Goal: Contribute content: Contribute content

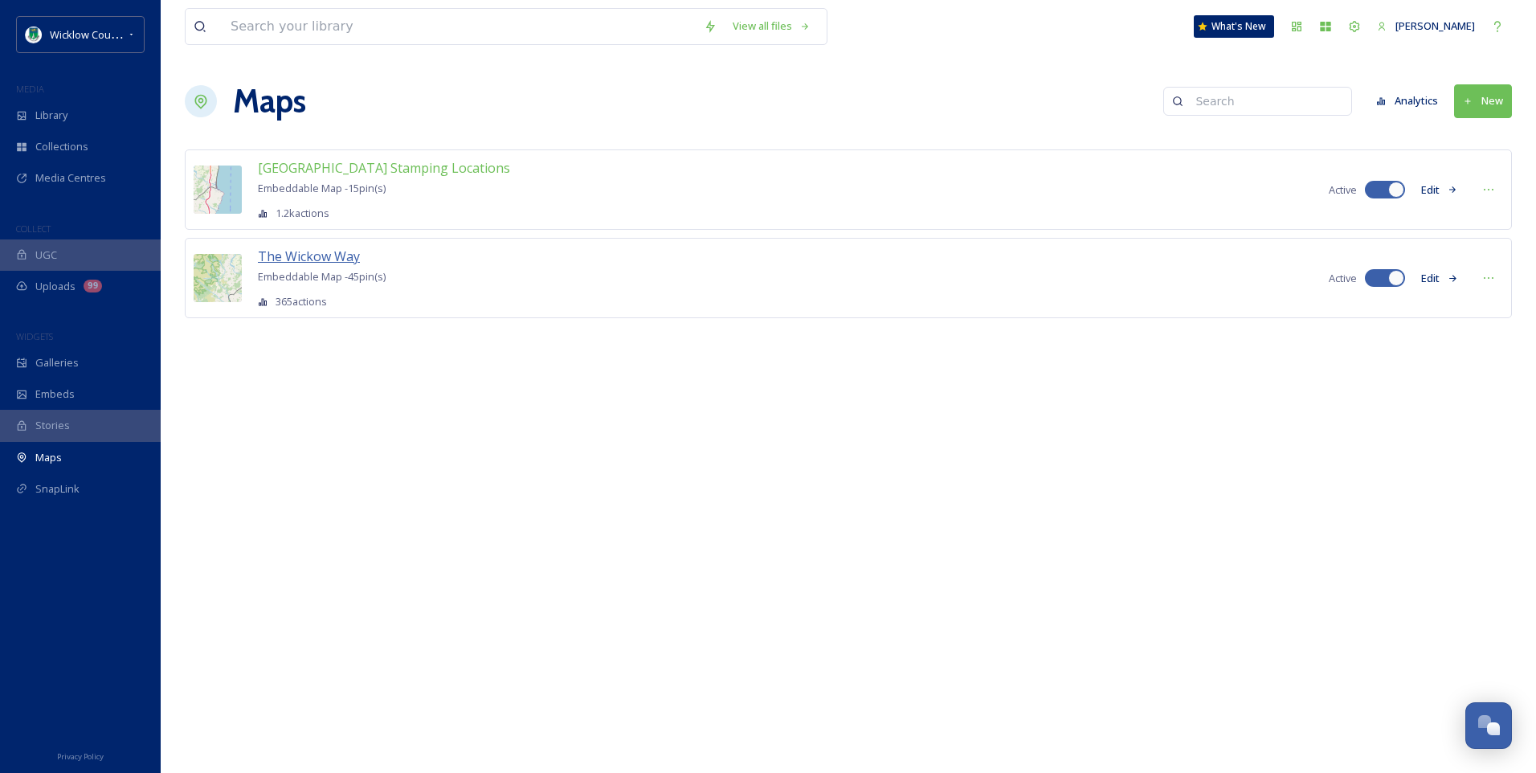
click at [325, 256] on span "The Wickow Way" at bounding box center [309, 256] width 102 height 18
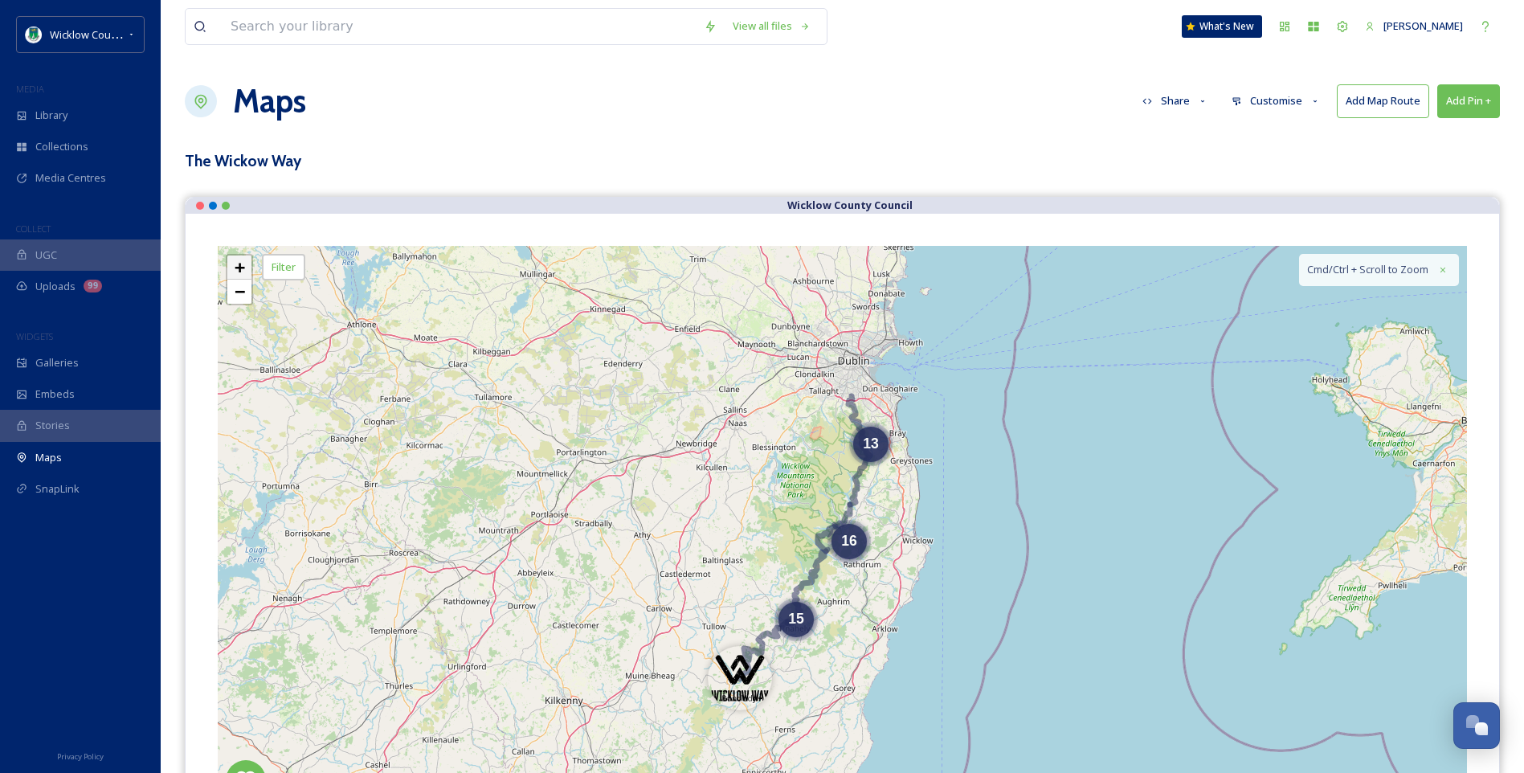
click at [240, 263] on span "+" at bounding box center [240, 267] width 10 height 20
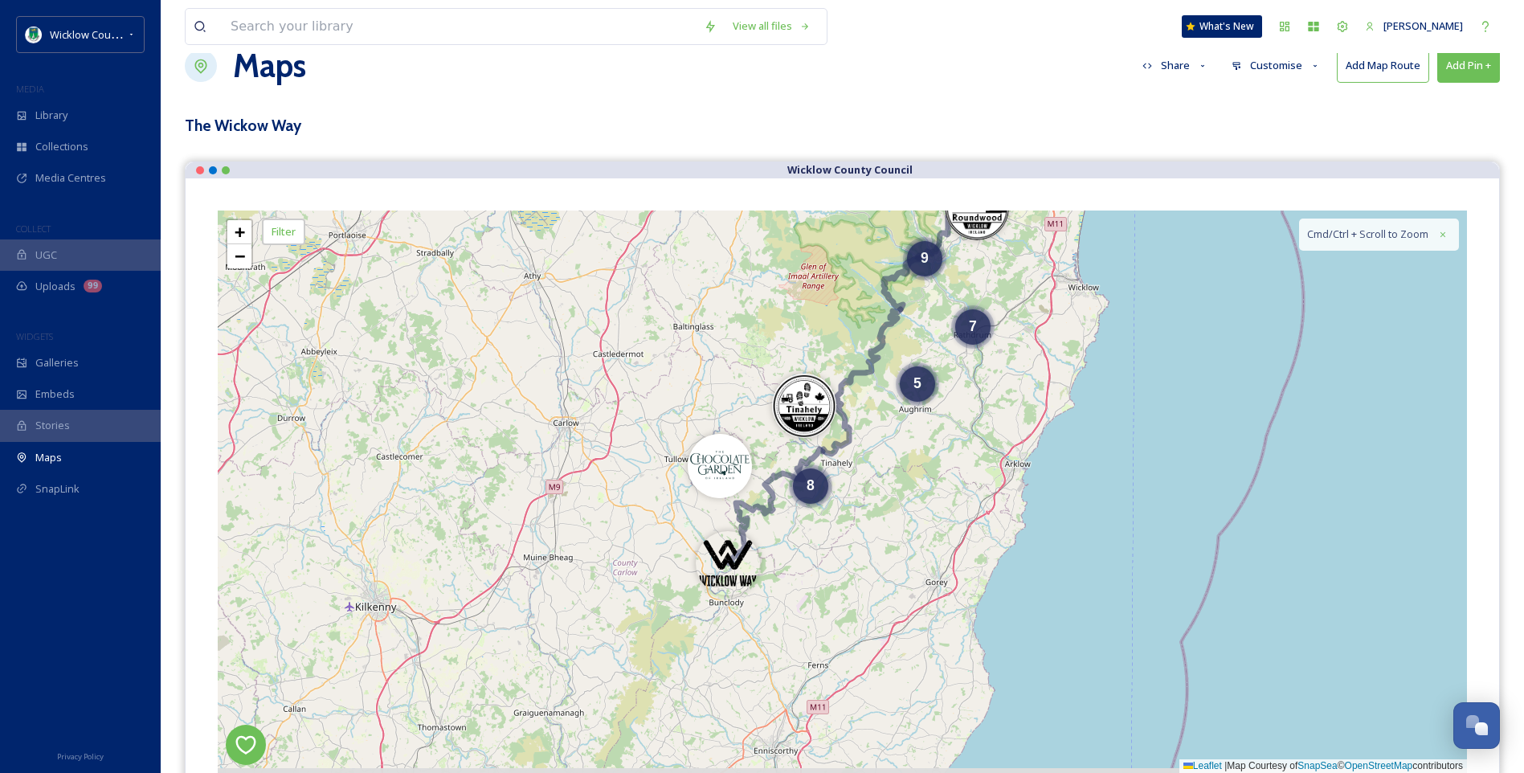
drag, startPoint x: 431, startPoint y: 386, endPoint x: 518, endPoint y: 148, distance: 253.4
click at [521, 151] on div "View all files What's New [PERSON_NAME] Maps Share Customise Add Map Route Add …" at bounding box center [842, 664] width 1363 height 1398
click at [243, 237] on span "+" at bounding box center [240, 232] width 10 height 20
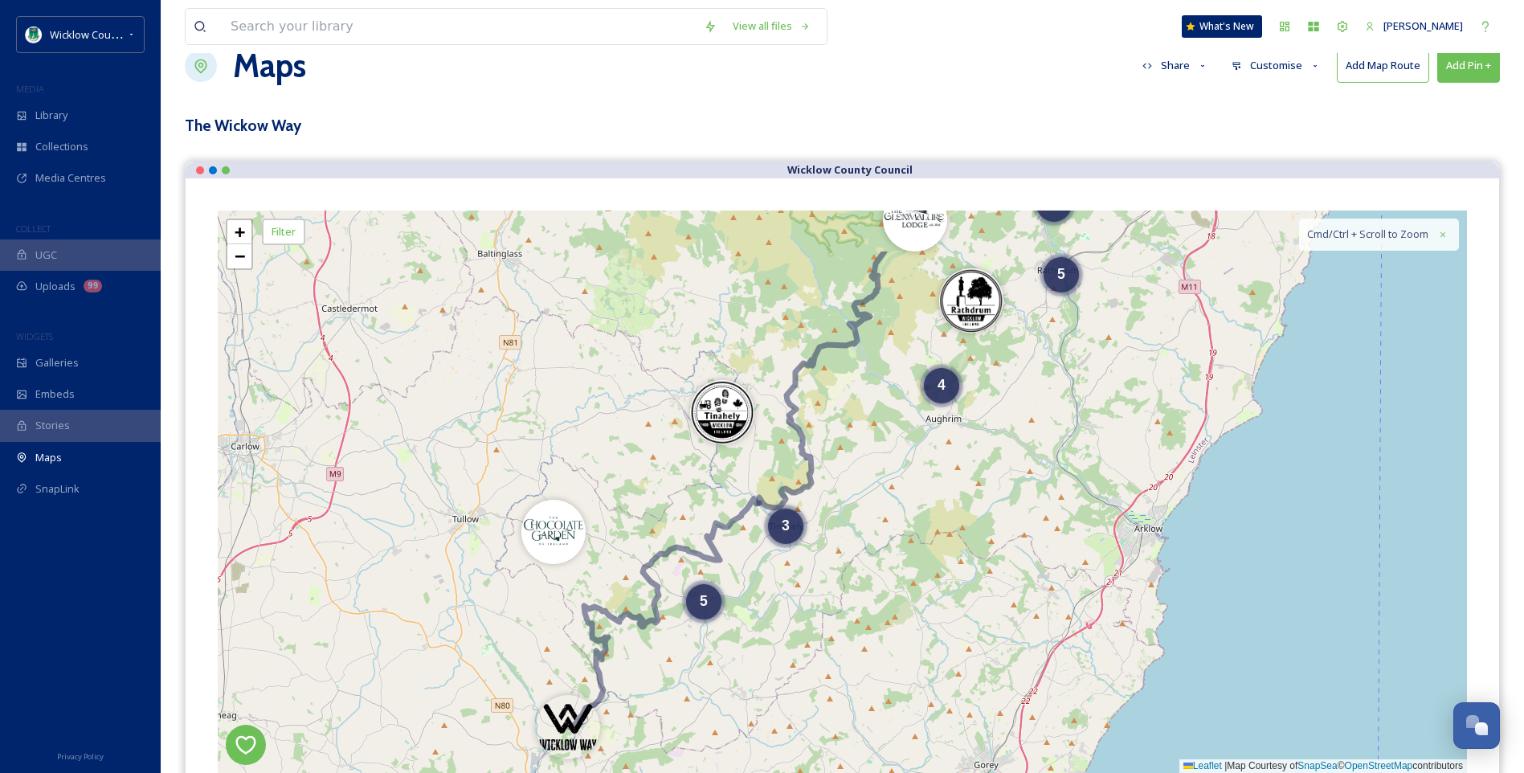
drag, startPoint x: 394, startPoint y: 403, endPoint x: 354, endPoint y: 498, distance: 102.7
click at [354, 498] on div "8 2 5 2 6 4 5 3 + − Leaflet | Map Courtesy of SnapSea © OpenStreetMap contribut…" at bounding box center [842, 492] width 1249 height 562
click at [239, 231] on span "+" at bounding box center [240, 232] width 10 height 20
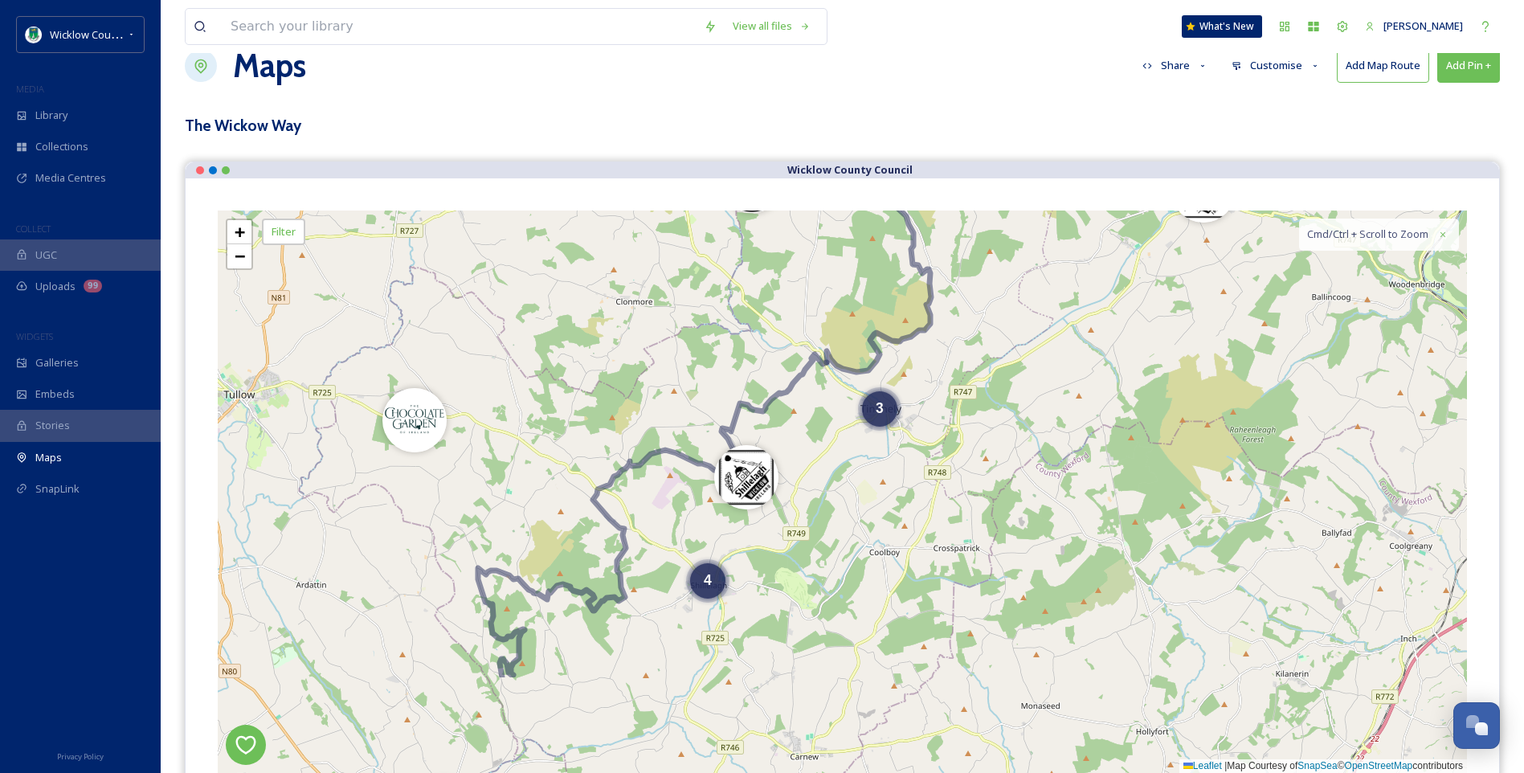
drag, startPoint x: 531, startPoint y: 488, endPoint x: 701, endPoint y: 278, distance: 270.2
click at [701, 279] on div "4 5 3 4 3 + − Leaflet | Map Courtesy of SnapSea © OpenStreetMap contributors Cm…" at bounding box center [842, 492] width 1249 height 562
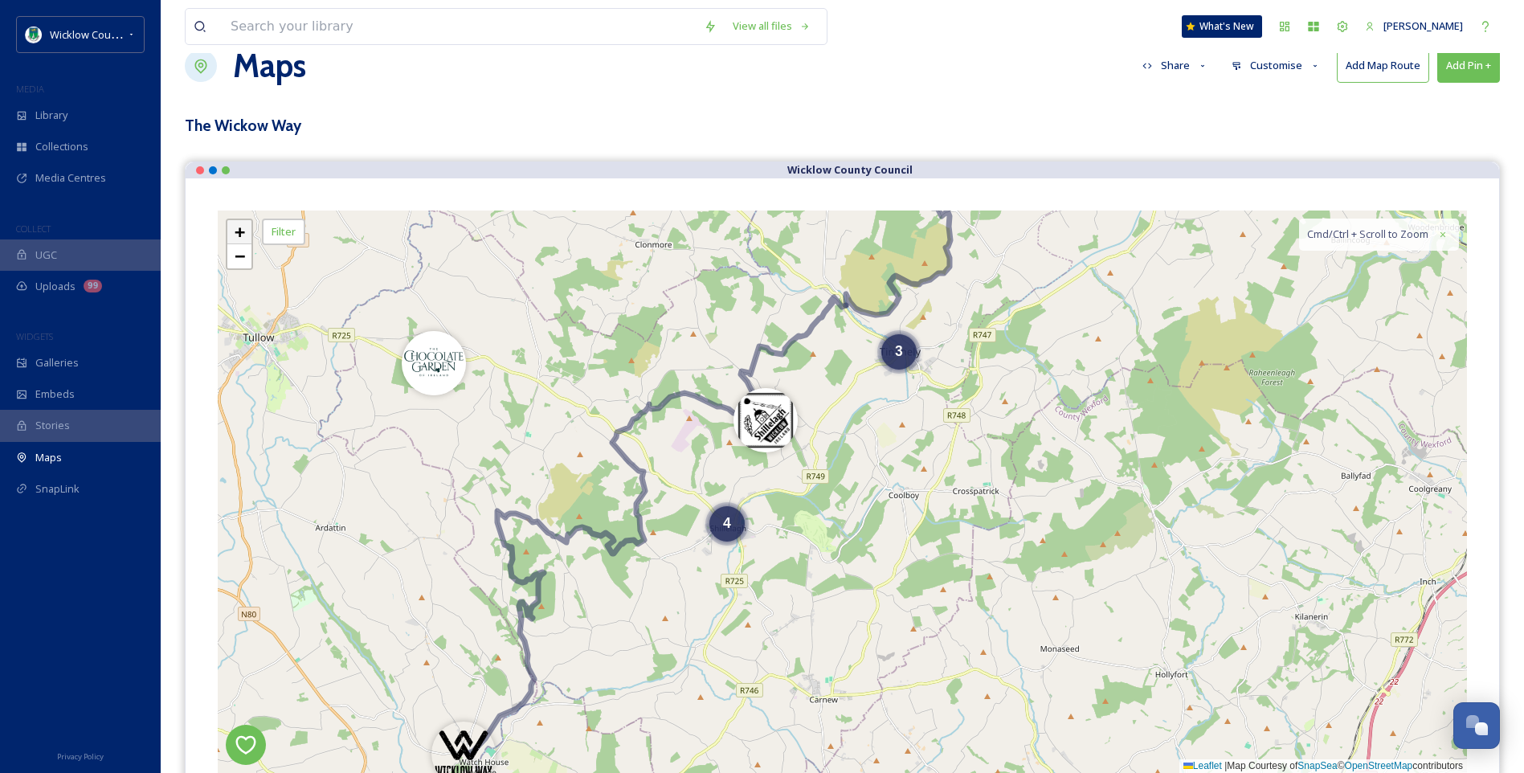
click at [240, 229] on span "+" at bounding box center [240, 232] width 10 height 20
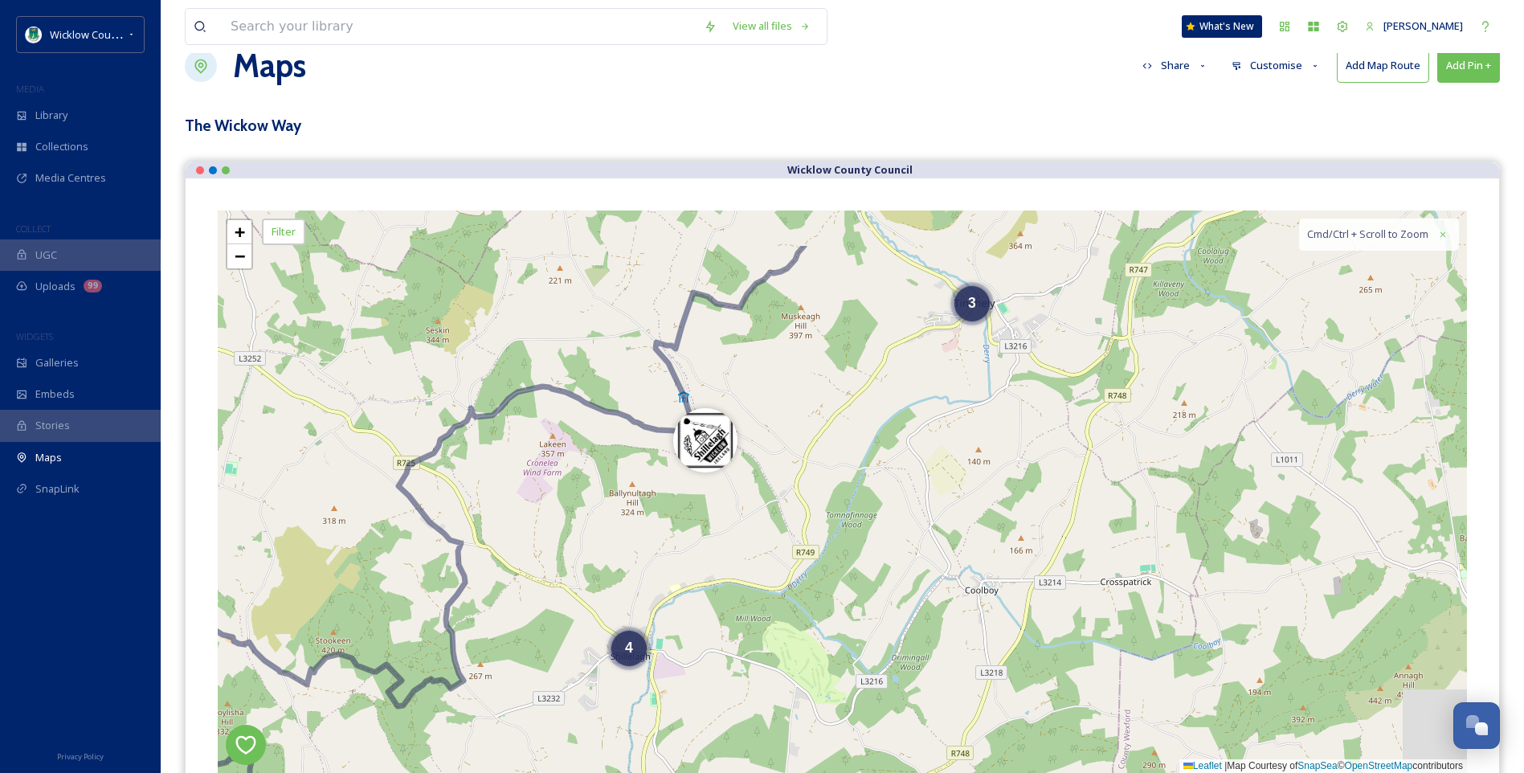
drag, startPoint x: 812, startPoint y: 489, endPoint x: 876, endPoint y: 542, distance: 82.7
click at [876, 542] on div "4 3 + − Leaflet | Map Courtesy of SnapSea © OpenStreetMap contributors Cmd/Ctrl…" at bounding box center [842, 492] width 1249 height 562
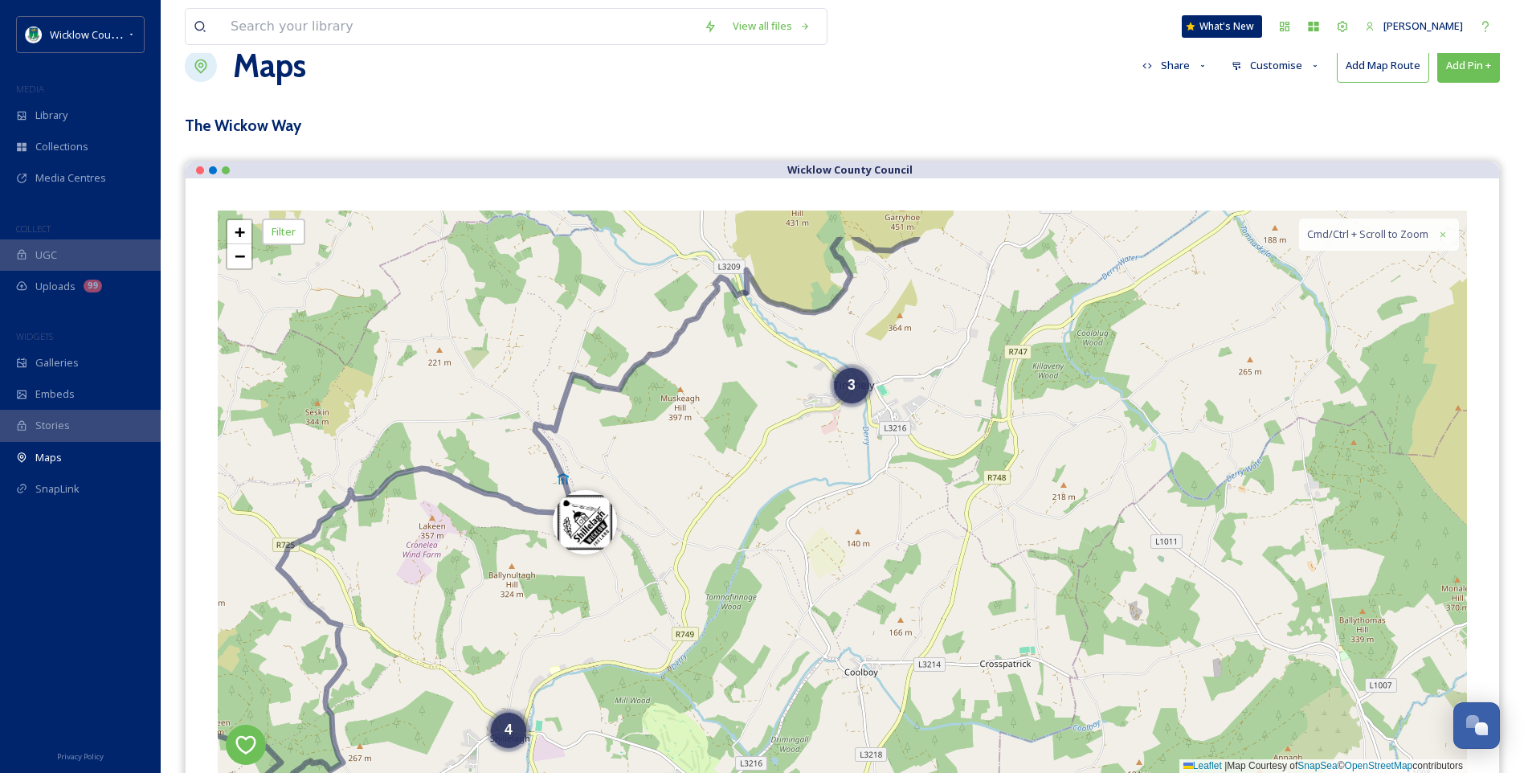
drag, startPoint x: 657, startPoint y: 536, endPoint x: 534, endPoint y: 617, distance: 147.3
click at [534, 620] on div "4 3 2 + − Leaflet | Map Courtesy of SnapSea © OpenStreetMap contributors Cmd/Ct…" at bounding box center [842, 492] width 1249 height 562
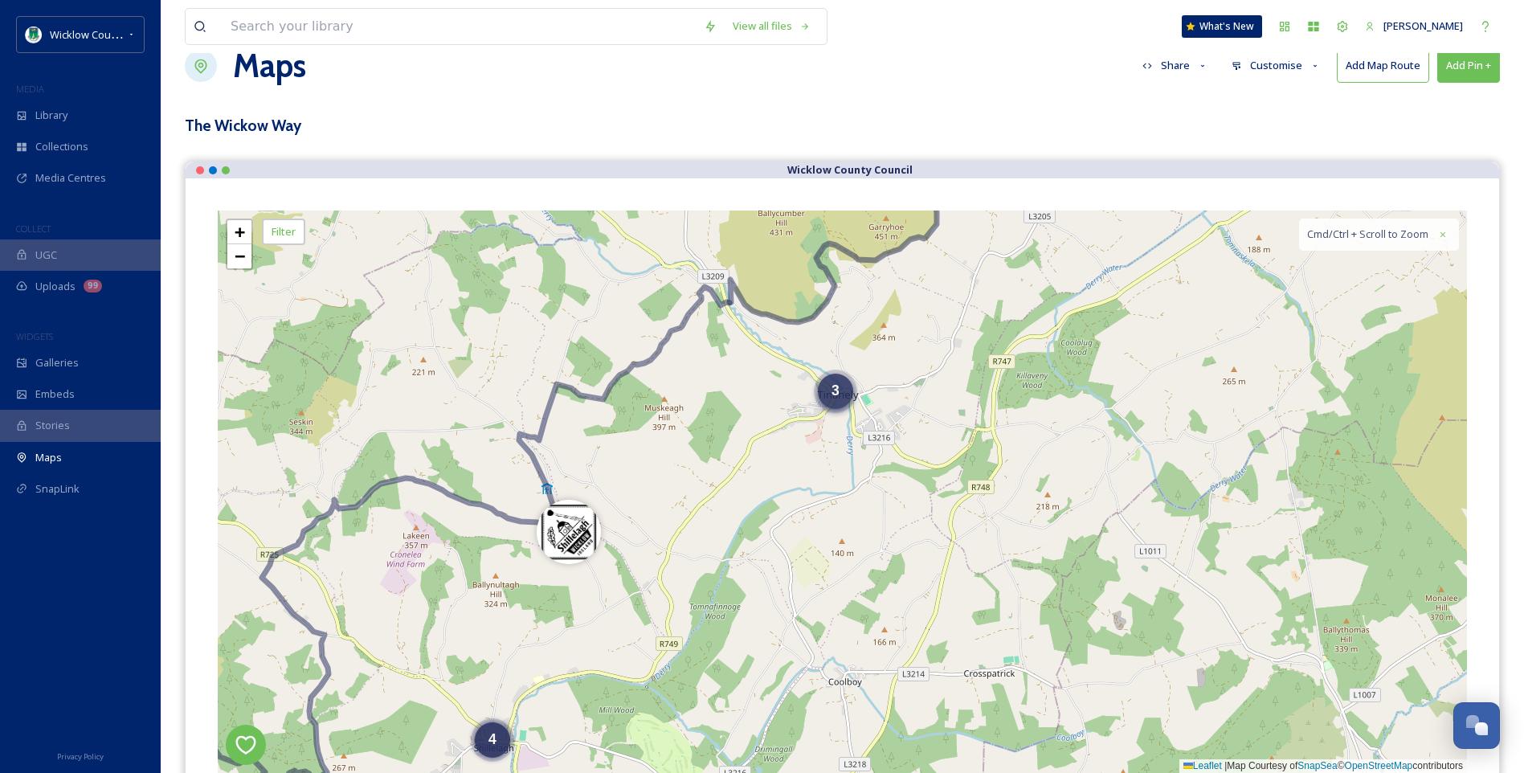
click at [841, 391] on div "3" at bounding box center [835, 391] width 35 height 35
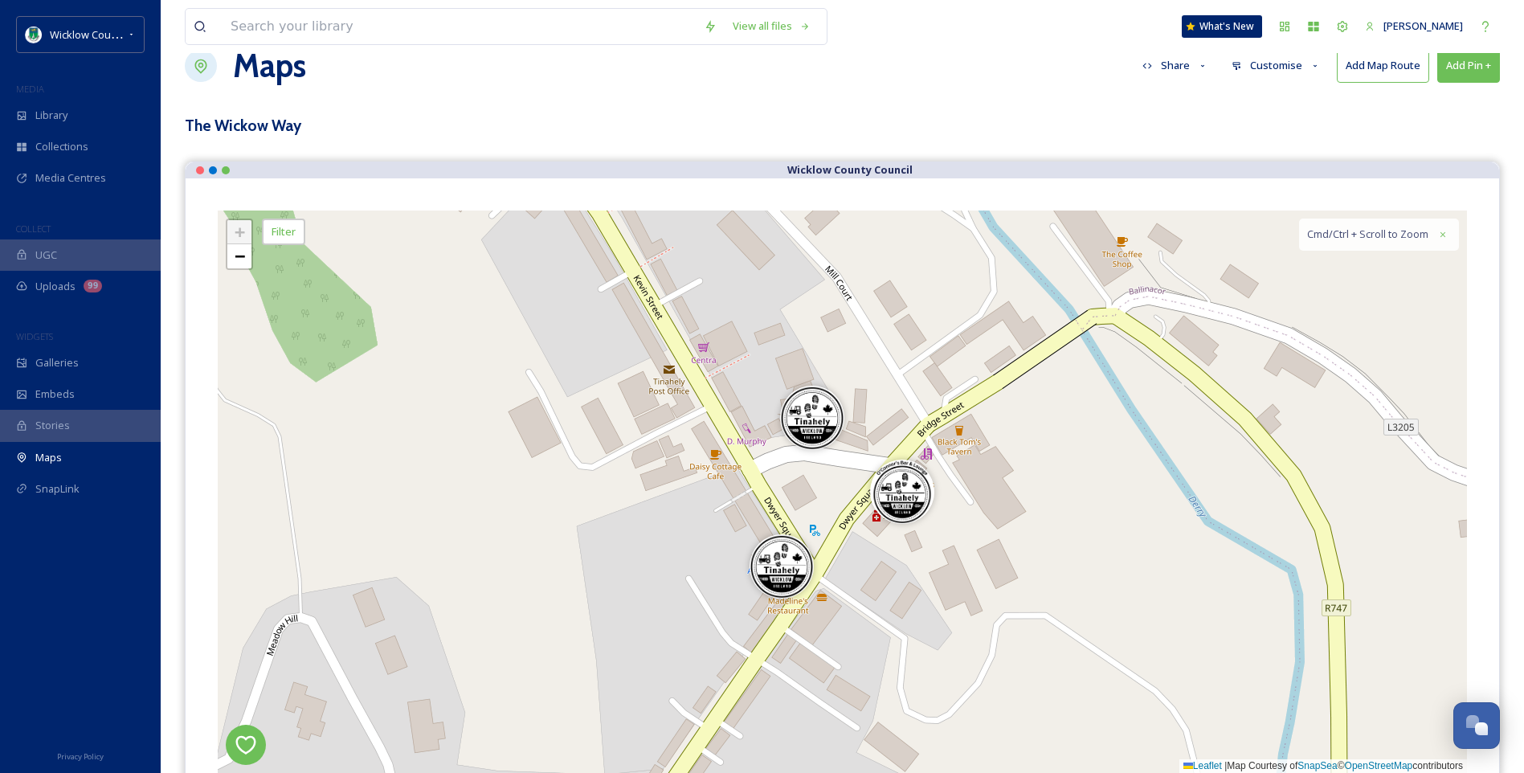
click at [1470, 65] on button "Add Pin +" at bounding box center [1468, 65] width 63 height 33
click at [1442, 98] on span "Add New Pin" at bounding box center [1423, 103] width 61 height 15
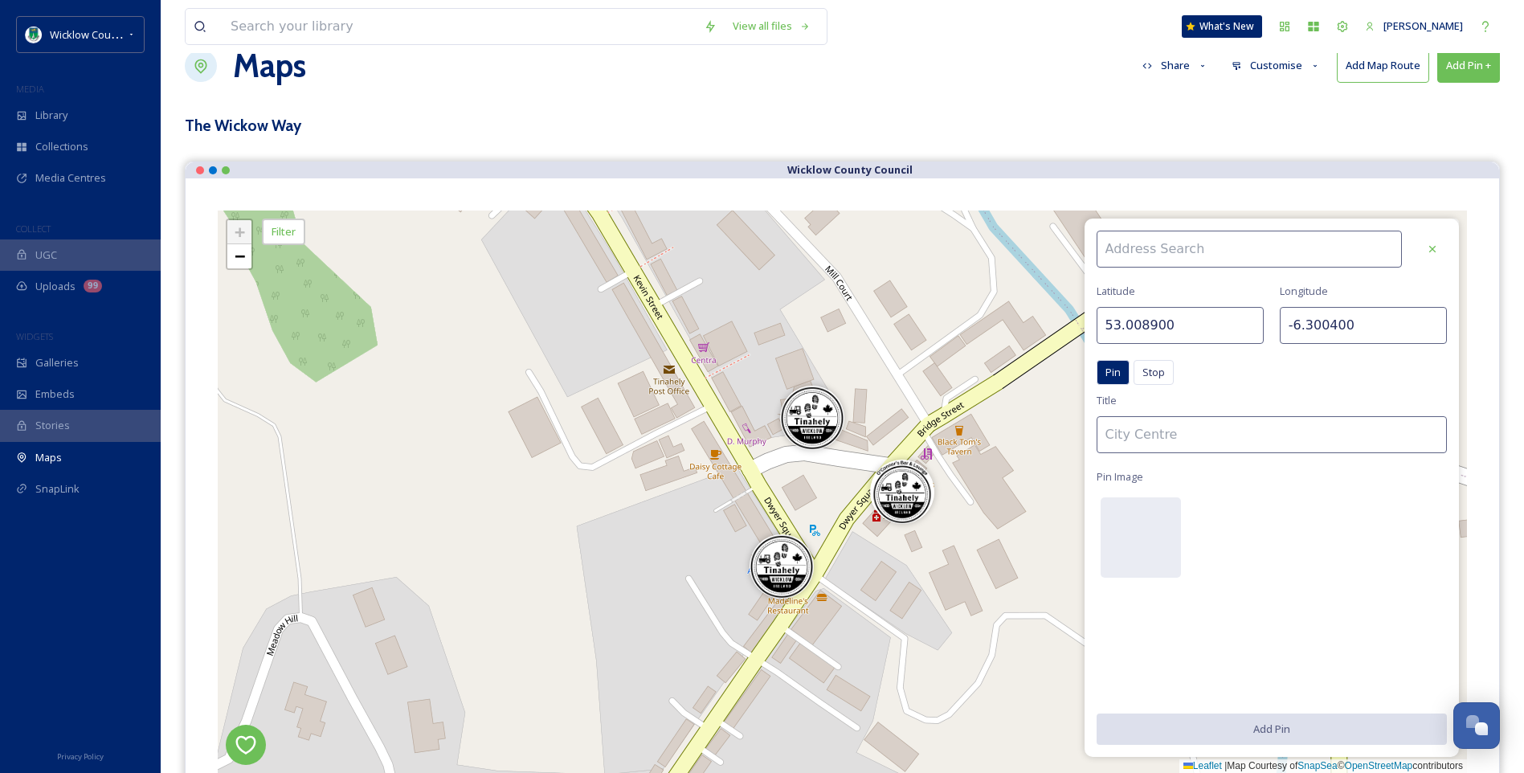
click at [1141, 247] on input at bounding box center [1250, 249] width 306 height 37
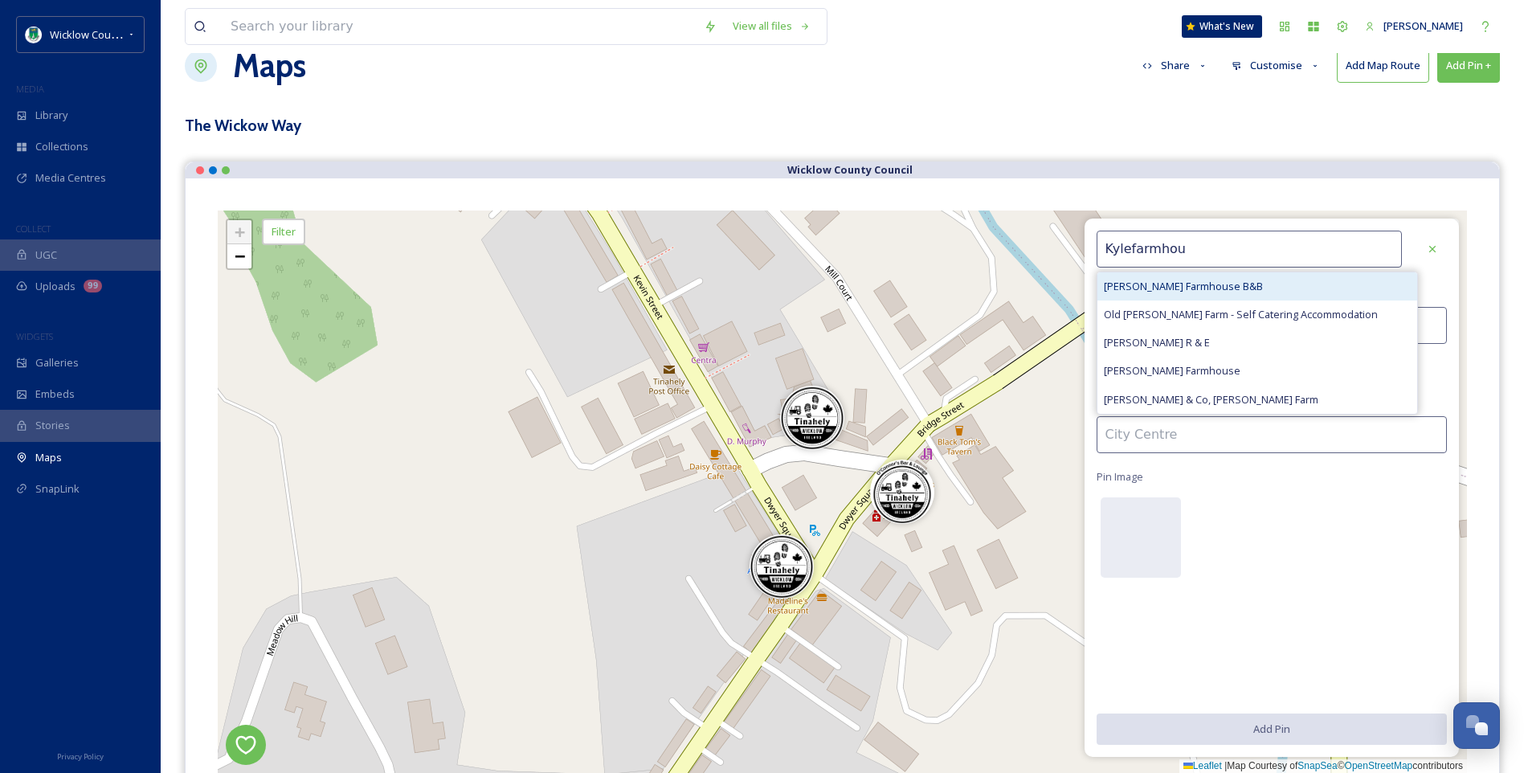
type input "Kylefarmhou"
click at [1196, 286] on span "[PERSON_NAME] Farmhouse B&B" at bounding box center [1183, 286] width 159 height 15
type input "52.851389"
type input "-6.470833"
type input "[PERSON_NAME] Farmhouse B&B"
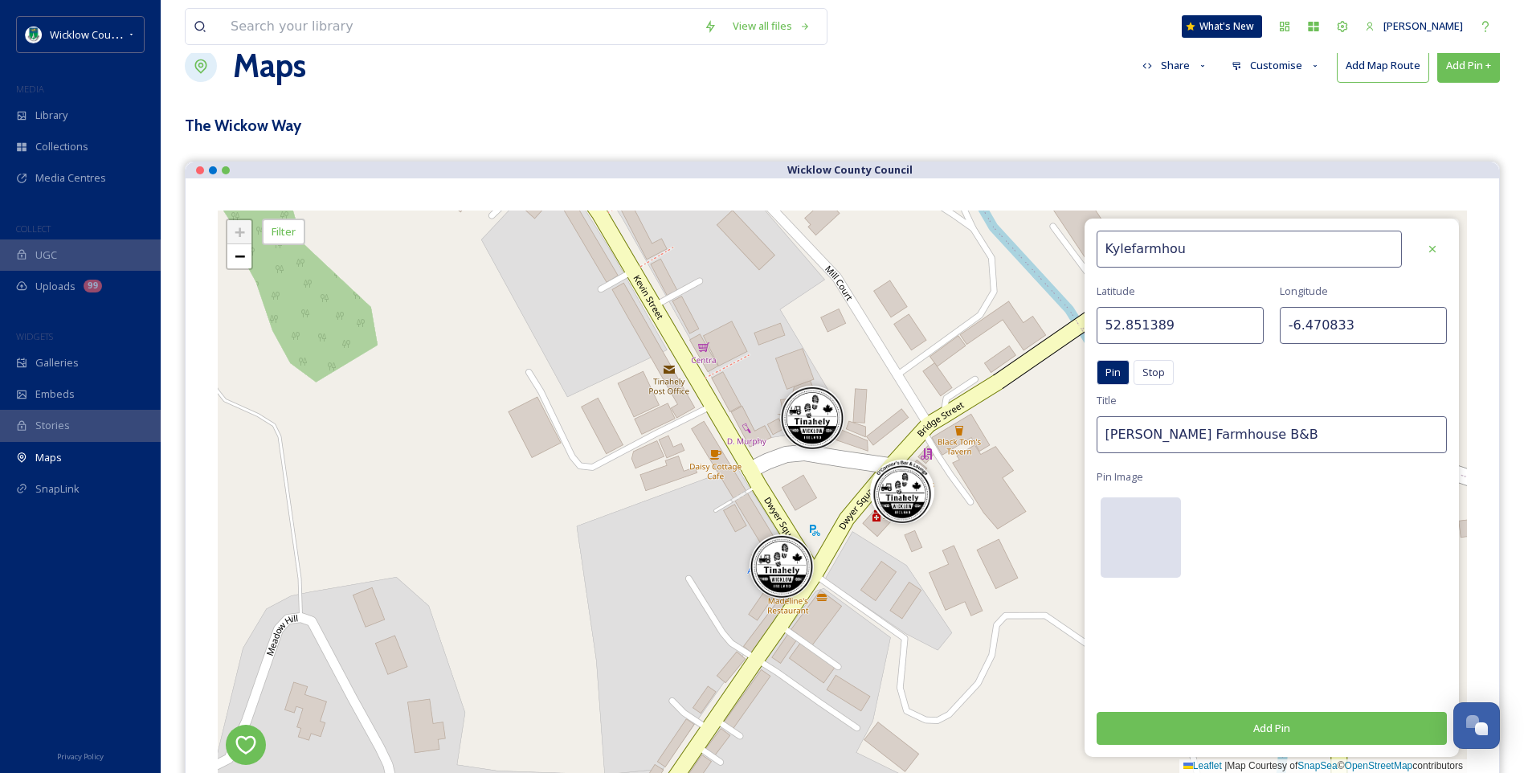
click at [1131, 538] on div at bounding box center [1141, 537] width 80 height 80
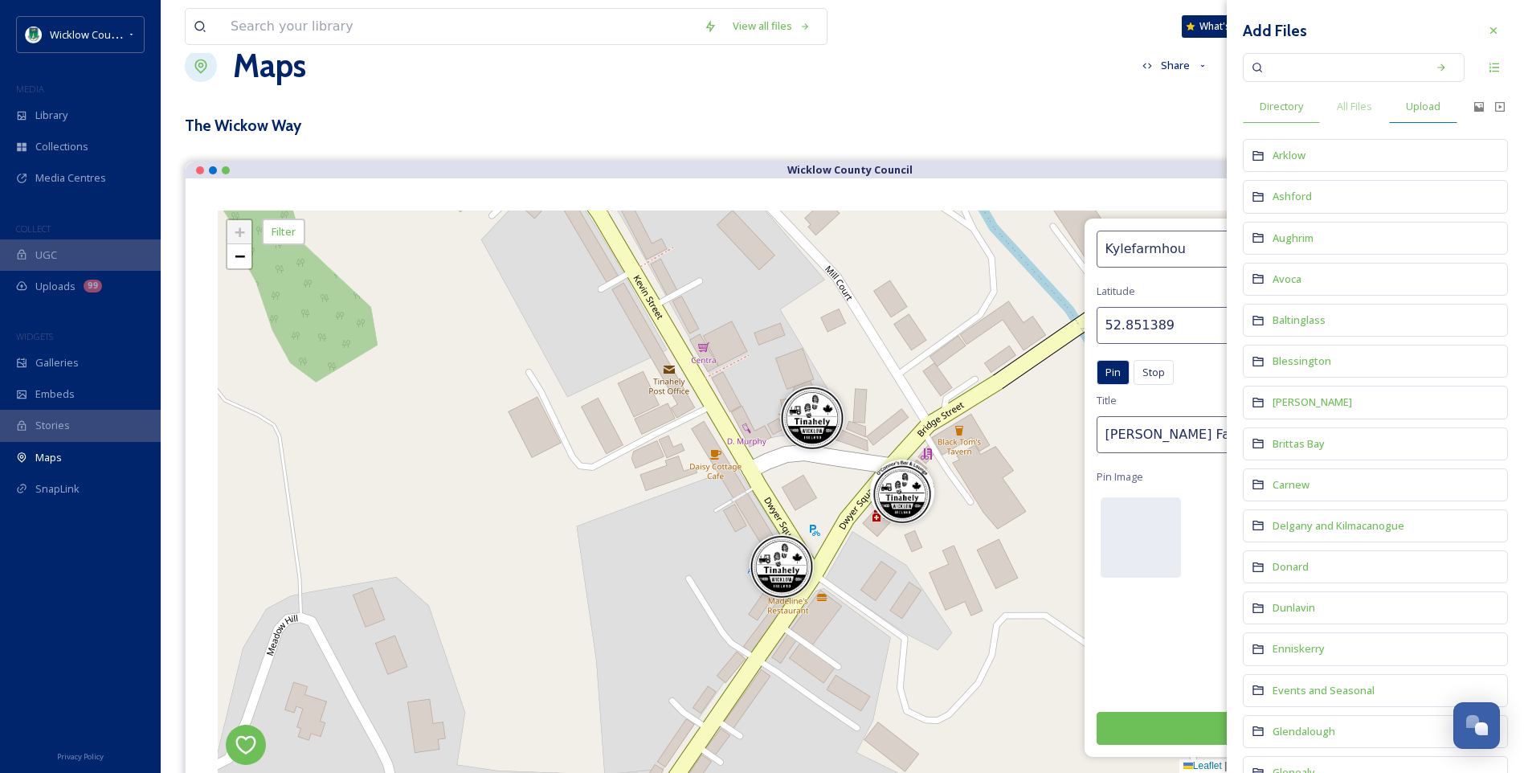
click at [1417, 103] on span "Upload" at bounding box center [1423, 106] width 35 height 15
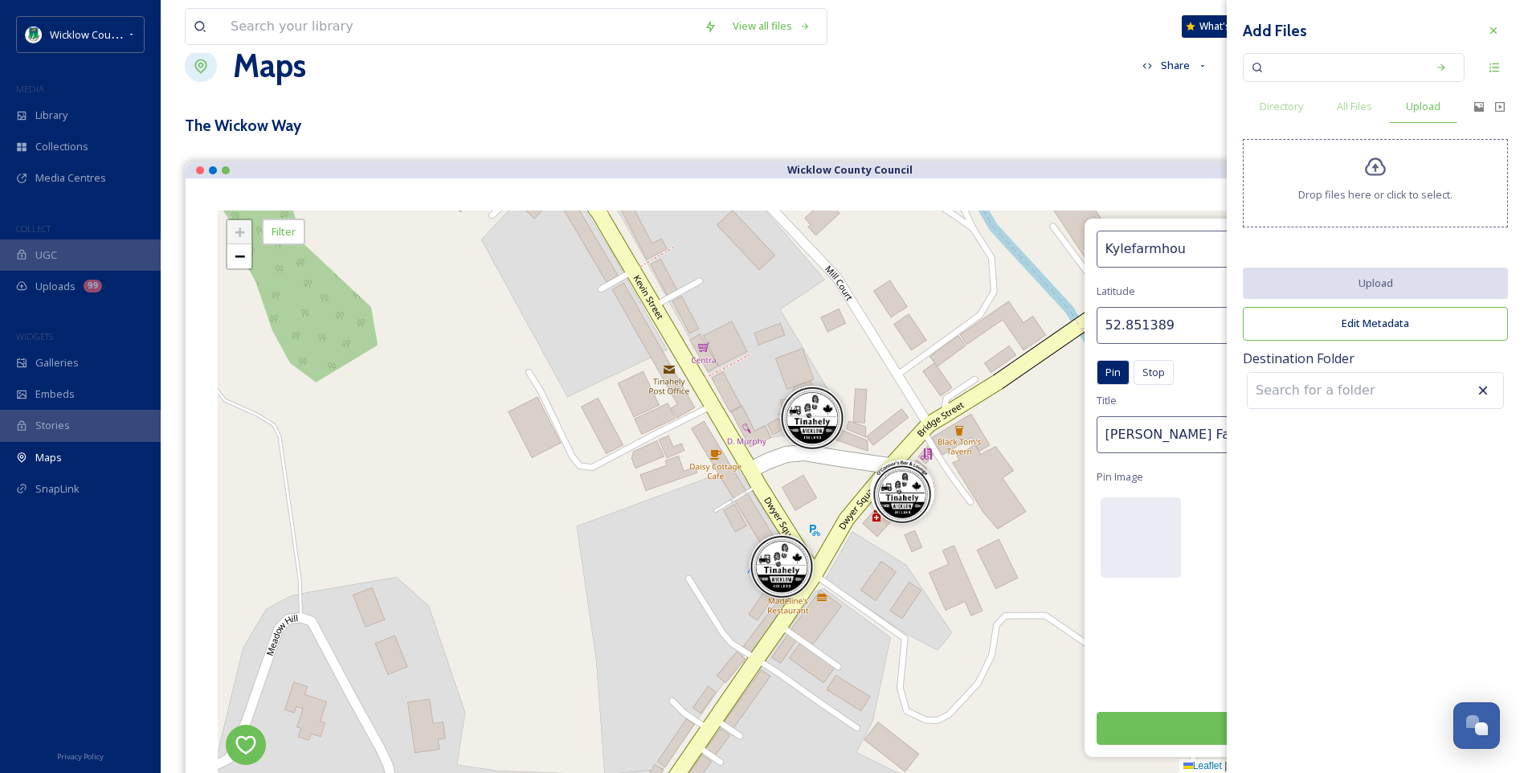
click at [1375, 161] on icon at bounding box center [1375, 167] width 23 height 23
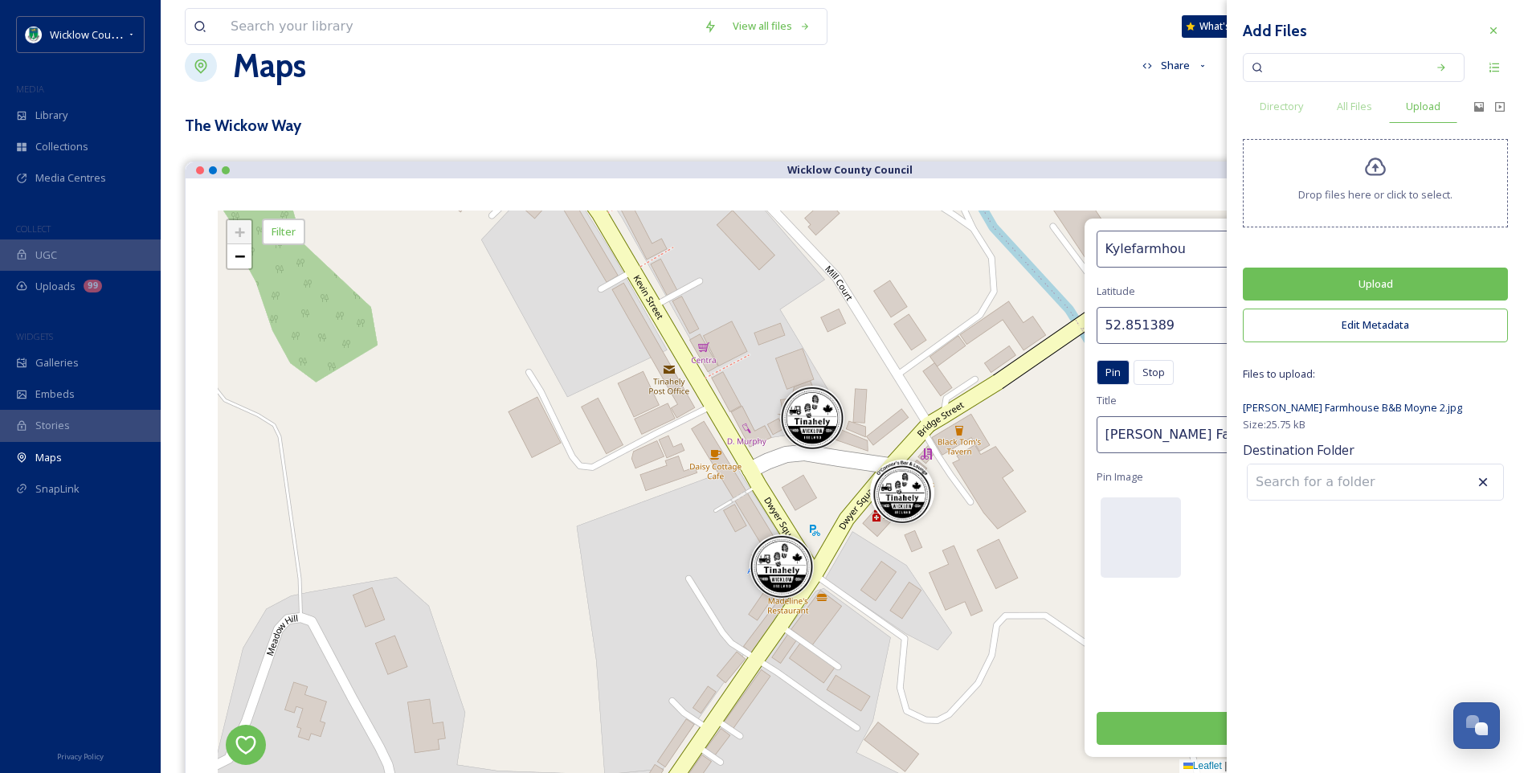
click at [1363, 486] on input at bounding box center [1336, 481] width 177 height 35
type input "t"
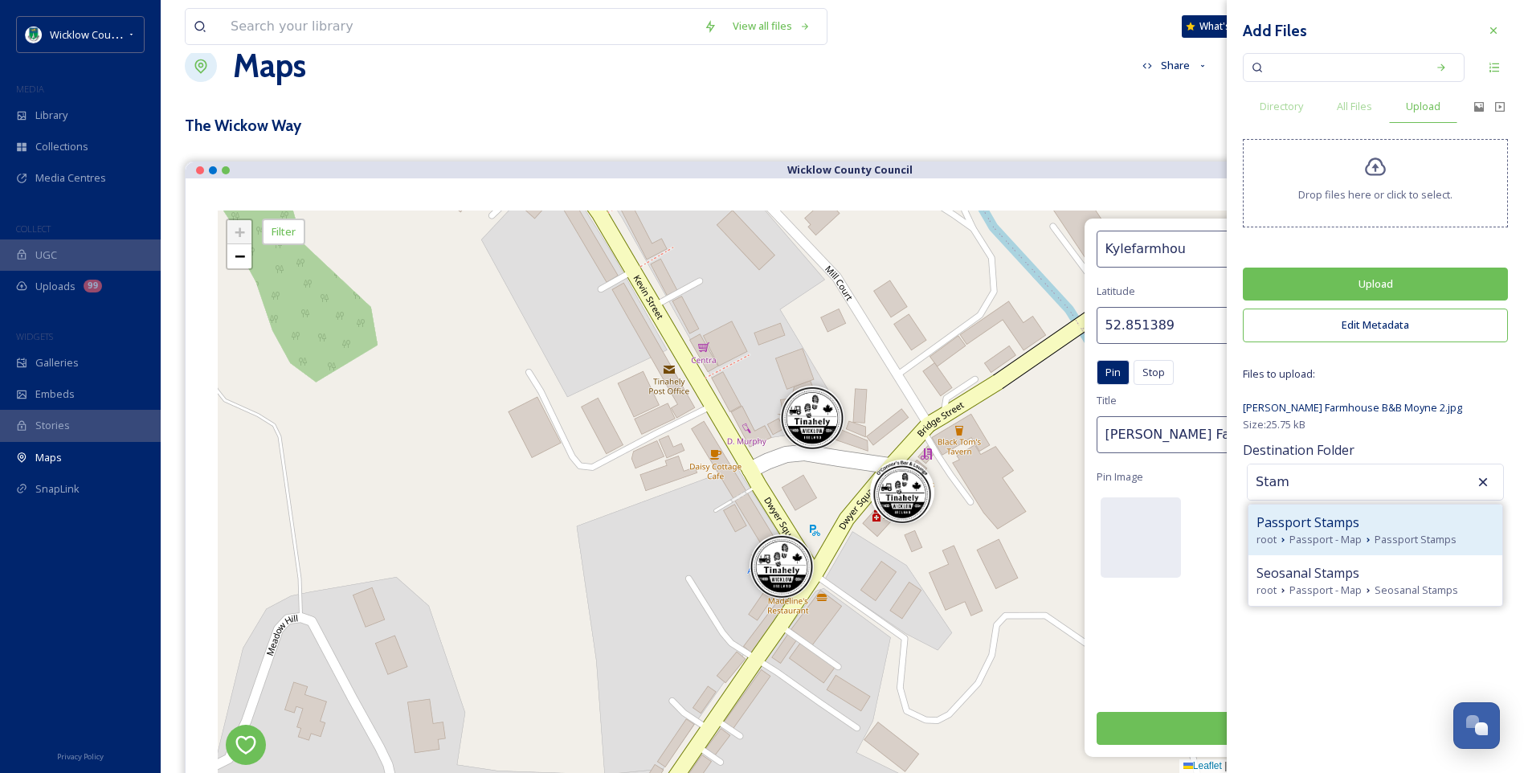
click at [1349, 530] on span "Passport Stamps" at bounding box center [1308, 522] width 103 height 19
type input "Passport Stamps"
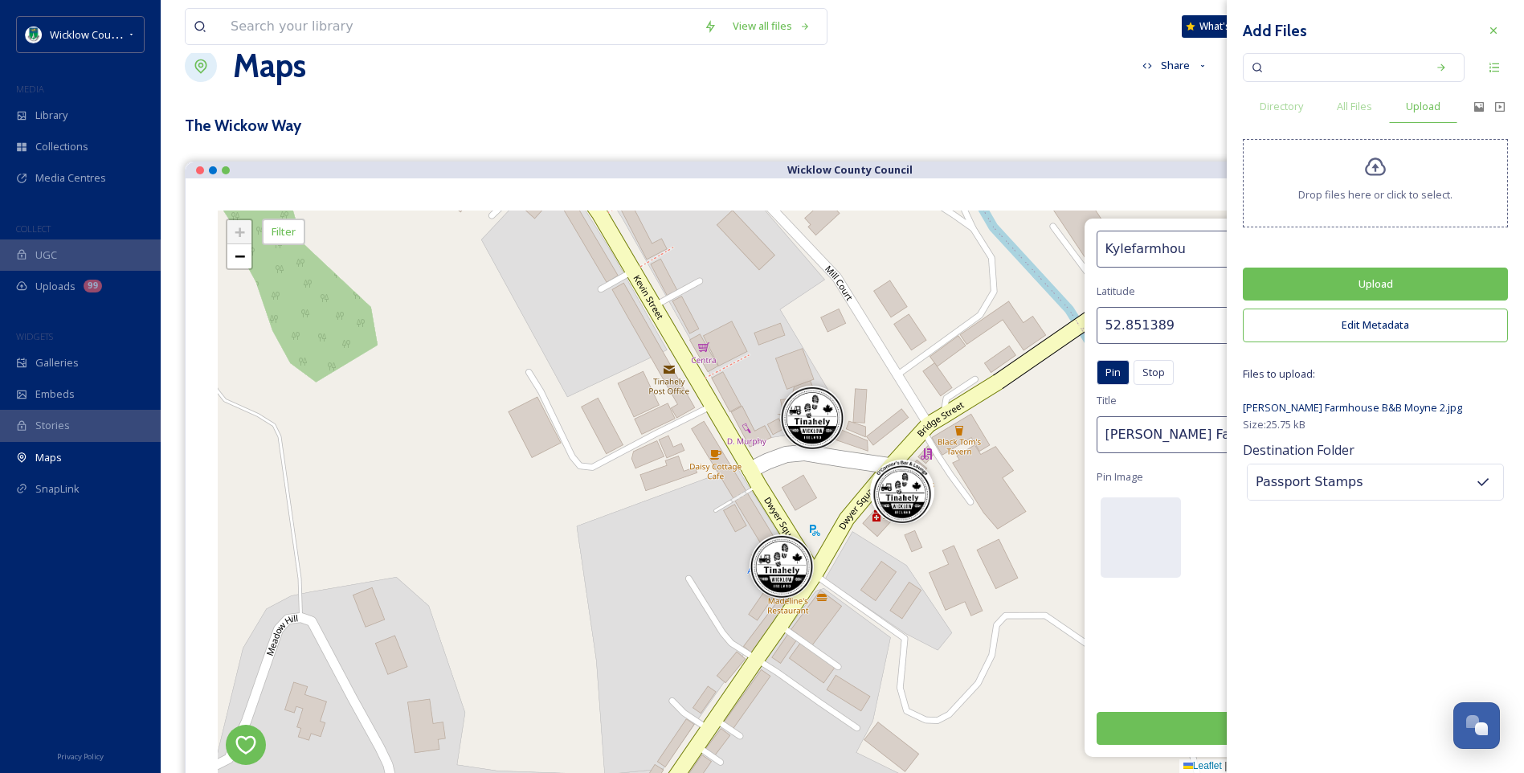
click at [1373, 282] on button "Upload" at bounding box center [1375, 284] width 265 height 33
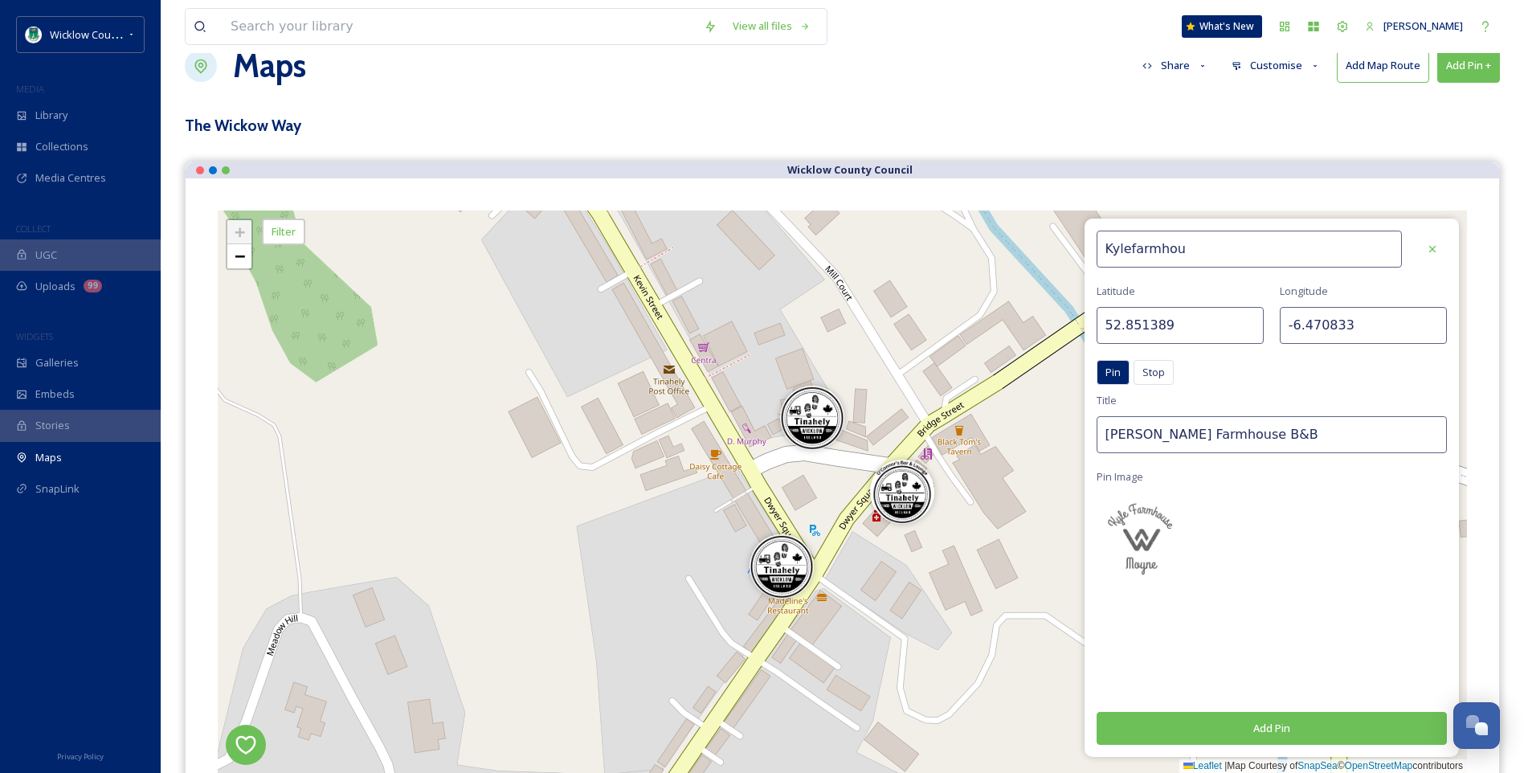
click at [1231, 722] on button "Add Pin" at bounding box center [1272, 728] width 351 height 33
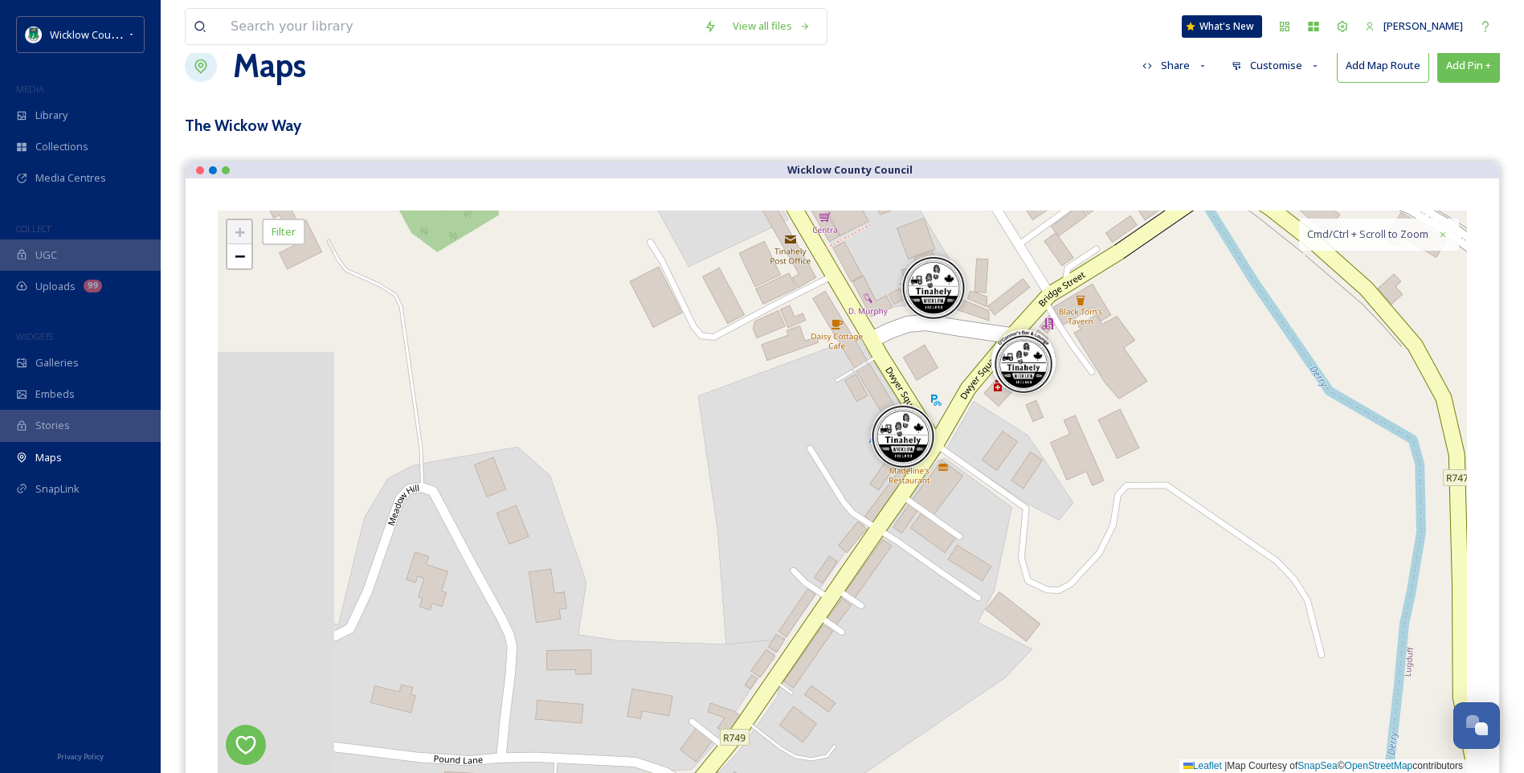
drag, startPoint x: 1066, startPoint y: 408, endPoint x: 1188, endPoint y: 278, distance: 177.9
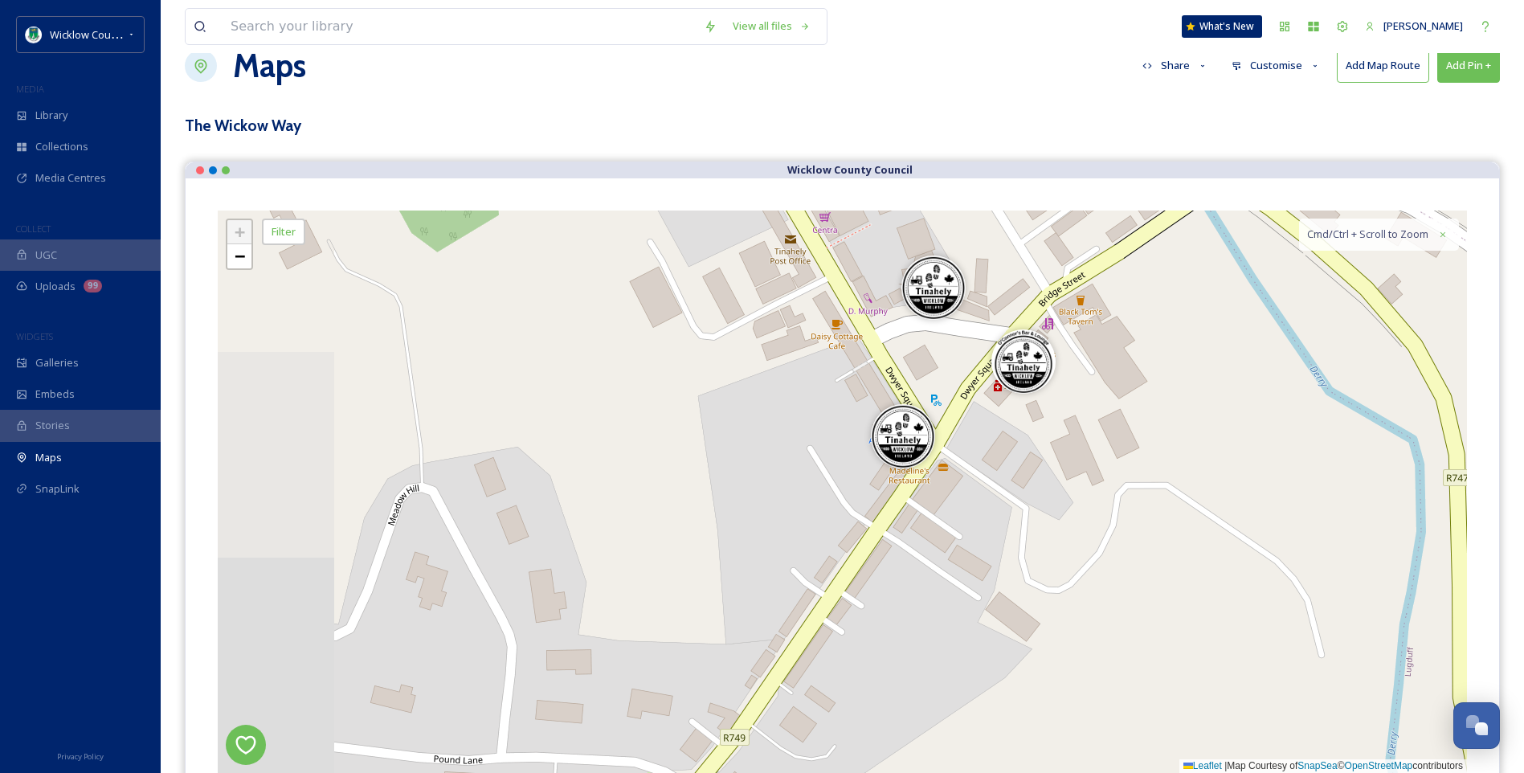
click at [1188, 278] on div "+ − Leaflet | Map Courtesy of SnapSea © OpenStreetMap contributors Cmd/Ctrl + S…" at bounding box center [842, 492] width 1249 height 562
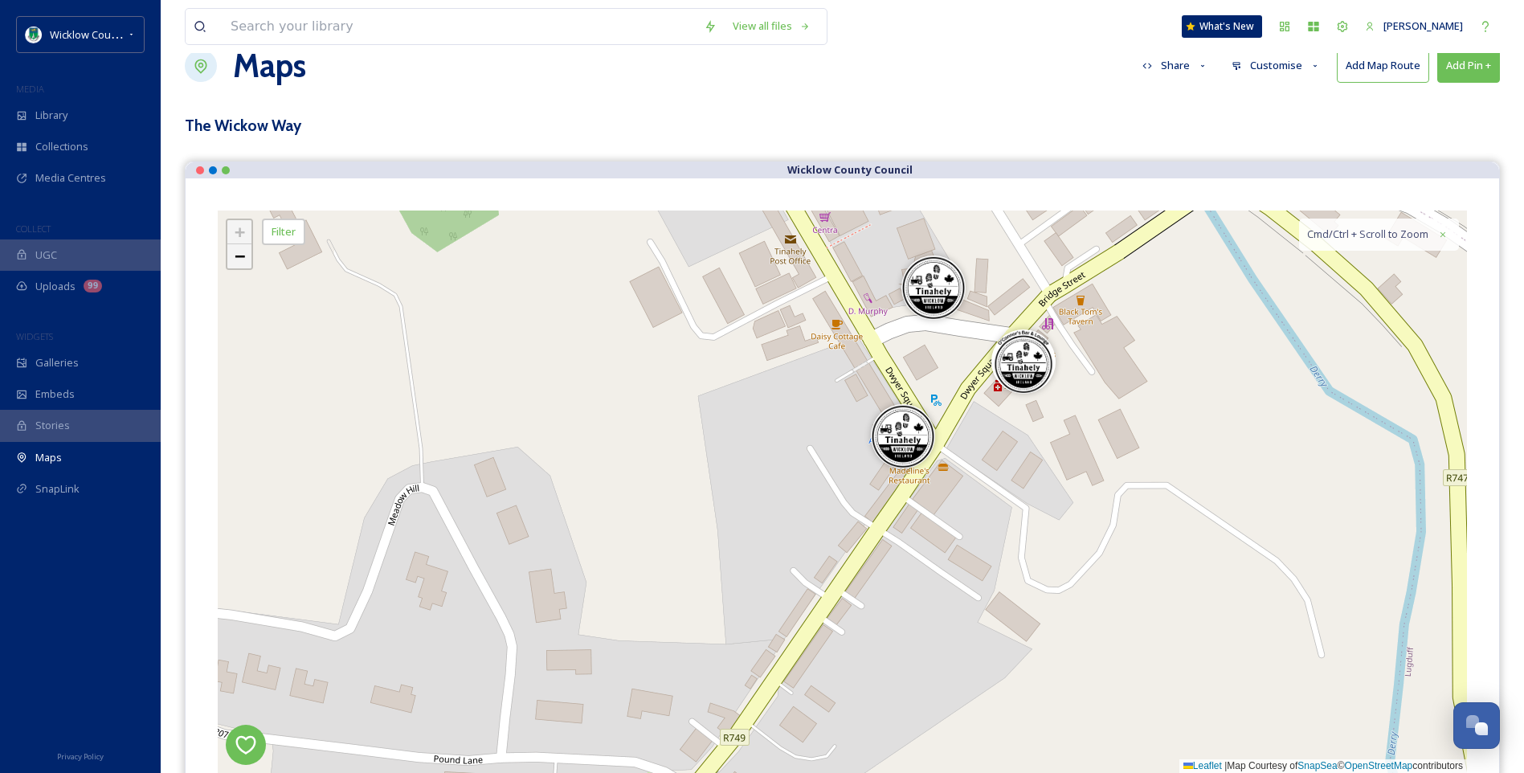
click at [243, 256] on span "−" at bounding box center [240, 256] width 10 height 20
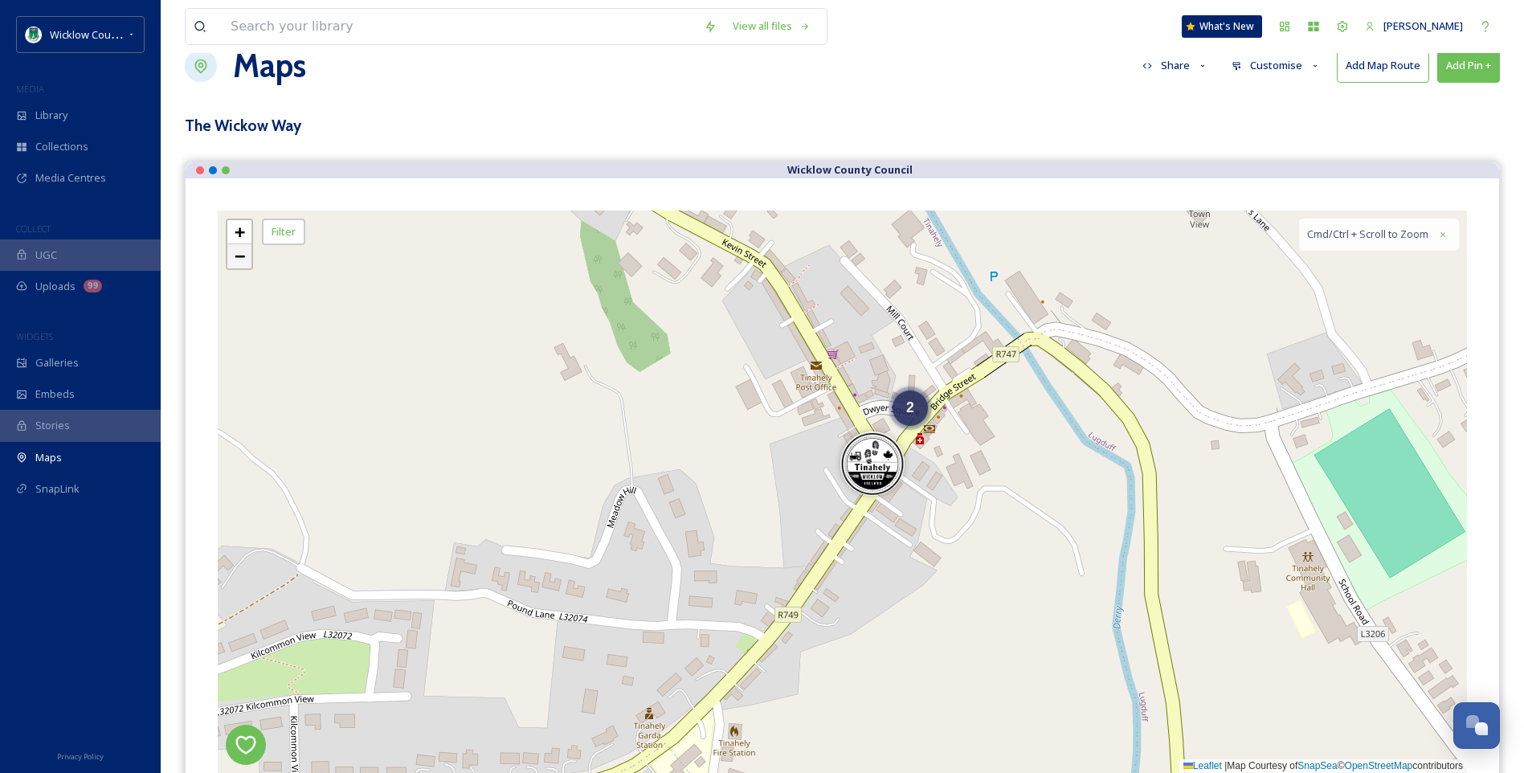
click at [243, 256] on span "−" at bounding box center [240, 256] width 10 height 20
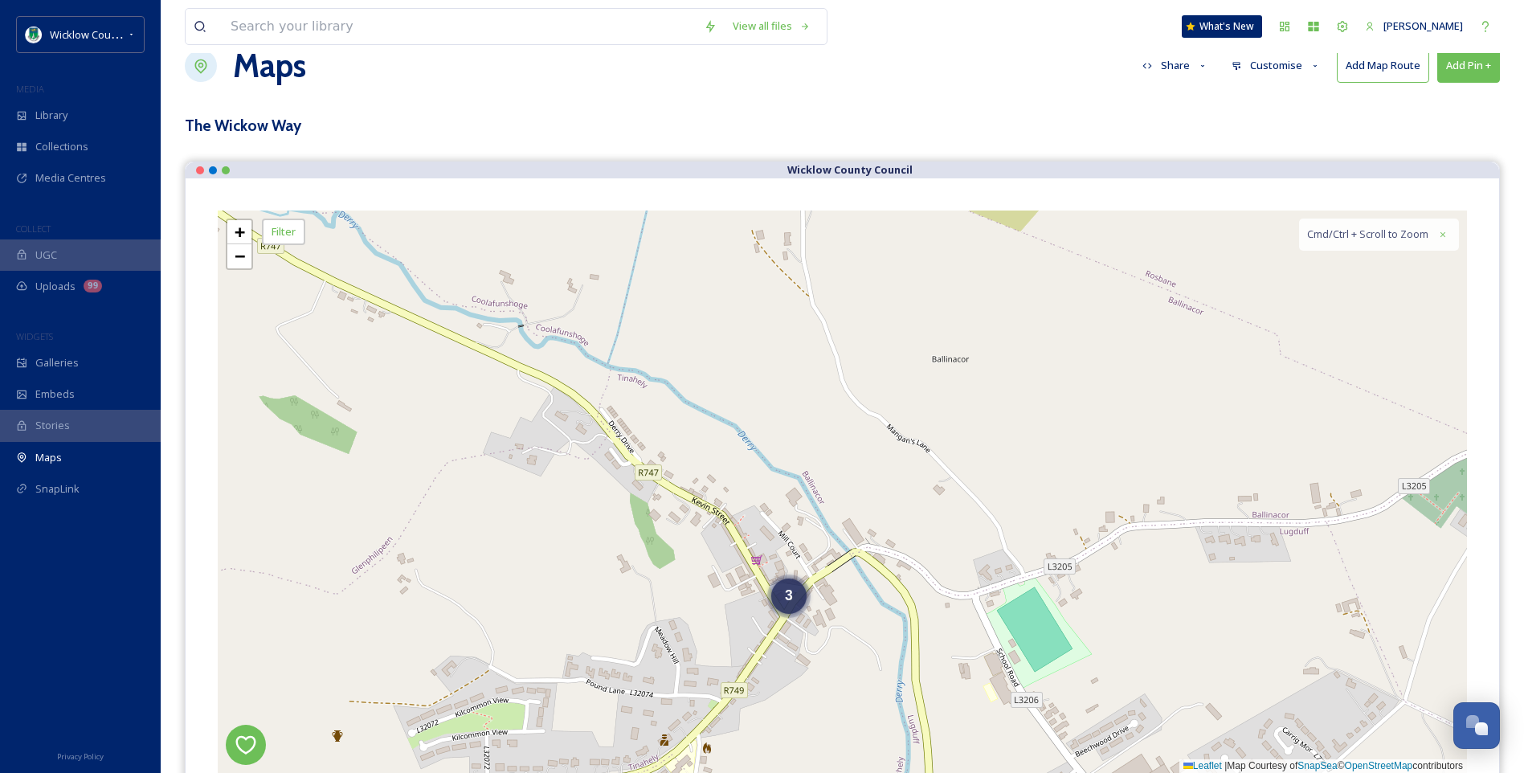
drag, startPoint x: 733, startPoint y: 429, endPoint x: 652, endPoint y: 566, distance: 158.9
click at [652, 566] on div "3 + − Leaflet | Map Courtesy of SnapSea © OpenStreetMap contributors Cmd/Ctrl +…" at bounding box center [842, 492] width 1249 height 562
click at [239, 255] on span "−" at bounding box center [240, 256] width 10 height 20
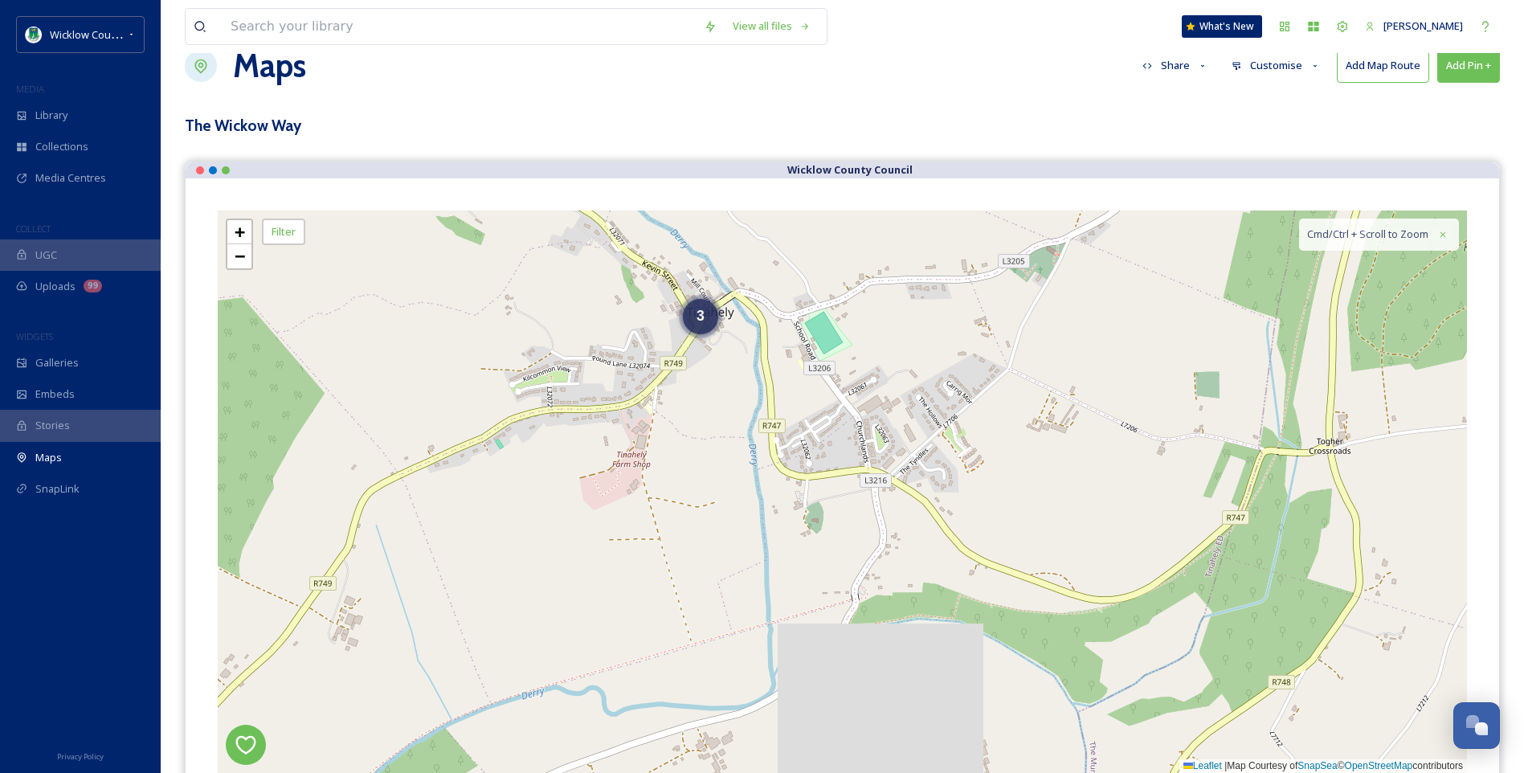
drag, startPoint x: 952, startPoint y: 462, endPoint x: 838, endPoint y: 233, distance: 255.8
click at [837, 234] on div "3 + − Leaflet | Map Courtesy of SnapSea © OpenStreetMap contributors Cmd/Ctrl +…" at bounding box center [842, 492] width 1249 height 562
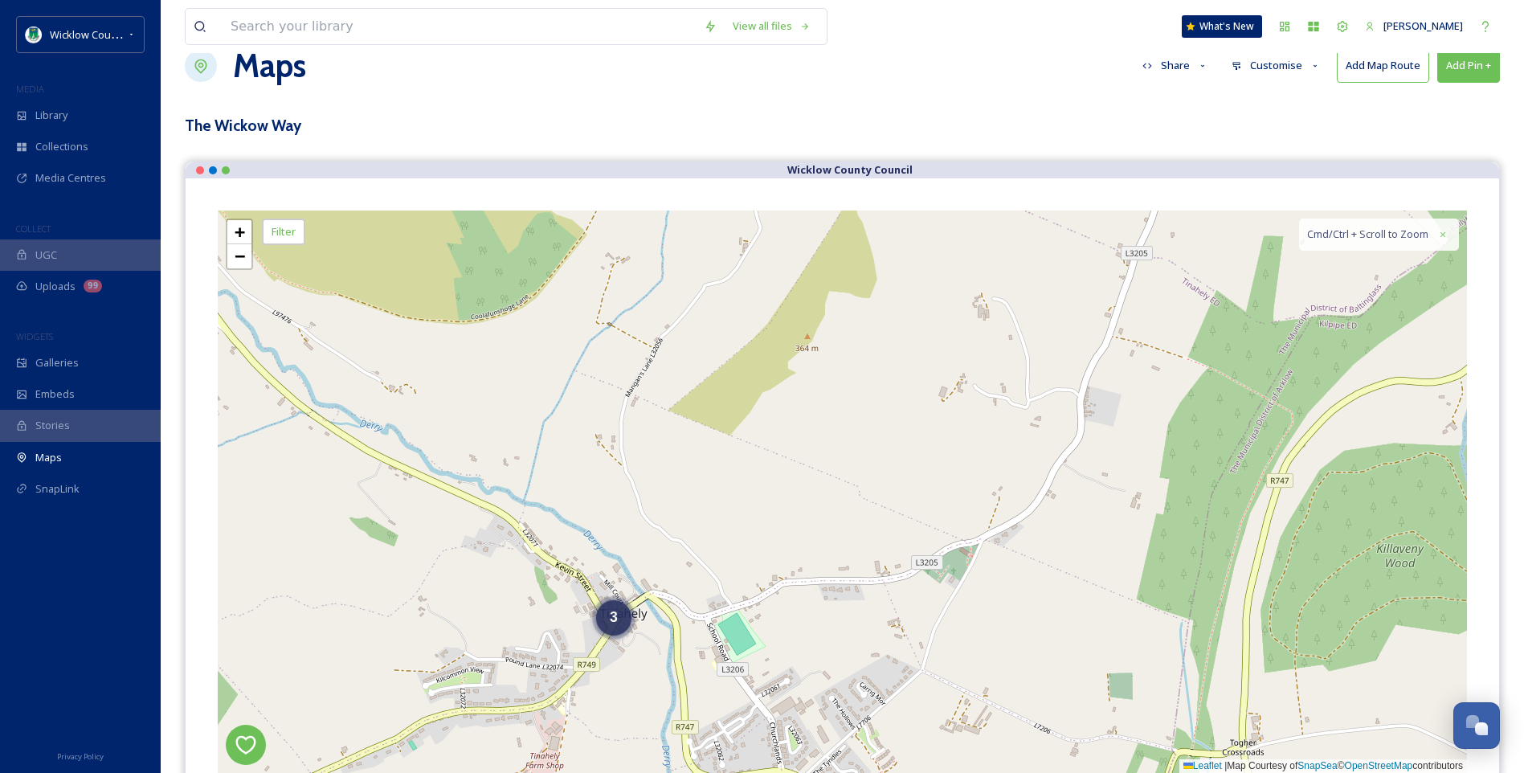
drag, startPoint x: 760, startPoint y: 423, endPoint x: 599, endPoint y: 762, distance: 374.8
click at [599, 750] on div "3 + − Leaflet | Map Courtesy of SnapSea © OpenStreetMap contributors Cmd/Ctrl +…" at bounding box center [842, 492] width 1249 height 562
click at [241, 253] on span "−" at bounding box center [240, 256] width 10 height 20
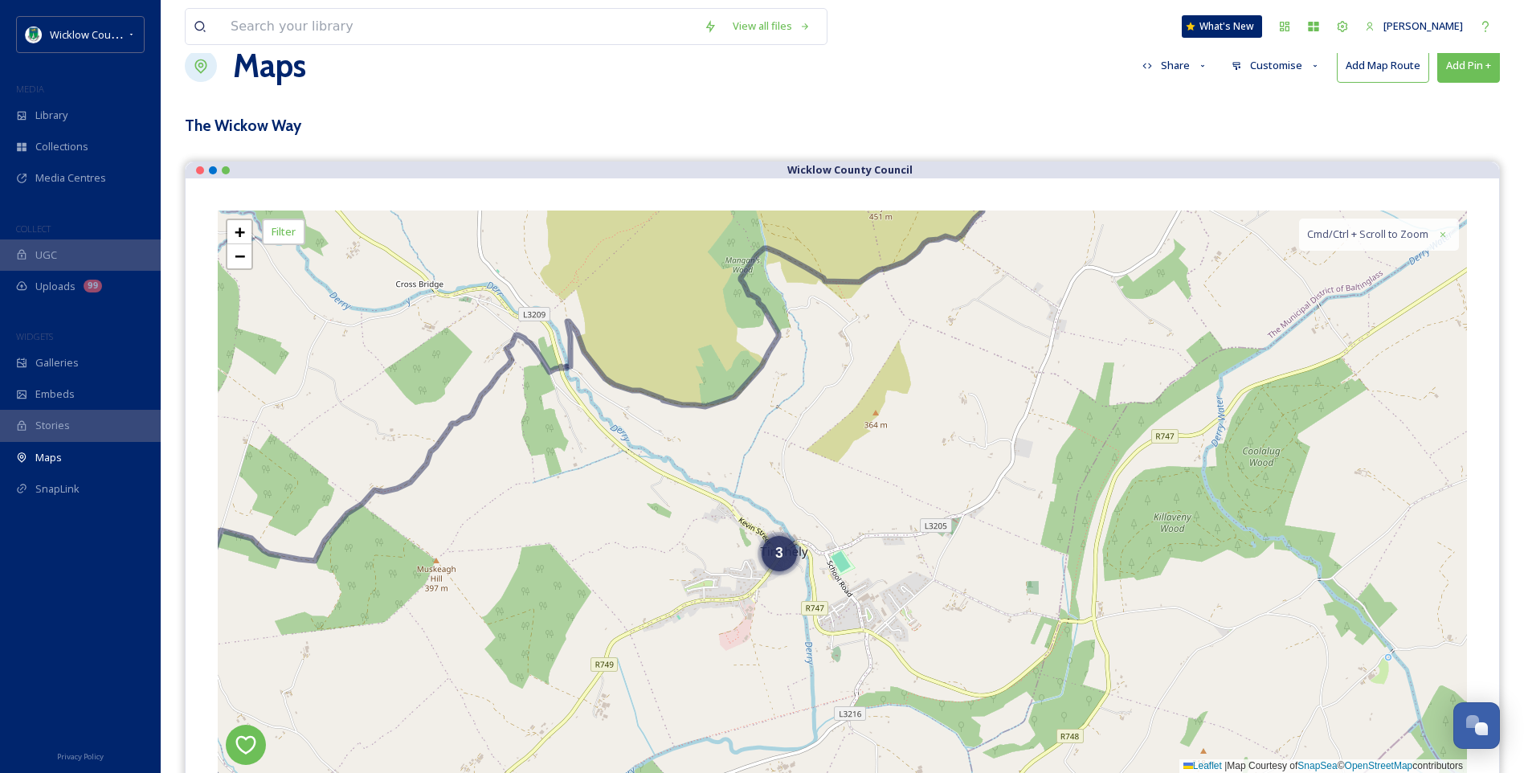
drag, startPoint x: 958, startPoint y: 436, endPoint x: 1009, endPoint y: 435, distance: 51.4
click at [1009, 435] on div "4 3 + − Leaflet | Map Courtesy of SnapSea © OpenStreetMap contributors Cmd/Ctrl…" at bounding box center [842, 492] width 1249 height 562
click at [246, 256] on link "−" at bounding box center [239, 256] width 24 height 24
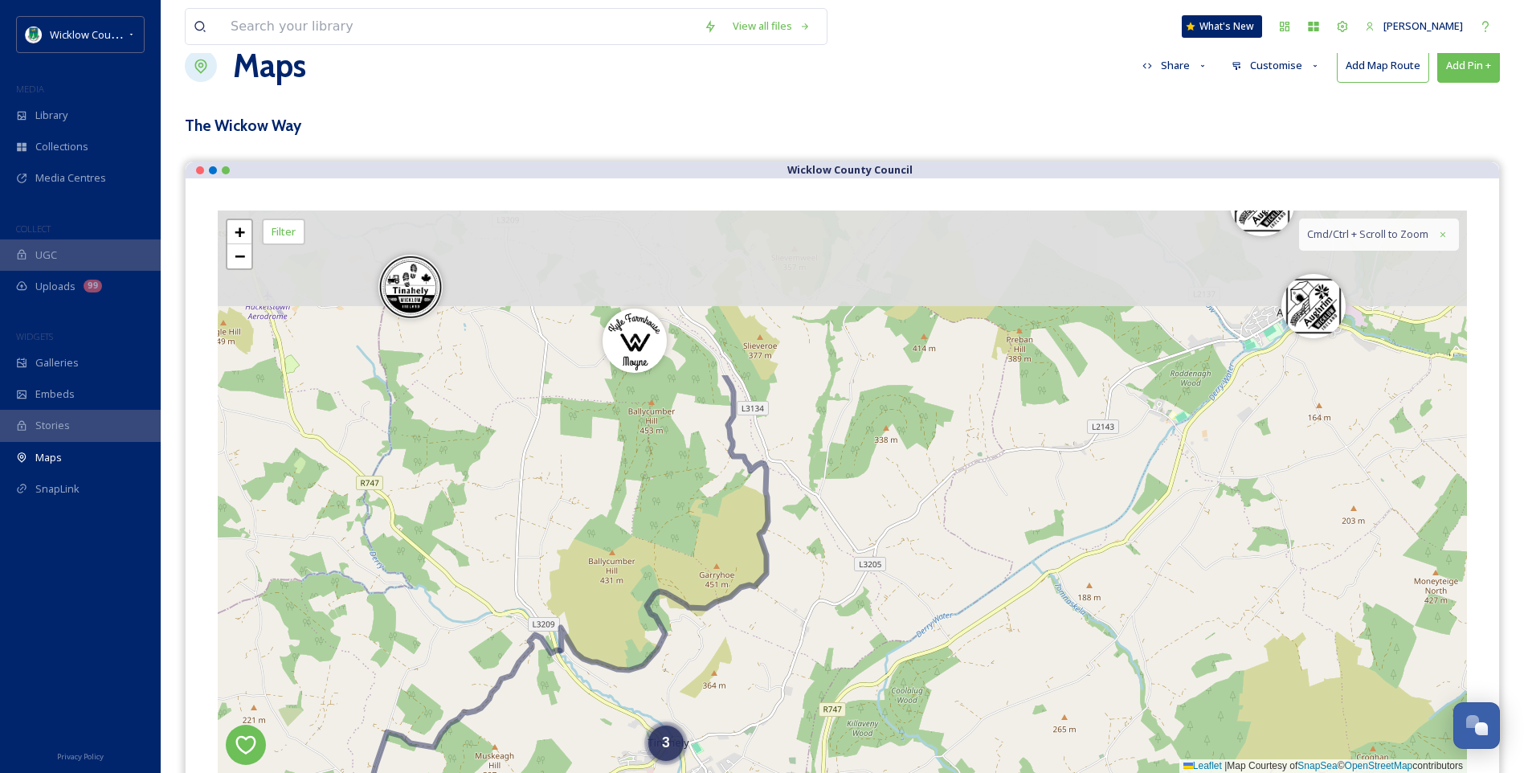
drag, startPoint x: 962, startPoint y: 357, endPoint x: 821, endPoint y: 588, distance: 270.8
click at [820, 587] on div "2 4 3 + − Leaflet | Map Courtesy of SnapSea © OpenStreetMap contributors Cmd/Ct…" at bounding box center [842, 492] width 1249 height 562
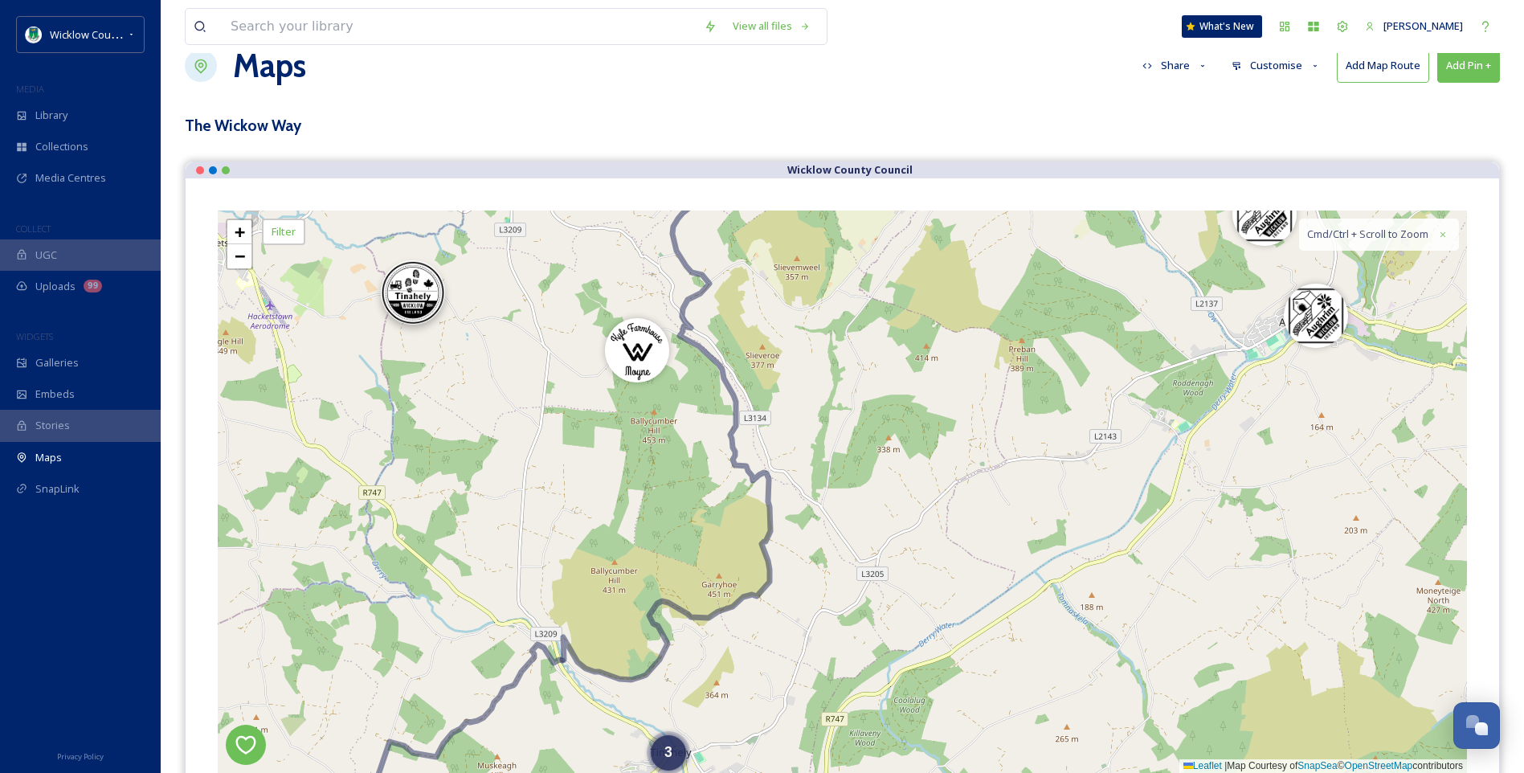
click at [408, 296] on img at bounding box center [413, 292] width 64 height 64
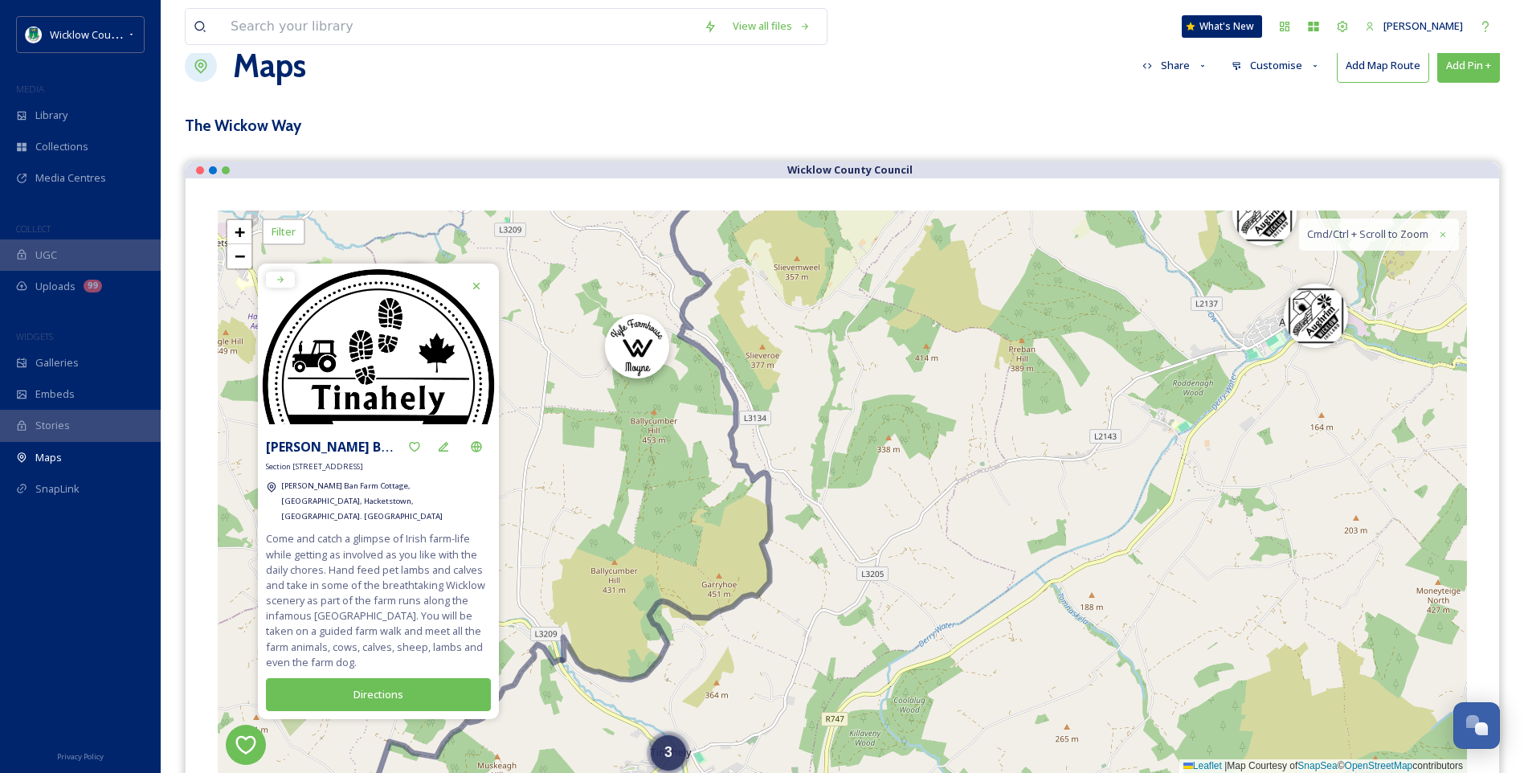
click at [642, 345] on img at bounding box center [637, 346] width 64 height 64
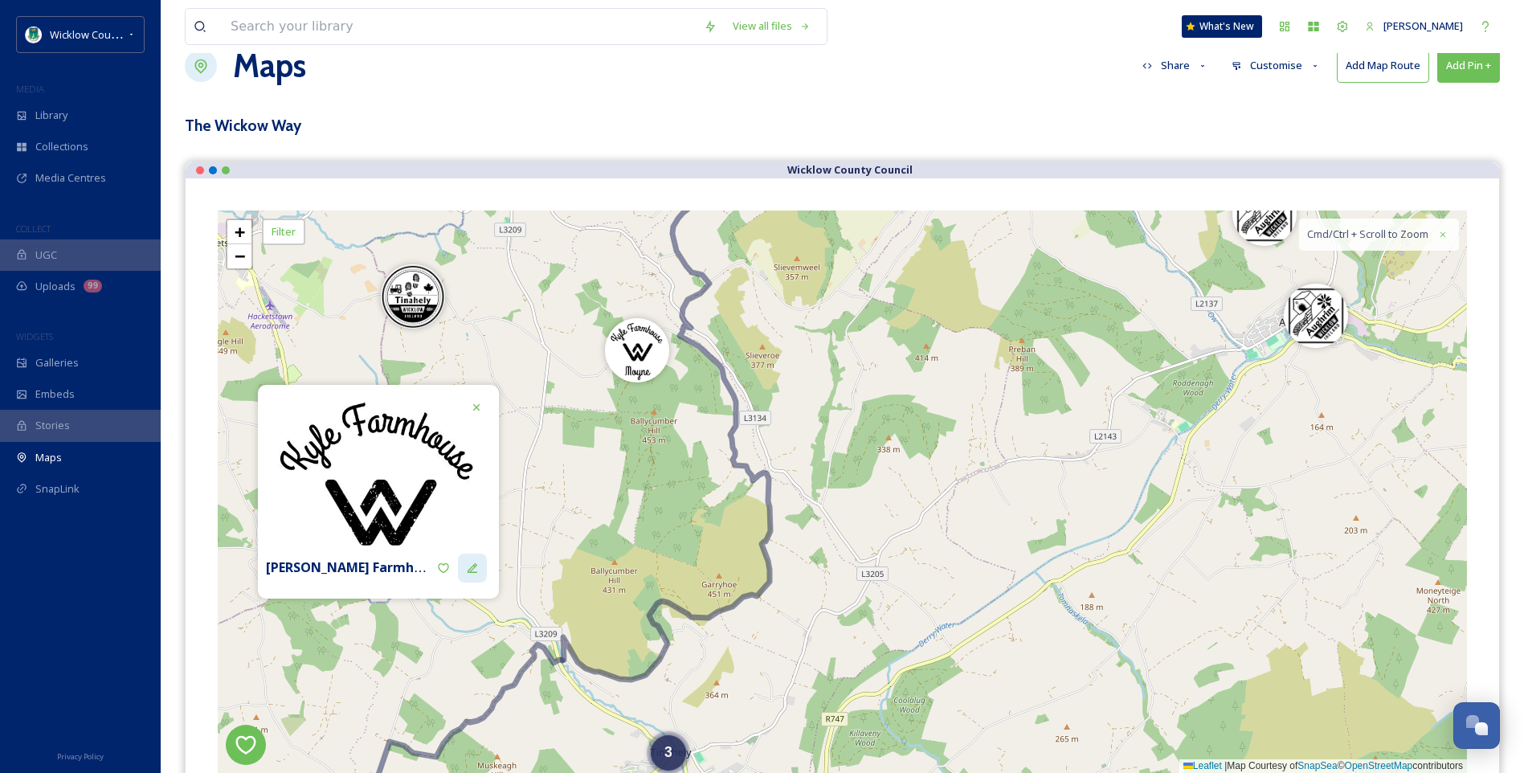
click at [477, 565] on icon at bounding box center [472, 568] width 13 height 13
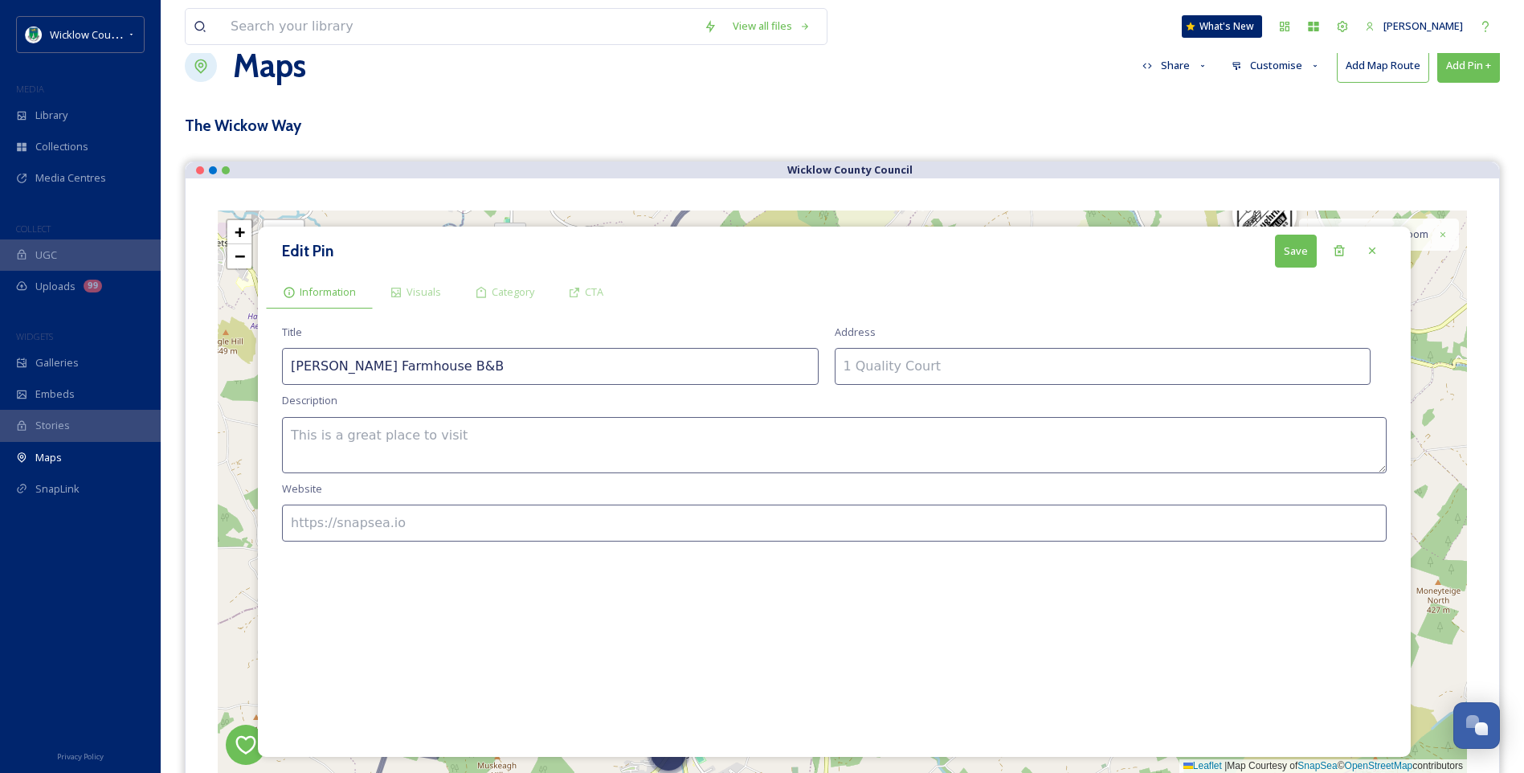
click at [889, 362] on input at bounding box center [1103, 366] width 537 height 37
type input "[PERSON_NAME], Co. [GEOGRAPHIC_DATA]"
click at [1294, 251] on button "Save" at bounding box center [1296, 251] width 42 height 33
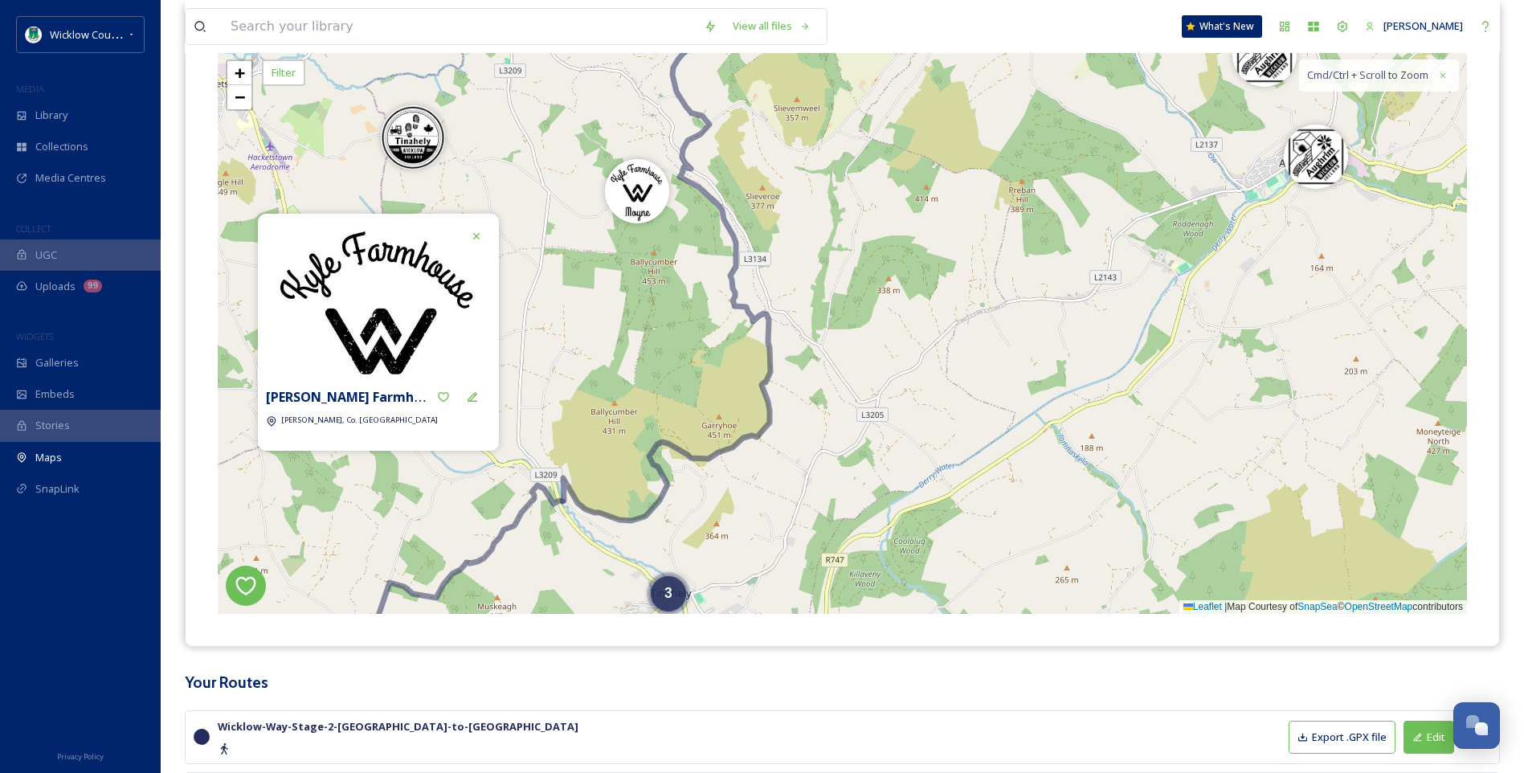
scroll to position [196, 0]
click at [407, 127] on img at bounding box center [413, 132] width 64 height 64
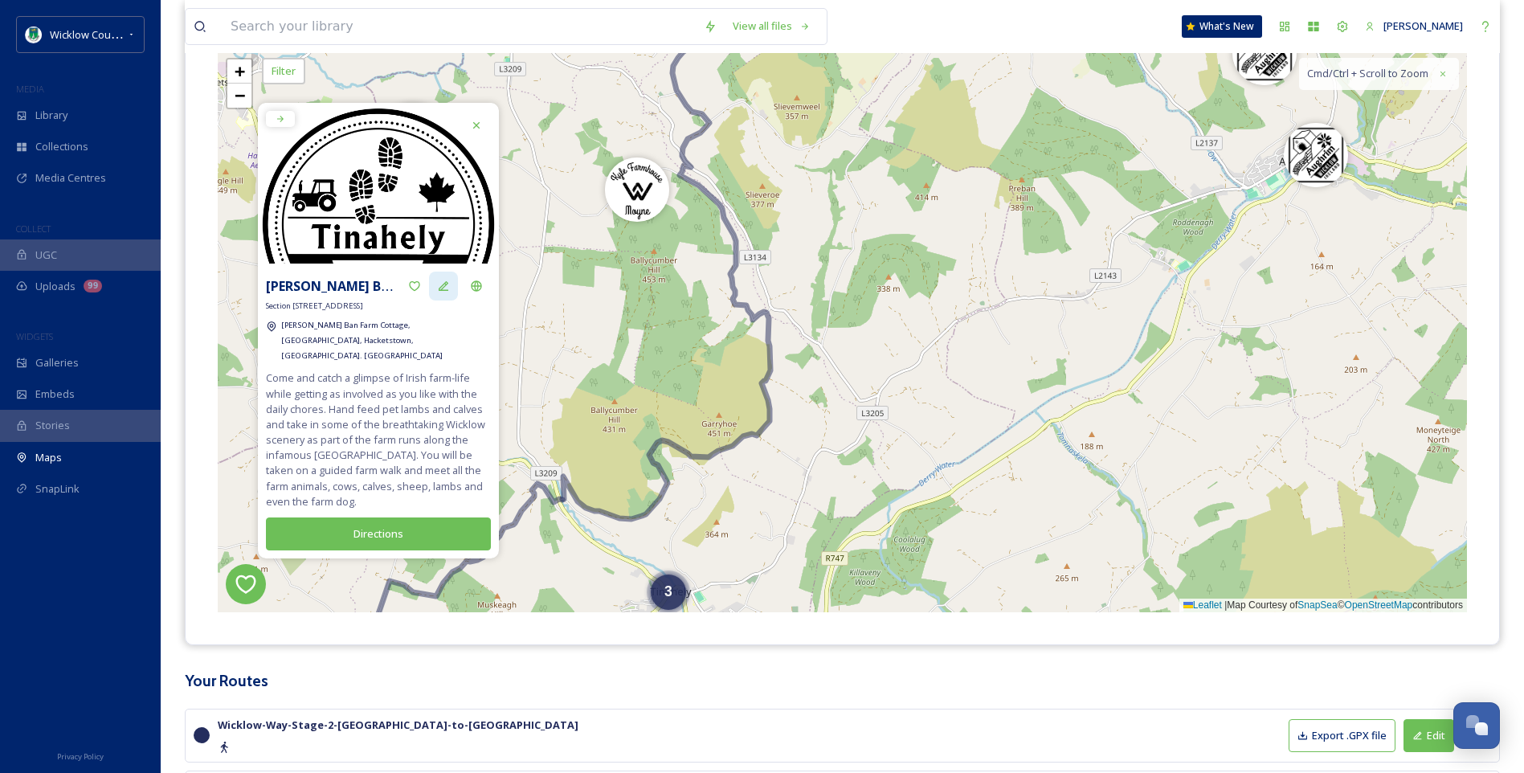
click at [449, 292] on icon at bounding box center [443, 286] width 13 height 13
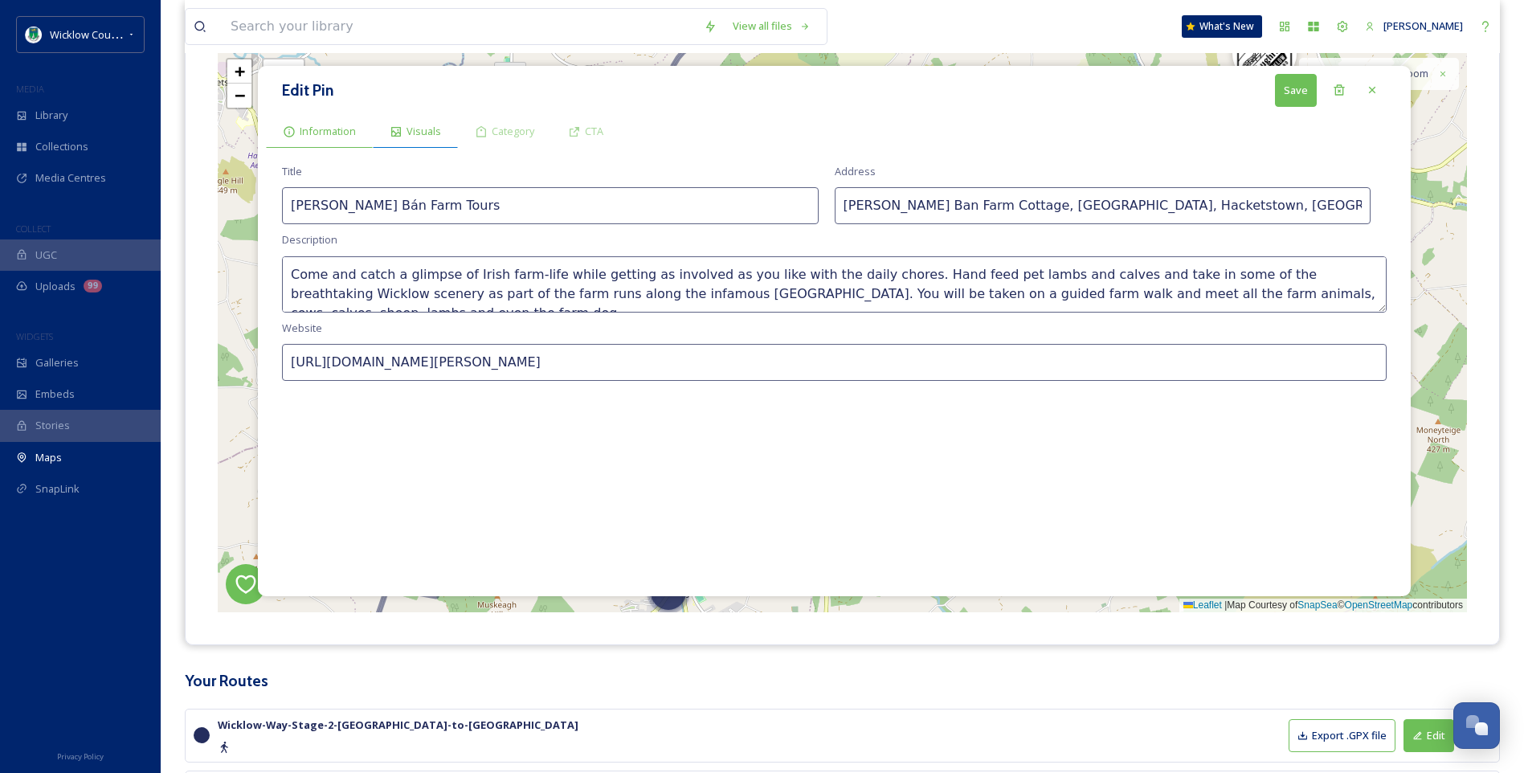
click at [424, 130] on span "Visuals" at bounding box center [424, 131] width 35 height 15
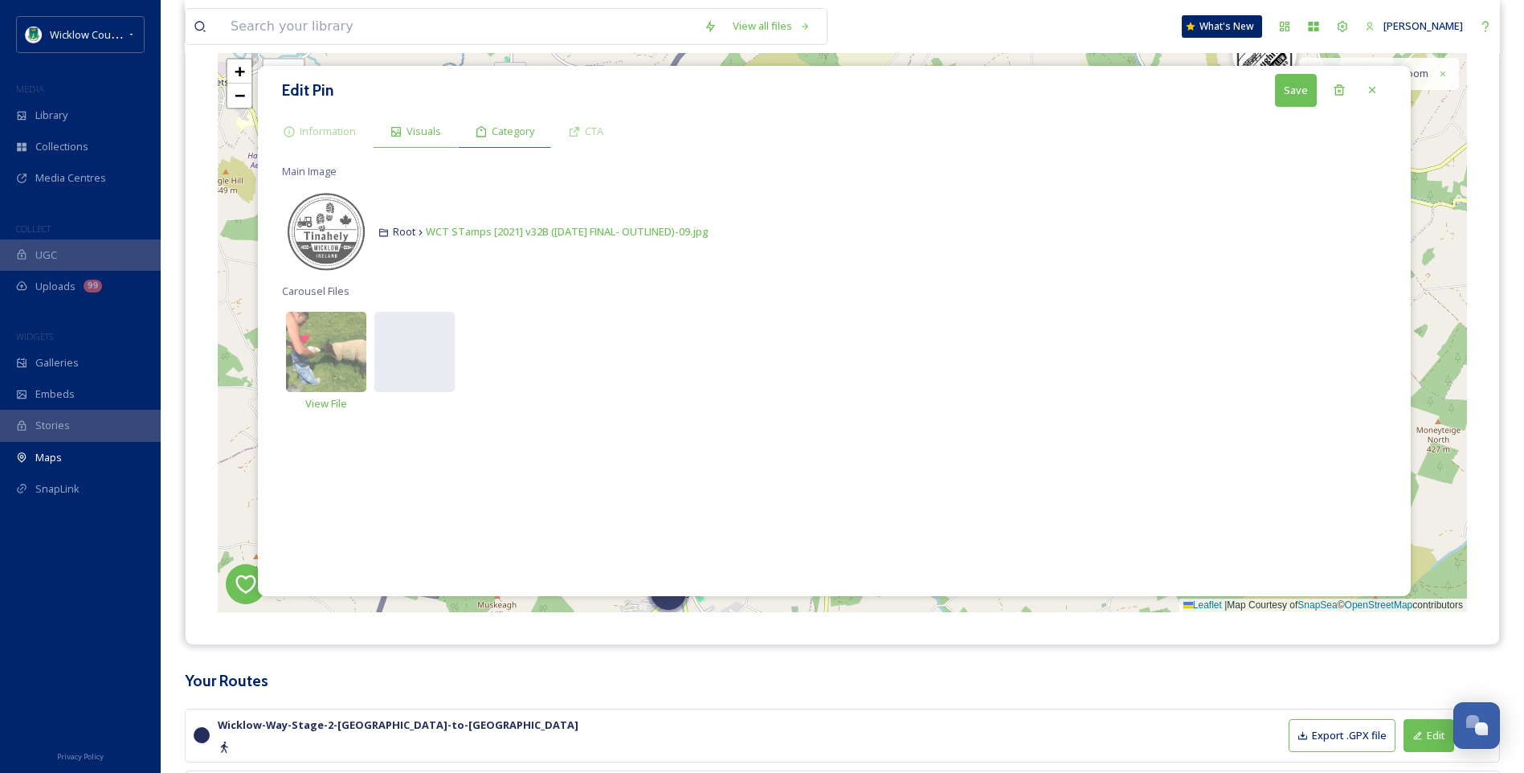
click at [492, 133] on span "Category" at bounding box center [513, 131] width 43 height 15
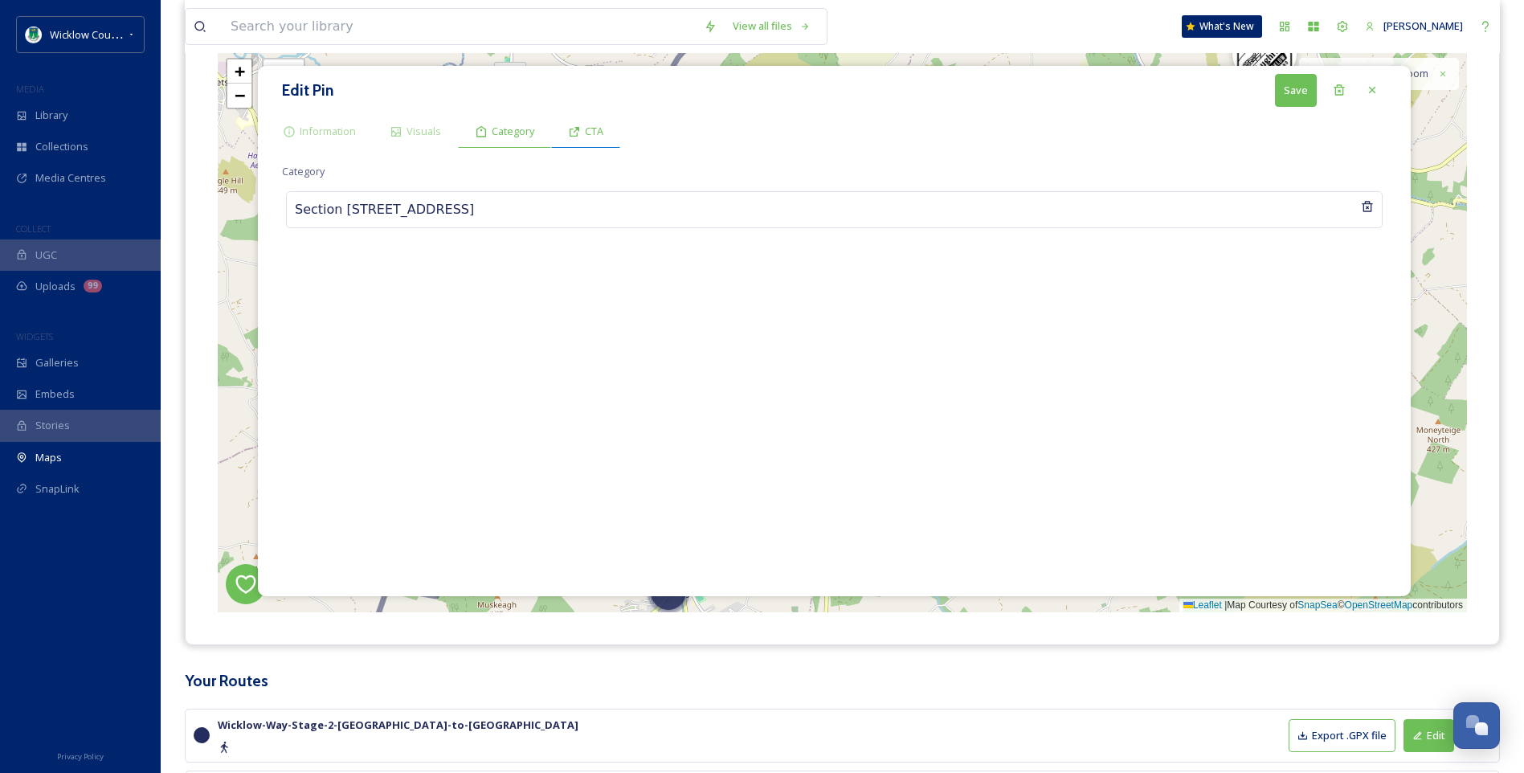
click at [587, 137] on span "CTA" at bounding box center [594, 131] width 18 height 15
click at [511, 128] on span "Category" at bounding box center [513, 131] width 43 height 15
click at [411, 131] on span "Visuals" at bounding box center [424, 131] width 35 height 15
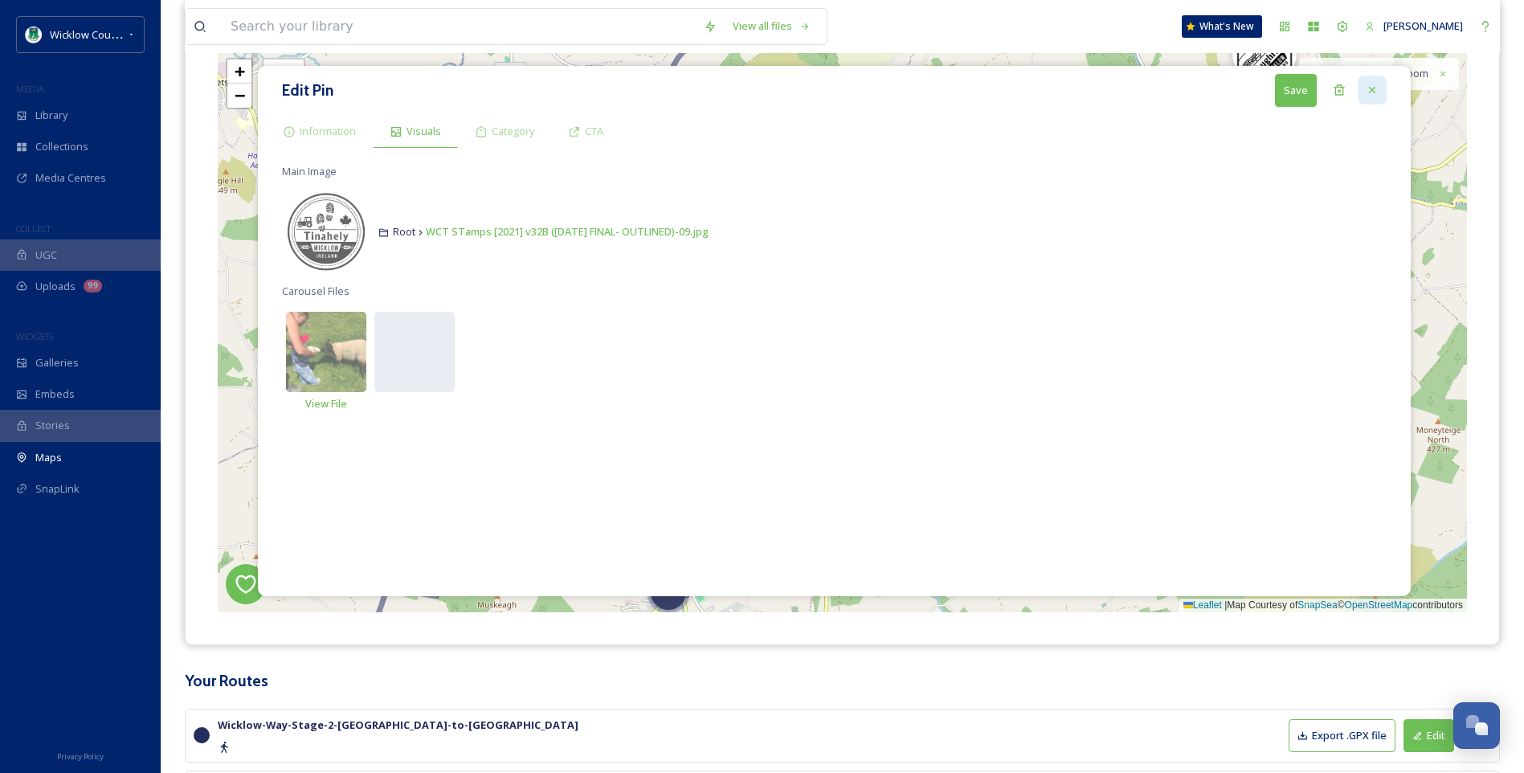
click at [1380, 90] on div at bounding box center [1372, 90] width 29 height 29
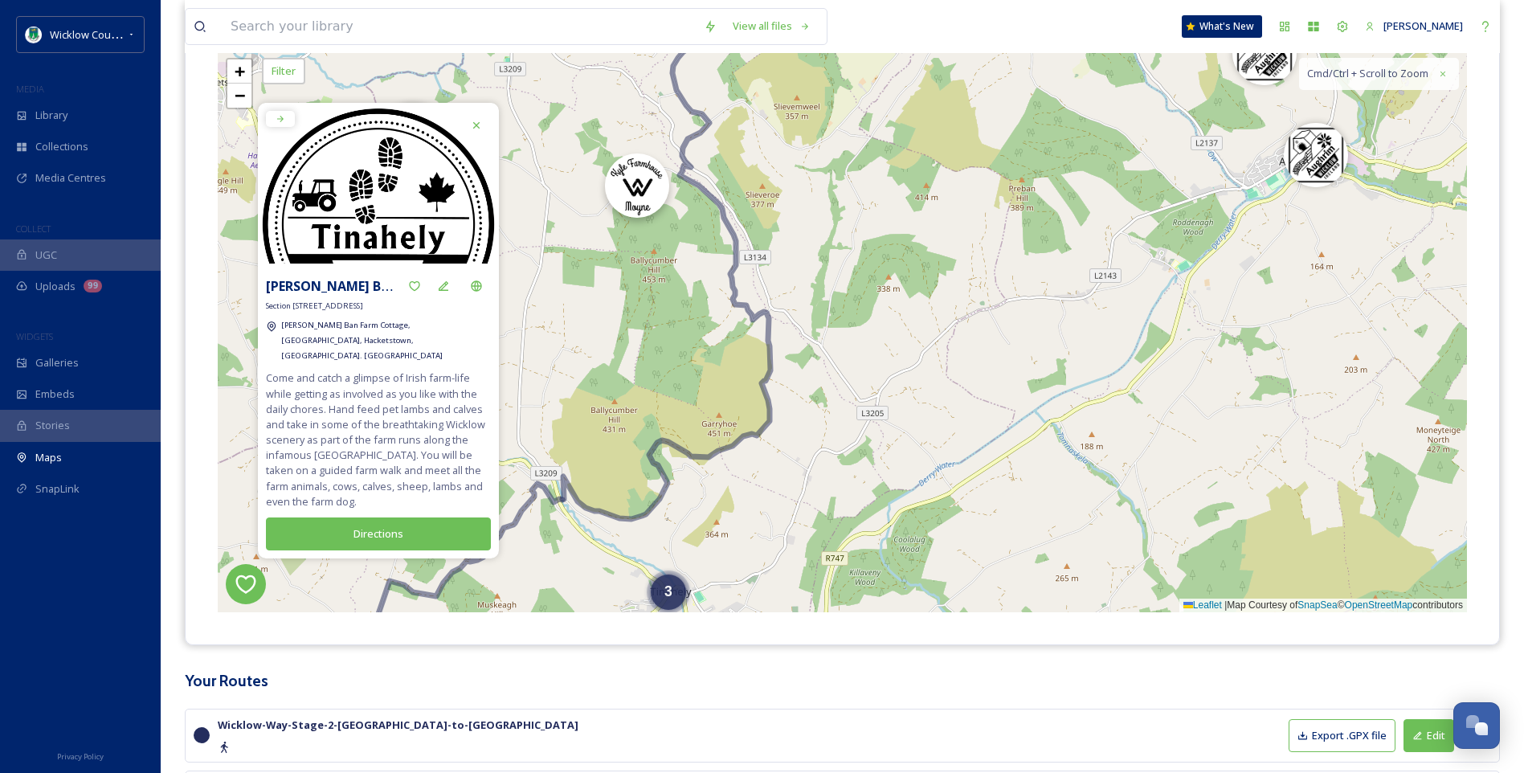
click at [640, 190] on img at bounding box center [637, 185] width 64 height 64
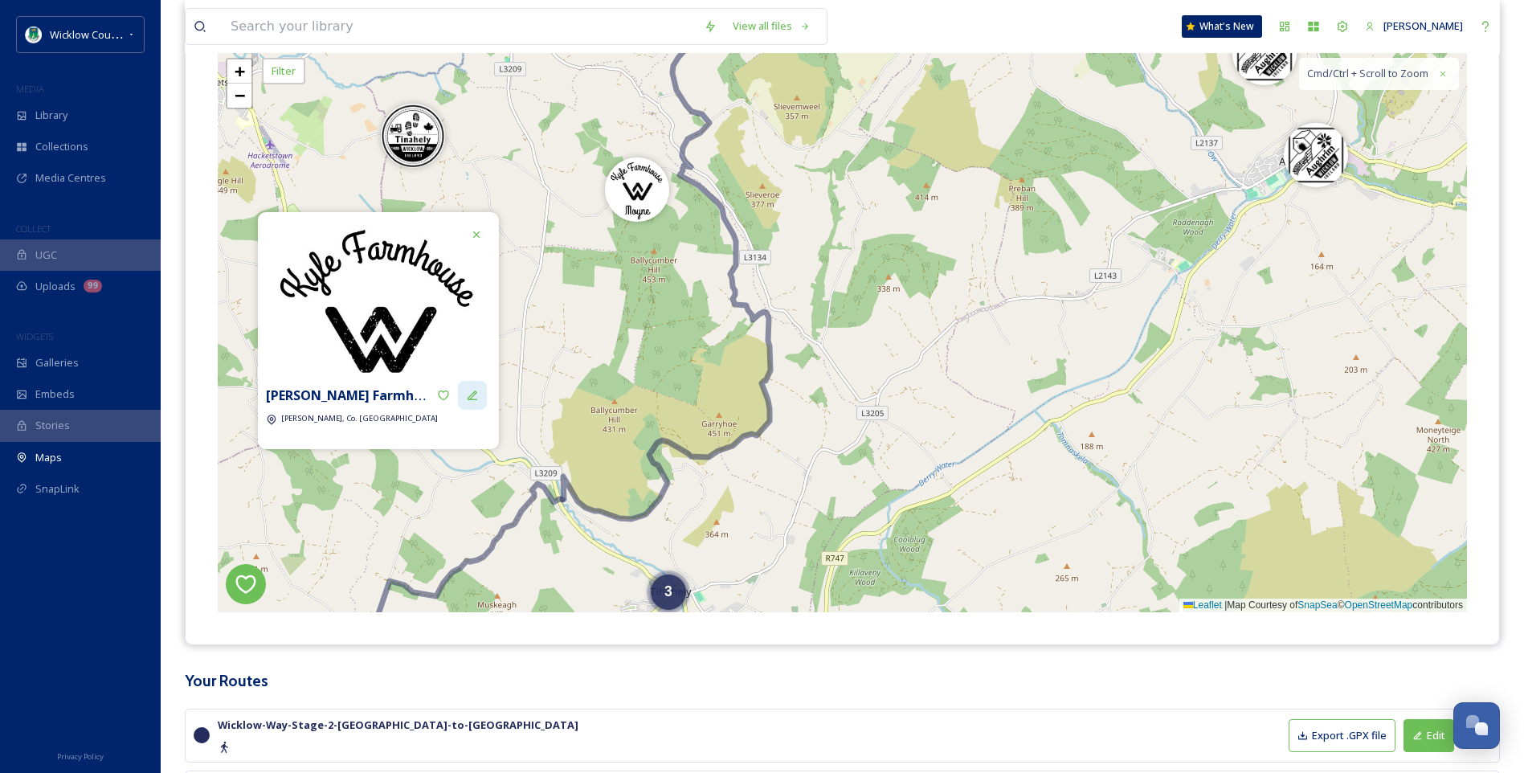
click at [474, 397] on icon at bounding box center [472, 395] width 13 height 13
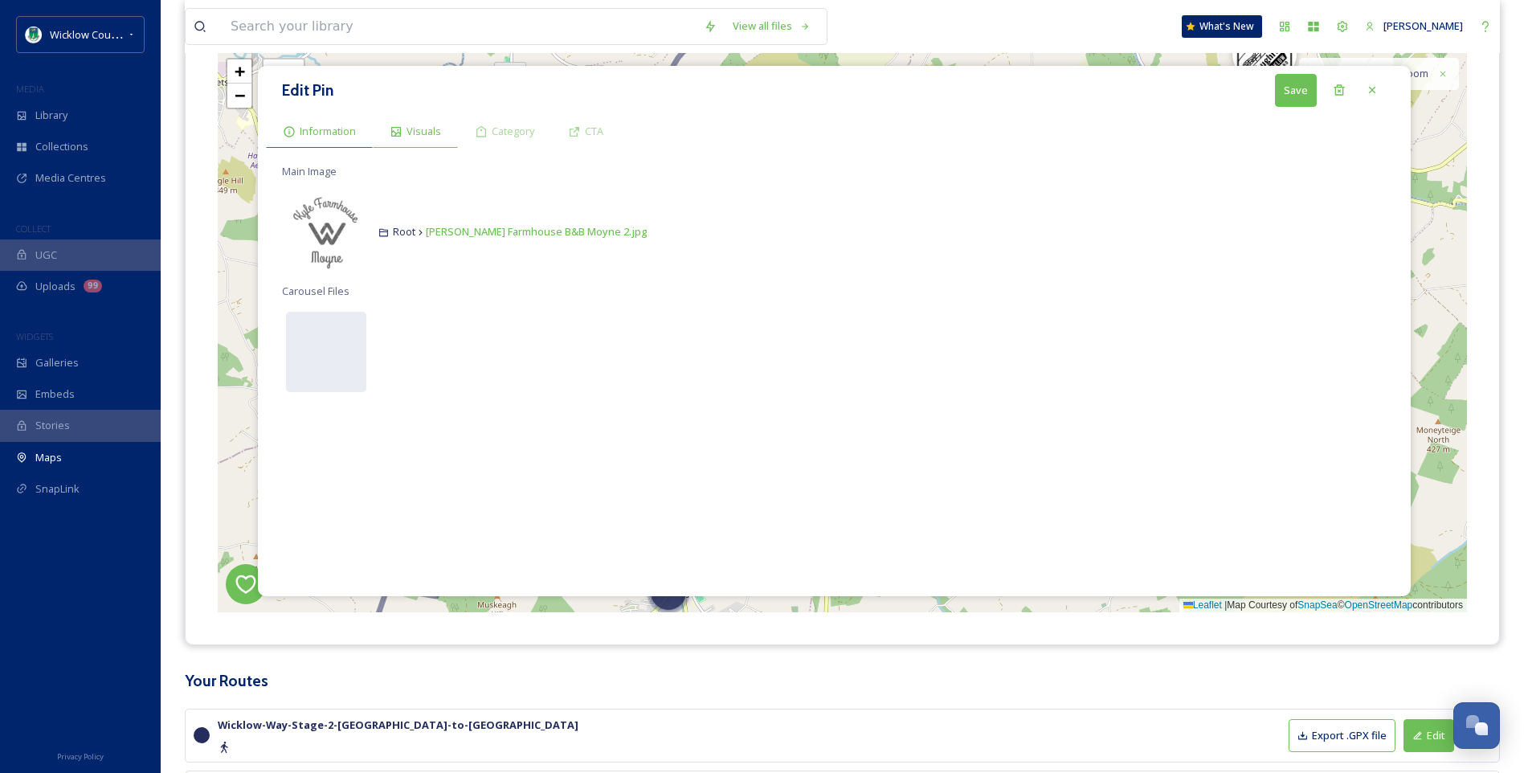
click at [327, 129] on span "Information" at bounding box center [328, 131] width 56 height 15
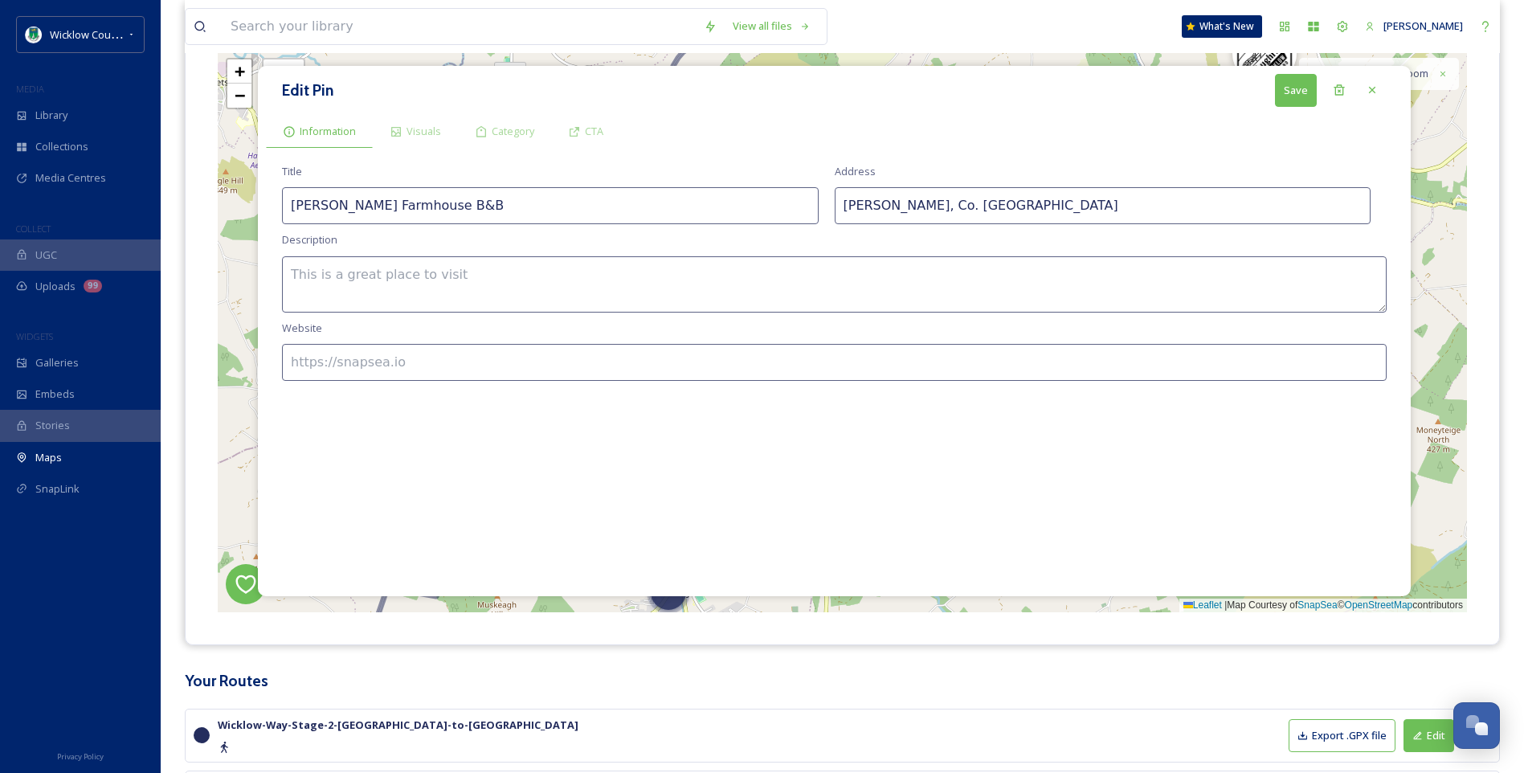
paste textarea "Ideal for touring East or [GEOGRAPHIC_DATA], or walking "The Wicklow Way" which…"
click at [297, 274] on textarea "Ideal for touring East or [GEOGRAPHIC_DATA], or walking "The Wicklow Way" which…" at bounding box center [834, 284] width 1105 height 56
click at [969, 261] on textarea "Ideal for touring East or [GEOGRAPHIC_DATA], or walking "The Wicklow Way" which…" at bounding box center [834, 284] width 1105 height 56
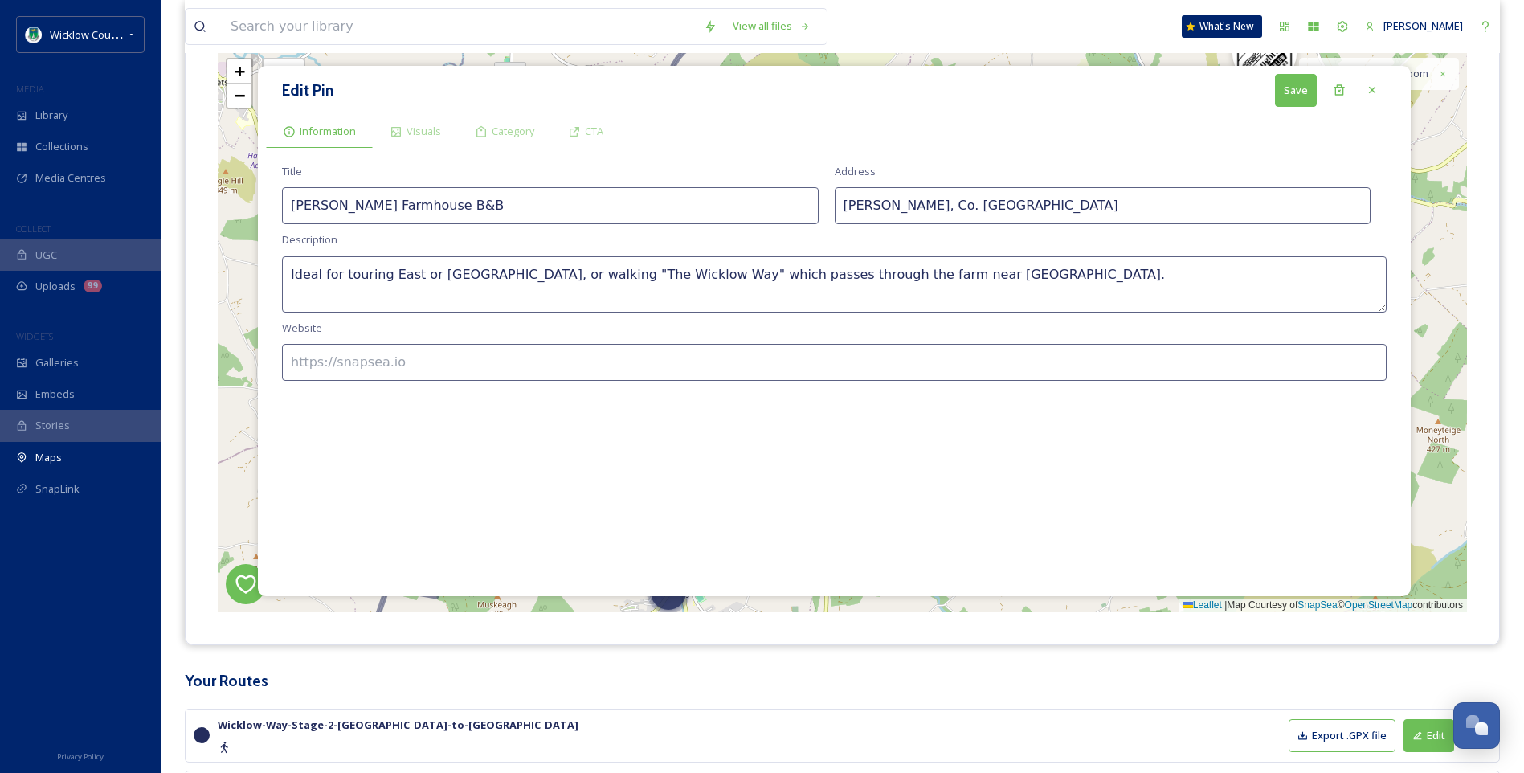
paste textarea "[PERSON_NAME] Farmhouse is situated on a working dairy farm. Visitors can enjoy…"
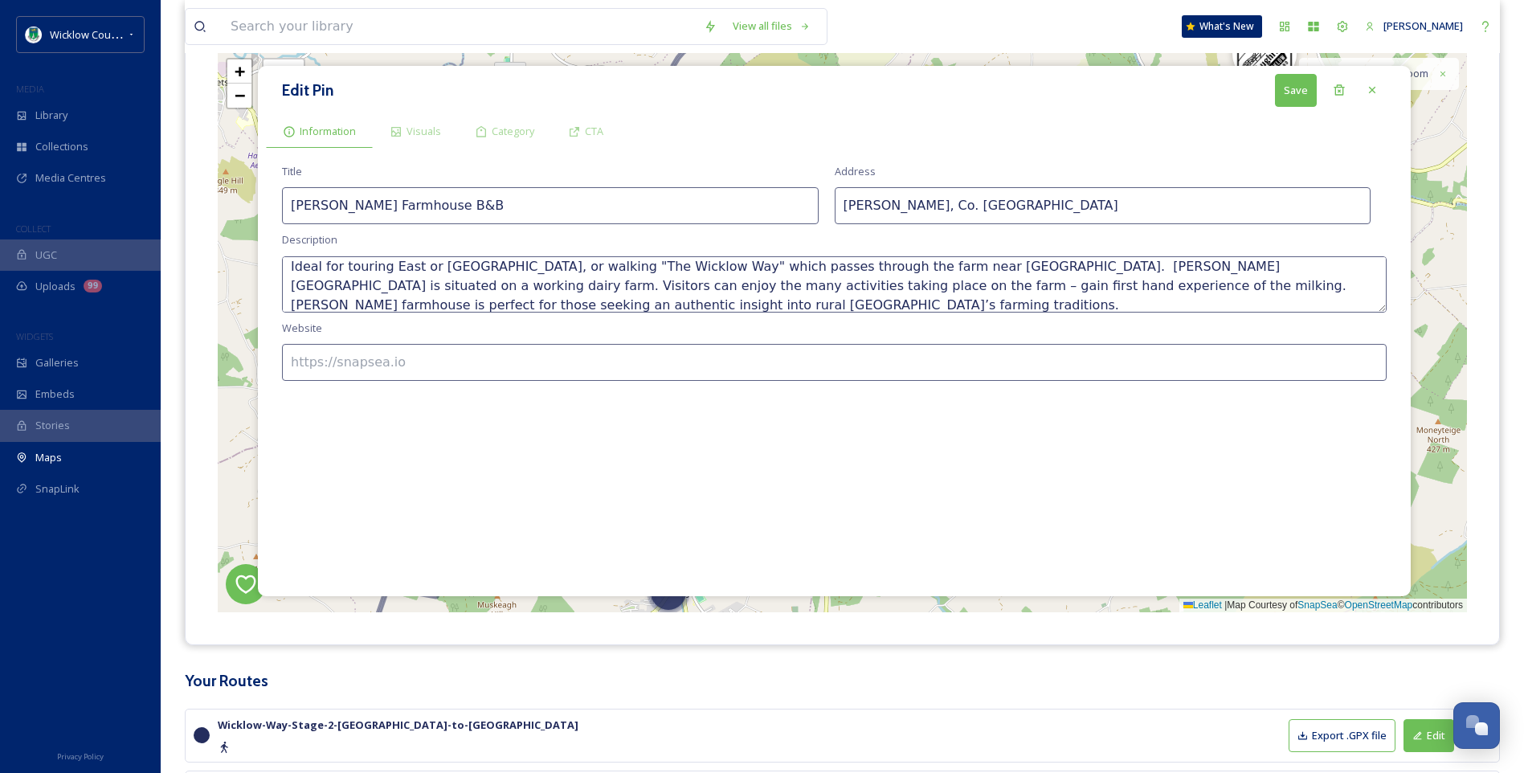
scroll to position [10, 0]
click at [793, 284] on textarea "Ideal for touring East or [GEOGRAPHIC_DATA], or walking "The Wicklow Way" which…" at bounding box center [834, 284] width 1105 height 56
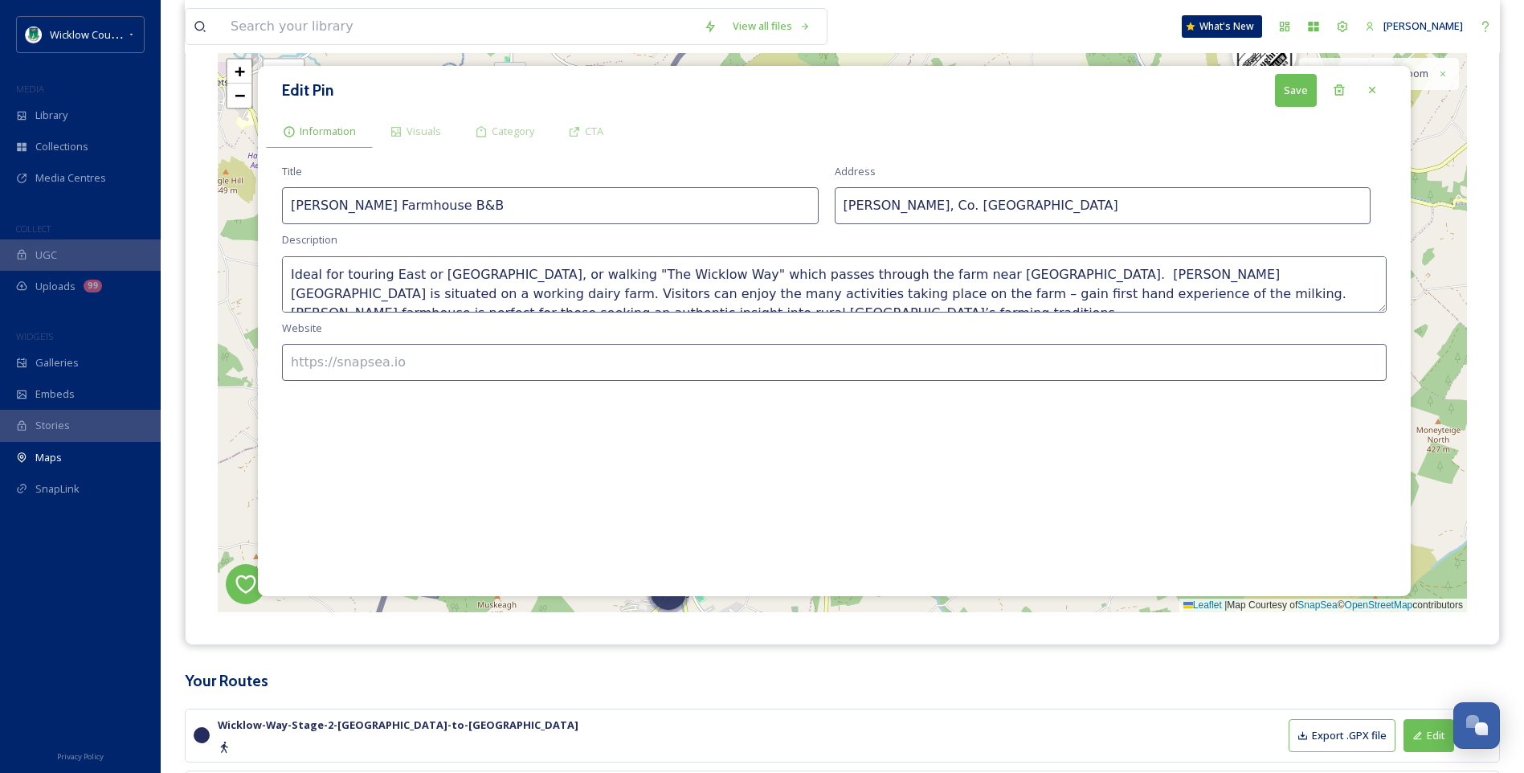
type textarea "Ideal for touring East or [GEOGRAPHIC_DATA], or walking "The Wicklow Way" which…"
click at [321, 364] on input at bounding box center [834, 362] width 1105 height 37
paste input "[URL][DOMAIN_NAME][PERSON_NAME]"
type input "[URL][DOMAIN_NAME][PERSON_NAME]"
click at [420, 133] on span "Visuals" at bounding box center [424, 131] width 35 height 15
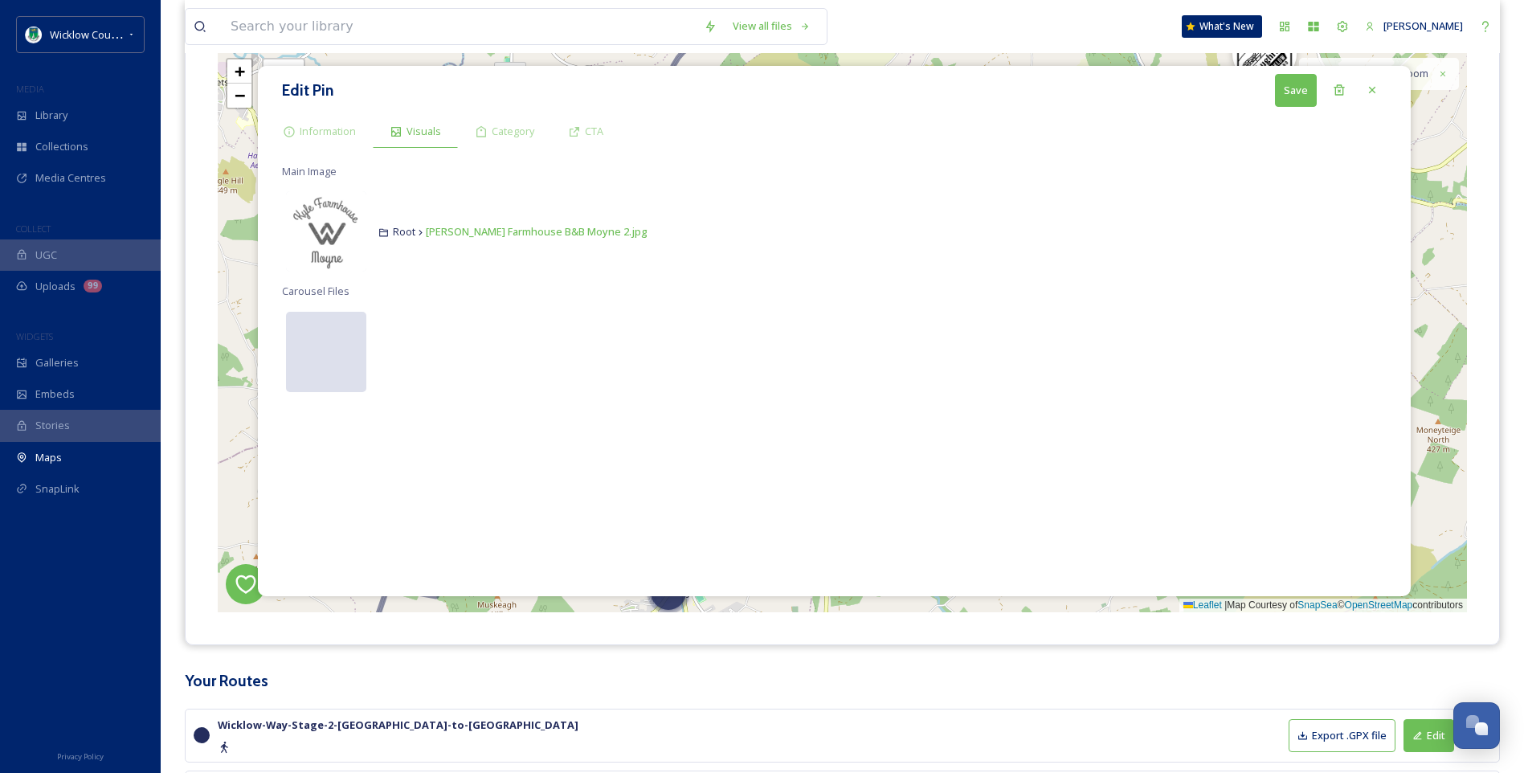
click at [326, 350] on div at bounding box center [326, 352] width 80 height 80
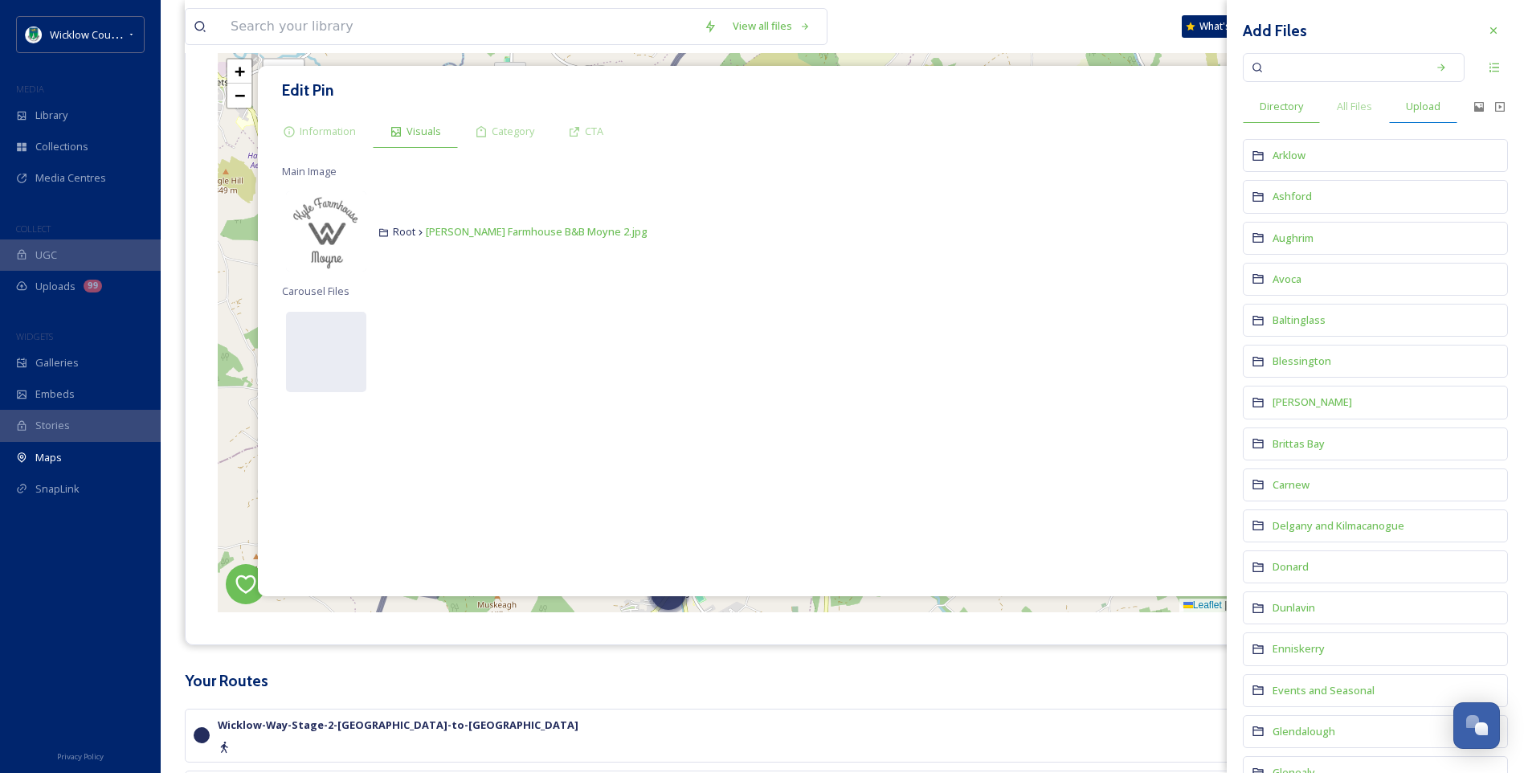
click at [1435, 104] on span "Upload" at bounding box center [1423, 106] width 35 height 15
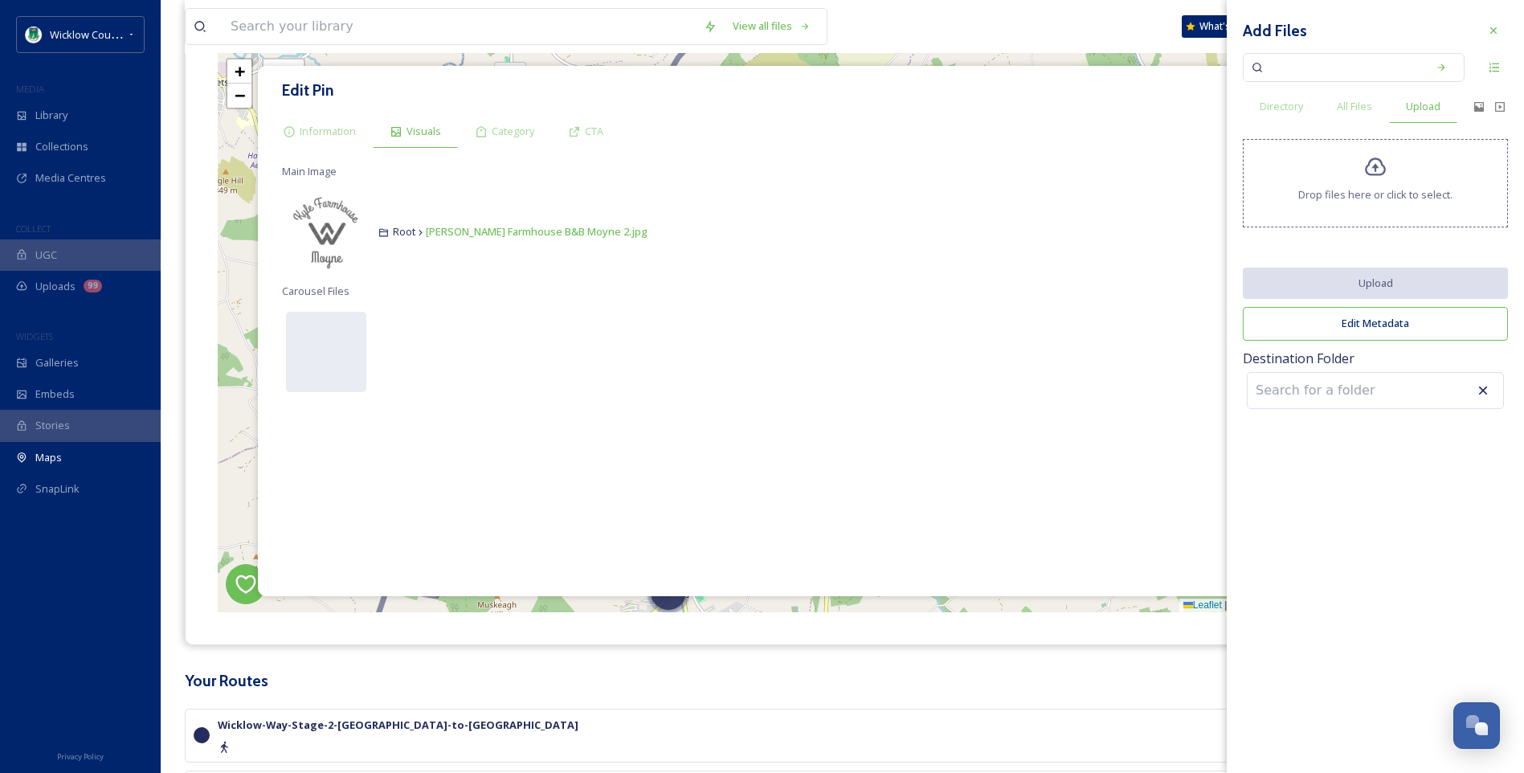
click at [1378, 167] on icon at bounding box center [1375, 167] width 21 height 18
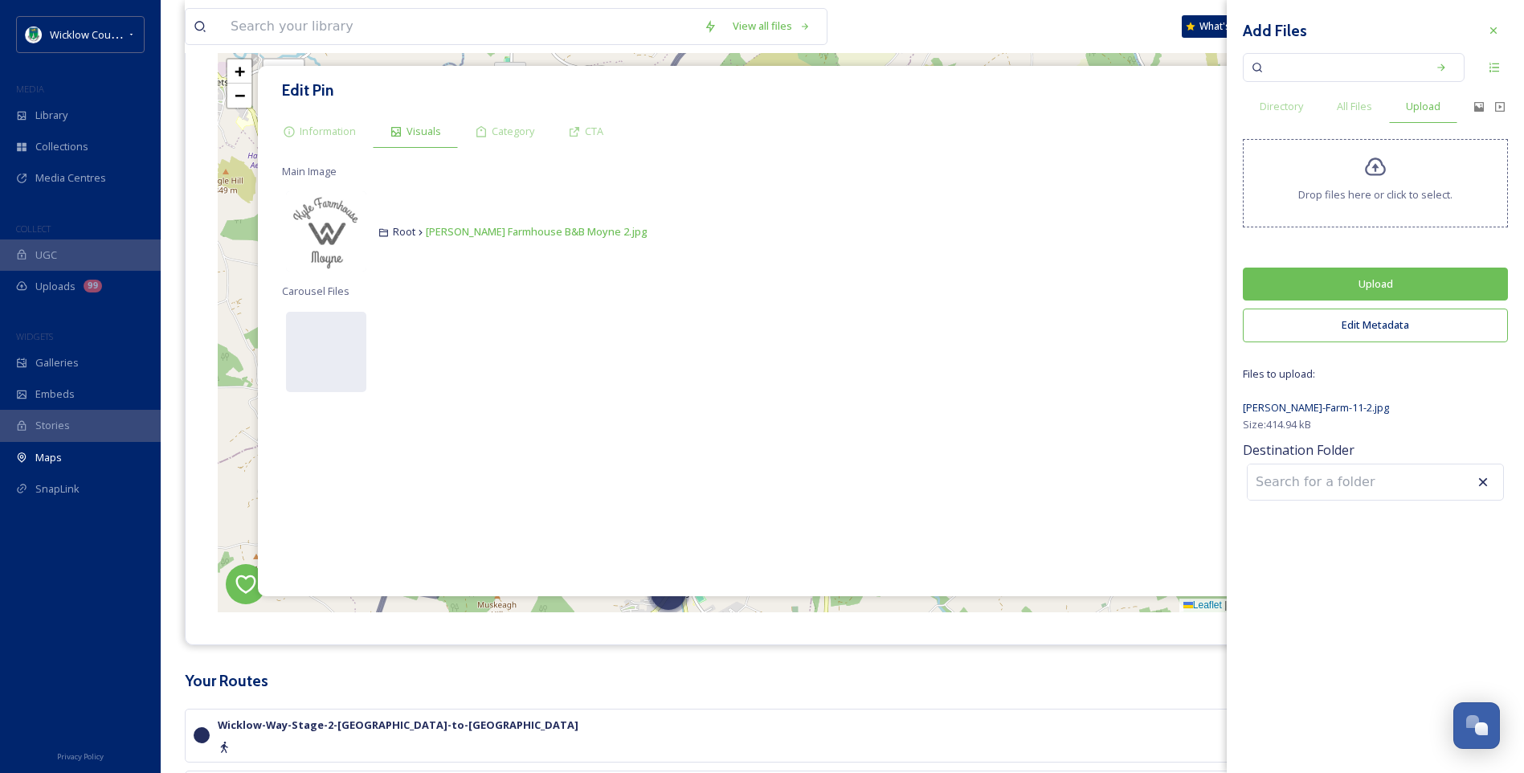
click at [1324, 481] on input at bounding box center [1336, 481] width 177 height 35
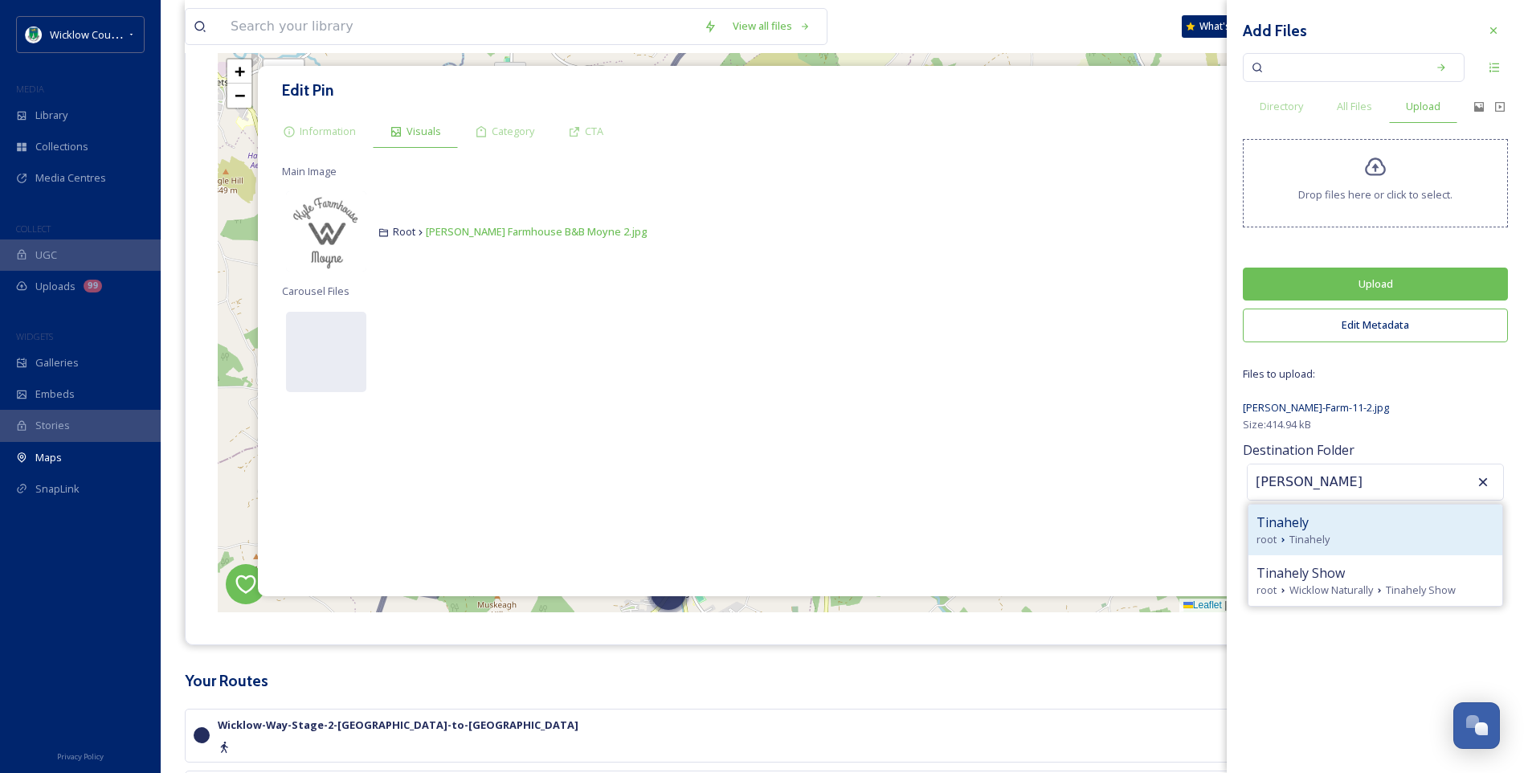
click at [1351, 535] on div "root Tinahely" at bounding box center [1376, 539] width 238 height 15
type input "Tinahely"
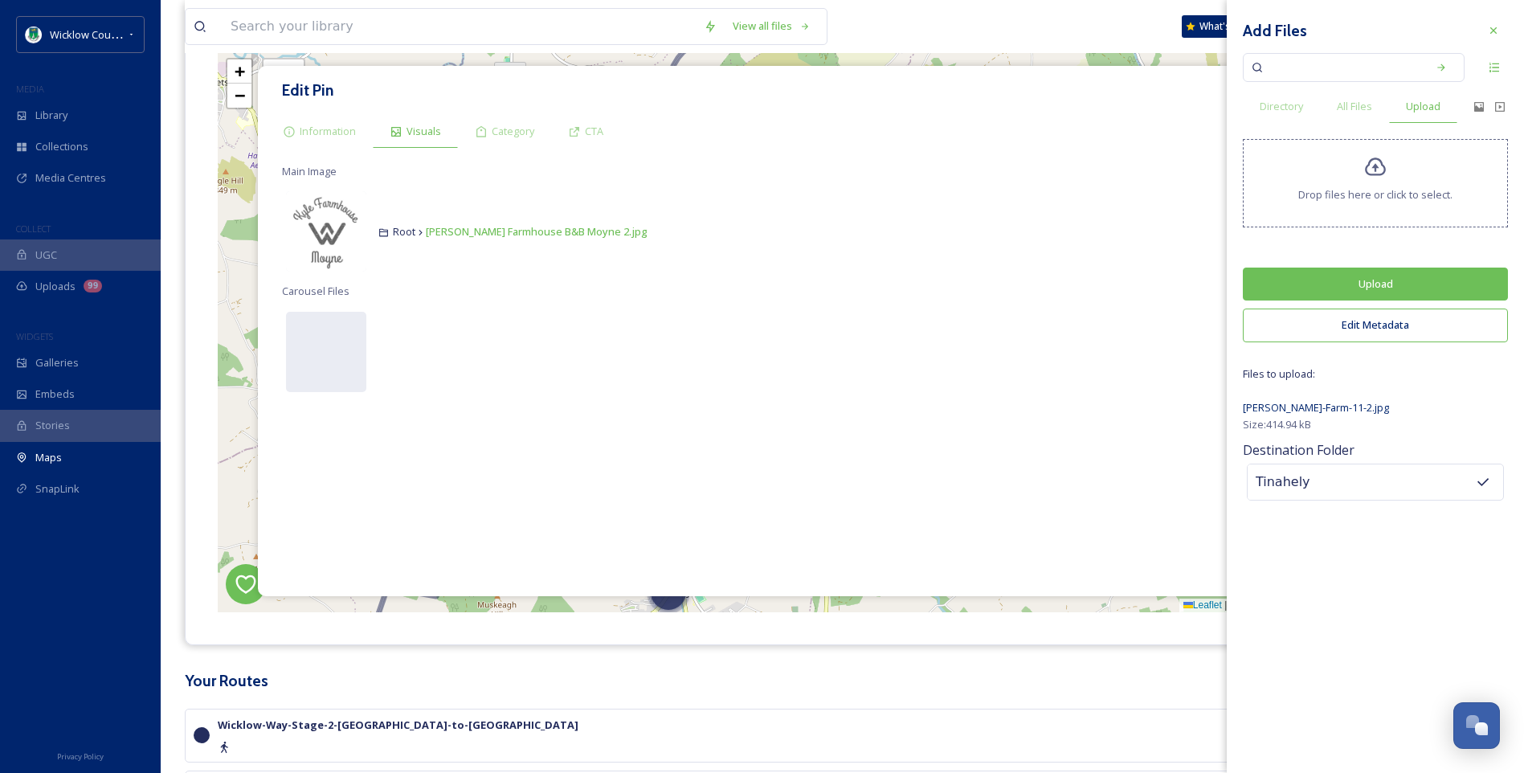
click at [1388, 279] on button "Upload" at bounding box center [1375, 284] width 265 height 33
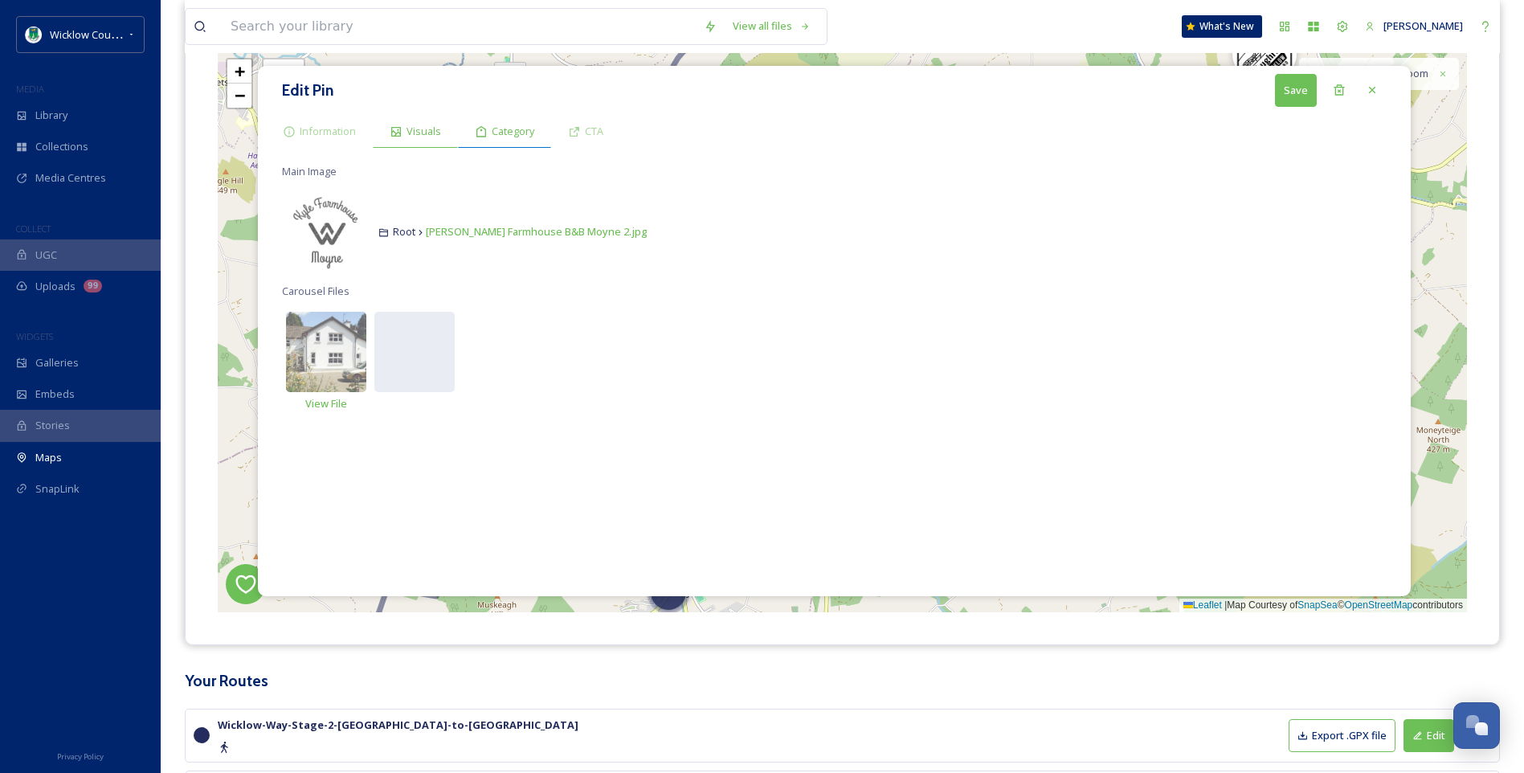
click at [493, 132] on span "Category" at bounding box center [513, 131] width 43 height 15
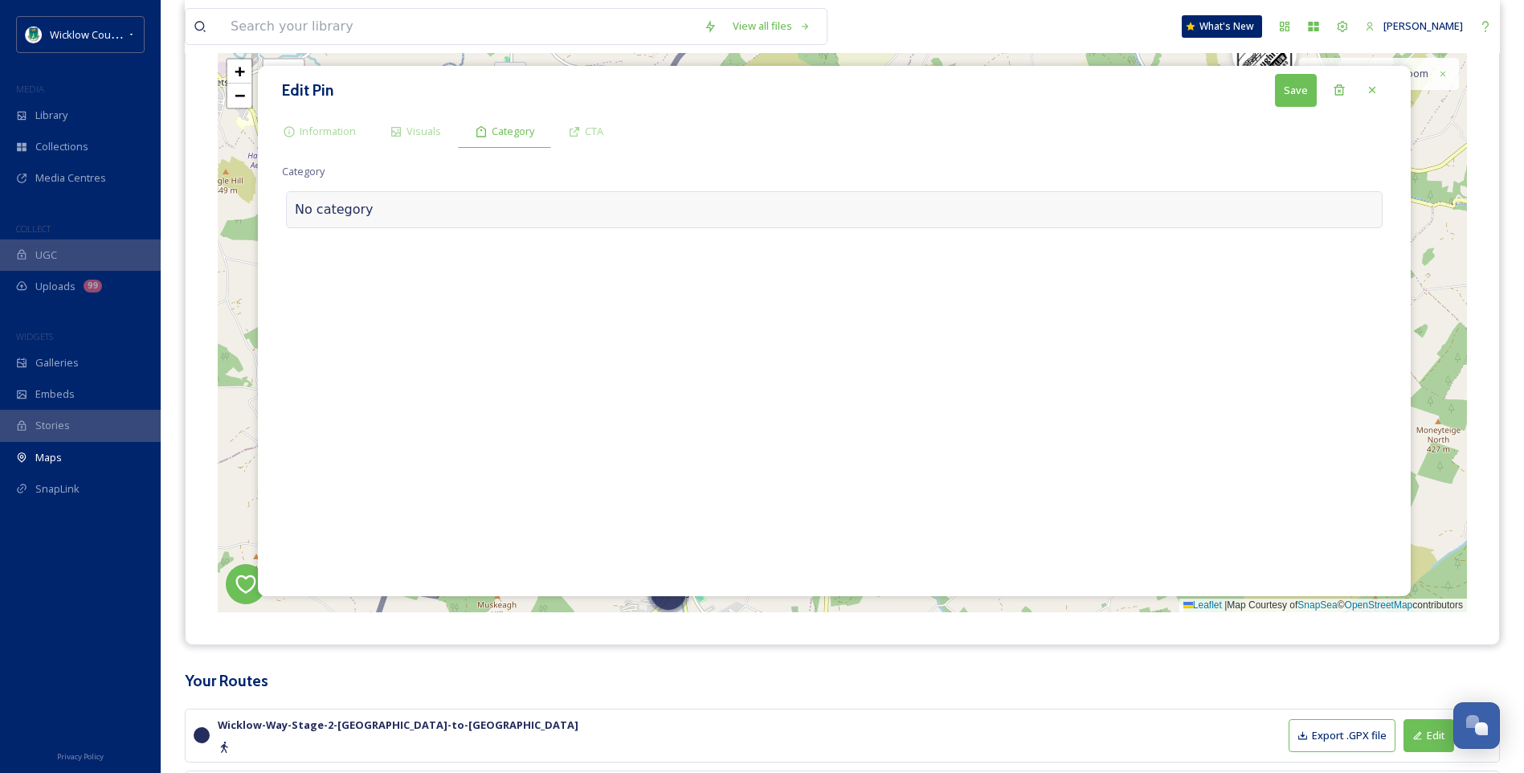
click at [374, 208] on div at bounding box center [874, 209] width 1000 height 19
click at [360, 208] on input at bounding box center [442, 205] width 321 height 37
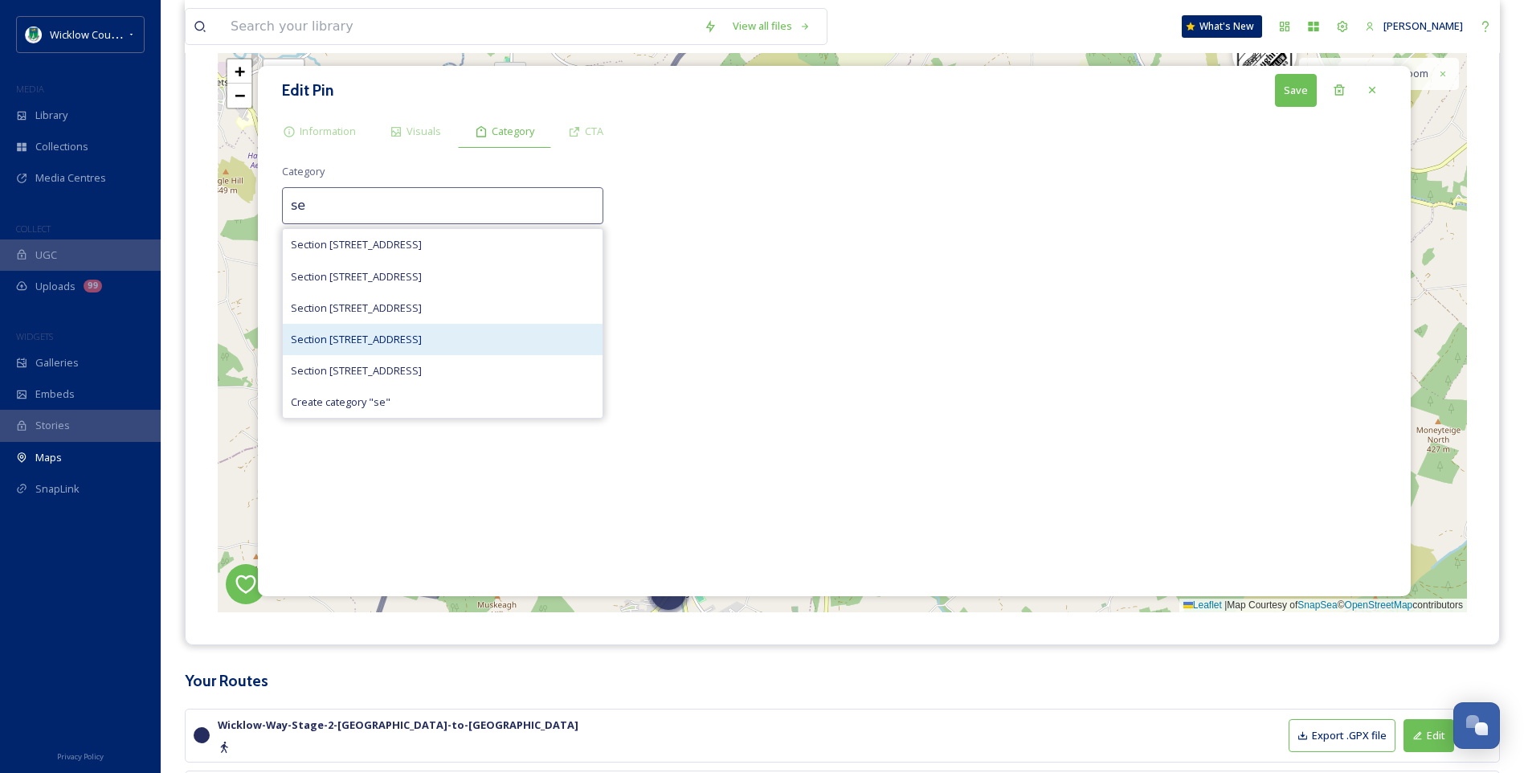
type input "se"
click at [381, 345] on span "Section [STREET_ADDRESS]" at bounding box center [356, 339] width 131 height 15
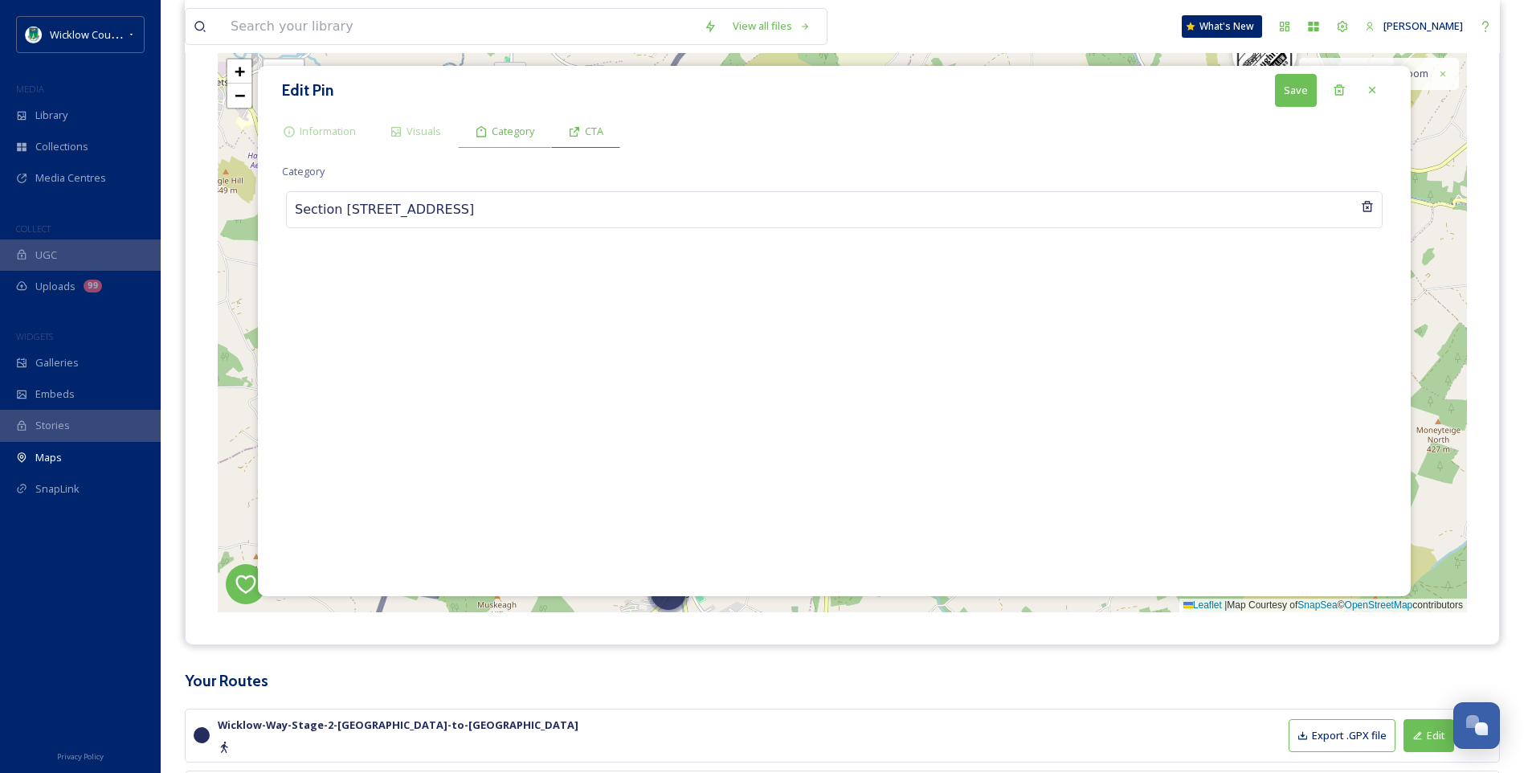
click at [597, 134] on span "CTA" at bounding box center [594, 131] width 18 height 15
click at [333, 203] on input at bounding box center [834, 205] width 1105 height 37
type input "Directions"
click at [315, 276] on input at bounding box center [834, 274] width 1105 height 37
paste input "[URL][DOMAIN_NAME]"
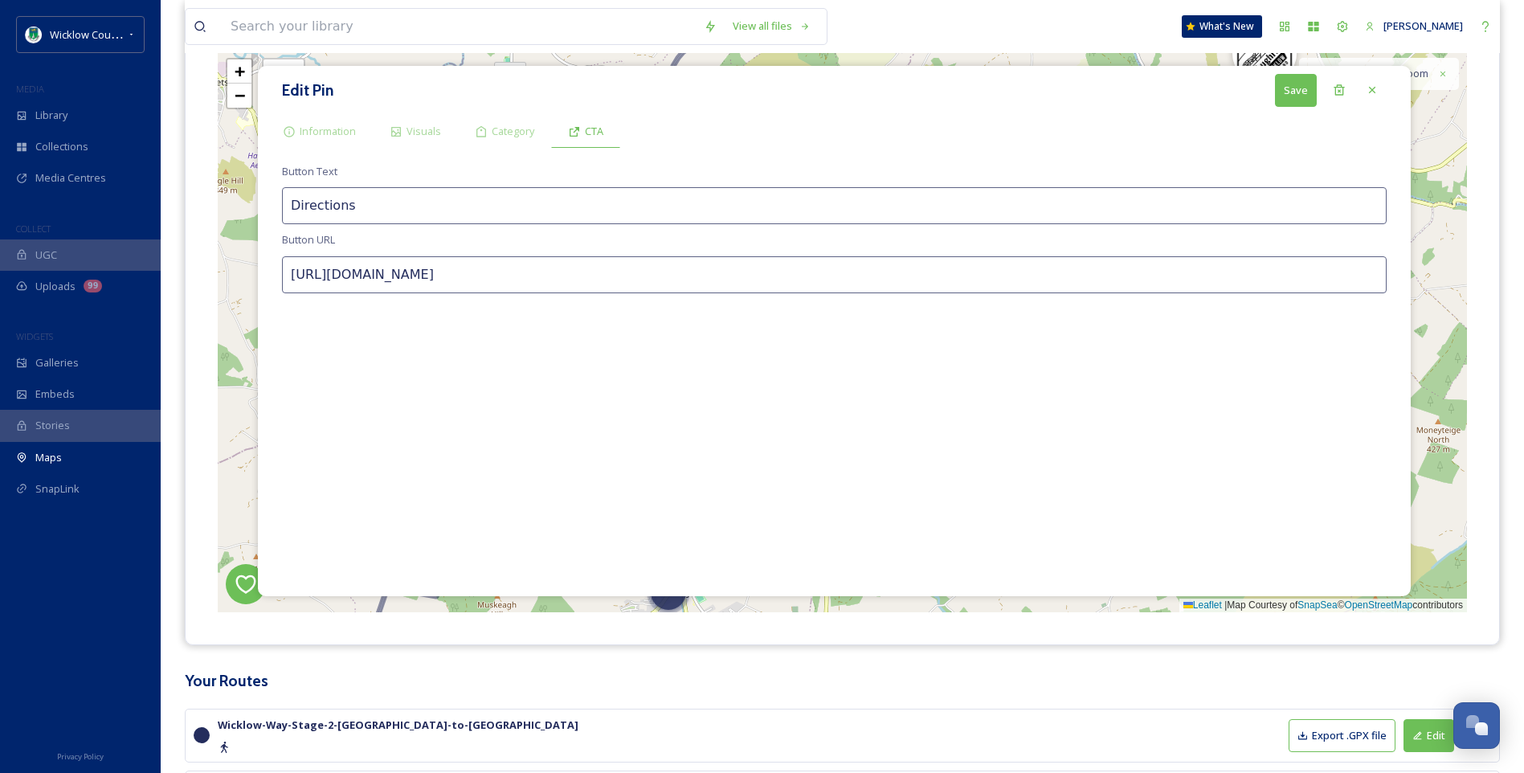
type input "[URL][DOMAIN_NAME]"
click at [1286, 85] on button "Save" at bounding box center [1296, 90] width 42 height 33
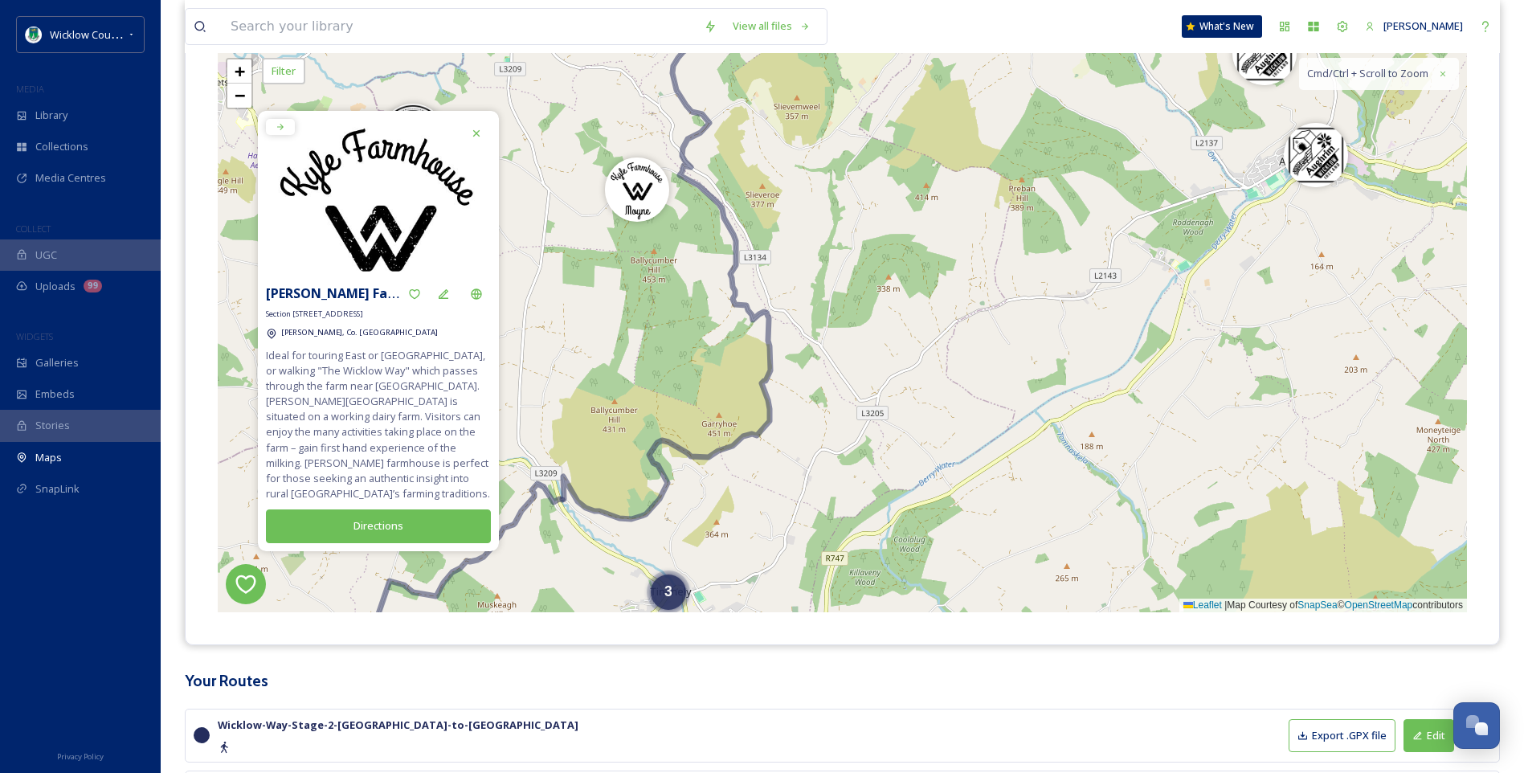
click at [947, 267] on div "3 2 4 4 + − Leaflet | Map Courtesy of SnapSea © OpenStreetMap contributors Cmd/…" at bounding box center [842, 331] width 1249 height 562
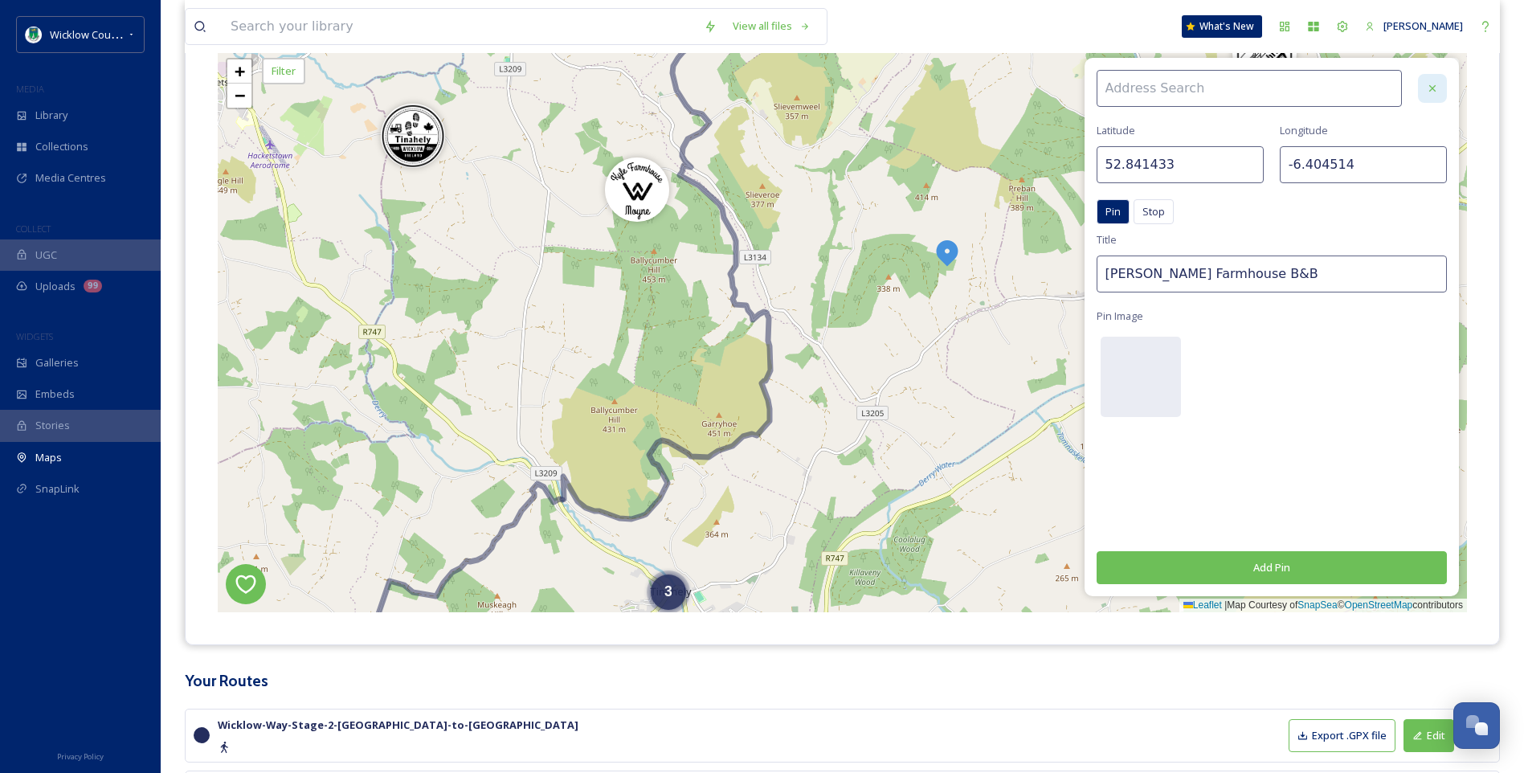
click at [1441, 85] on div at bounding box center [1432, 88] width 29 height 29
